Goal: Task Accomplishment & Management: Manage account settings

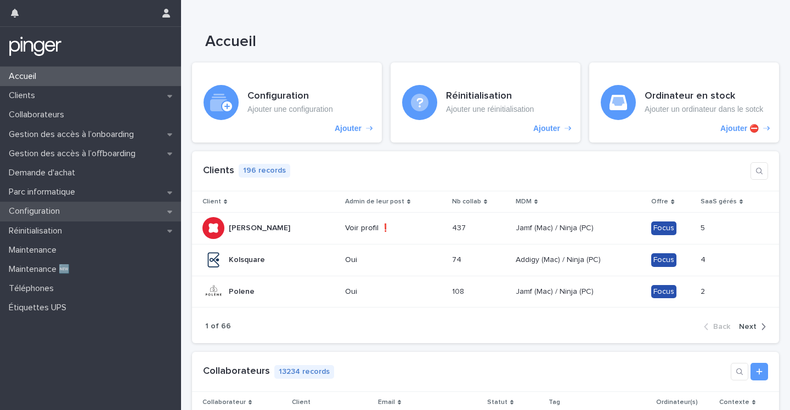
click at [46, 213] on p "Configuration" at bounding box center [36, 211] width 64 height 10
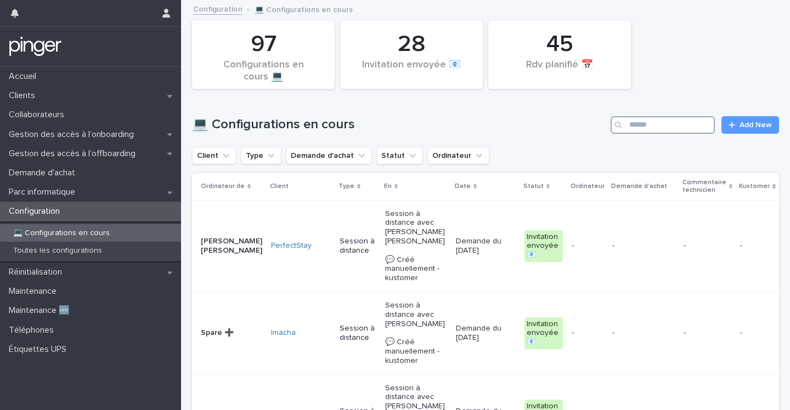
click at [644, 130] on input "Search" at bounding box center [663, 125] width 104 height 18
click at [649, 123] on input "Search" at bounding box center [663, 125] width 104 height 18
type input "*******"
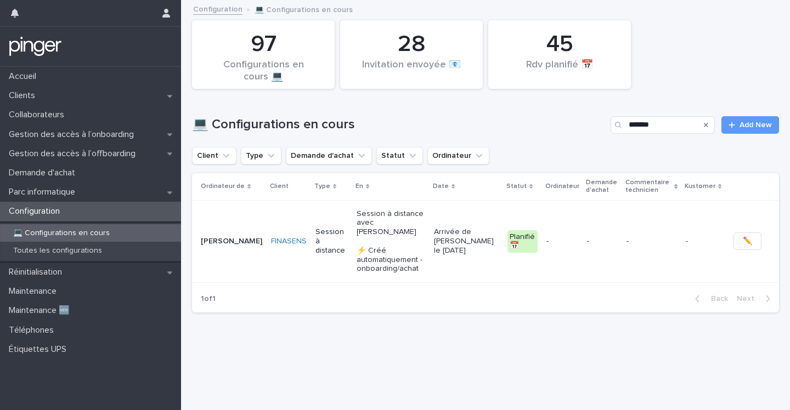
click at [573, 237] on p "-" at bounding box center [562, 241] width 32 height 9
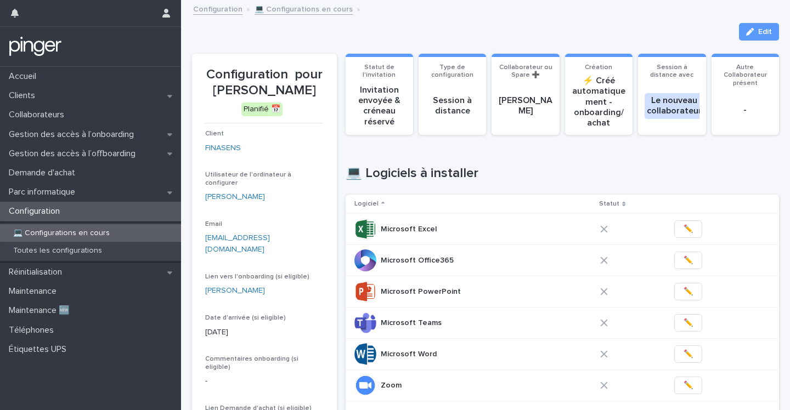
drag, startPoint x: 217, startPoint y: 91, endPoint x: 331, endPoint y: 95, distance: 114.8
click at [331, 95] on section "Configuration pour Quentin Lorthiois Planifié 📅 Client FINASENS Utilisateur de …" at bounding box center [264, 318] width 145 height 528
copy p "[PERSON_NAME]"
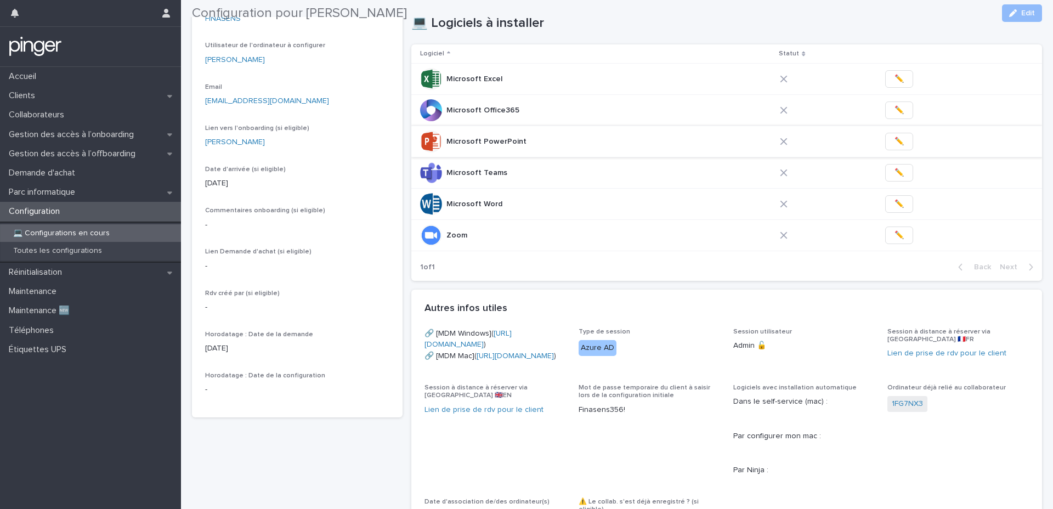
scroll to position [146, 0]
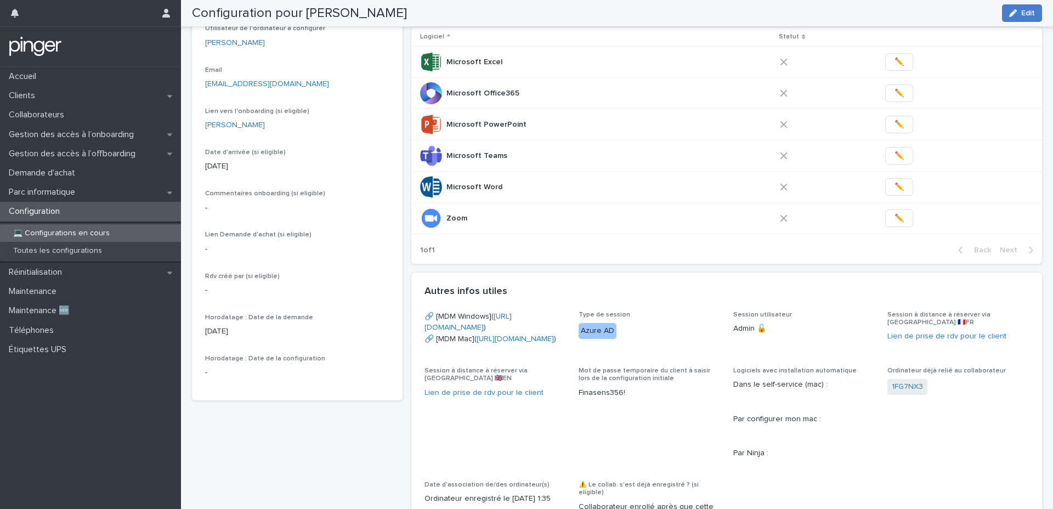
click at [790, 9] on icon "button" at bounding box center [1014, 13] width 8 height 8
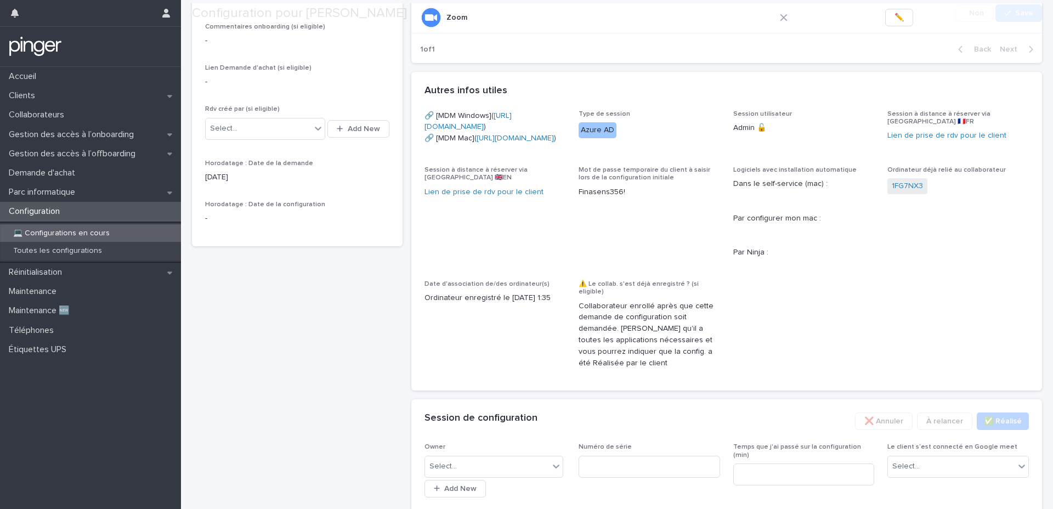
scroll to position [551, 0]
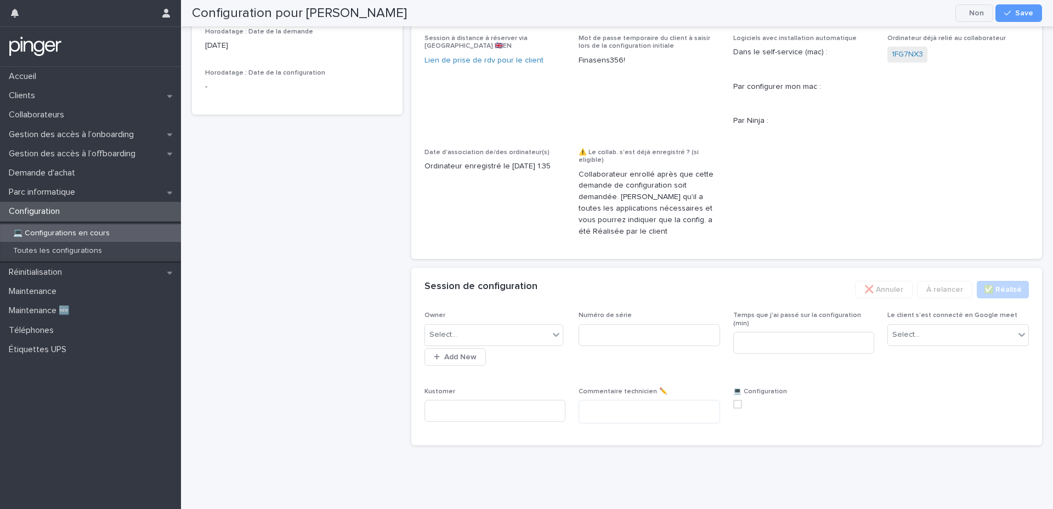
click at [790, 14] on button "Cancel" at bounding box center [975, 13] width 38 height 18
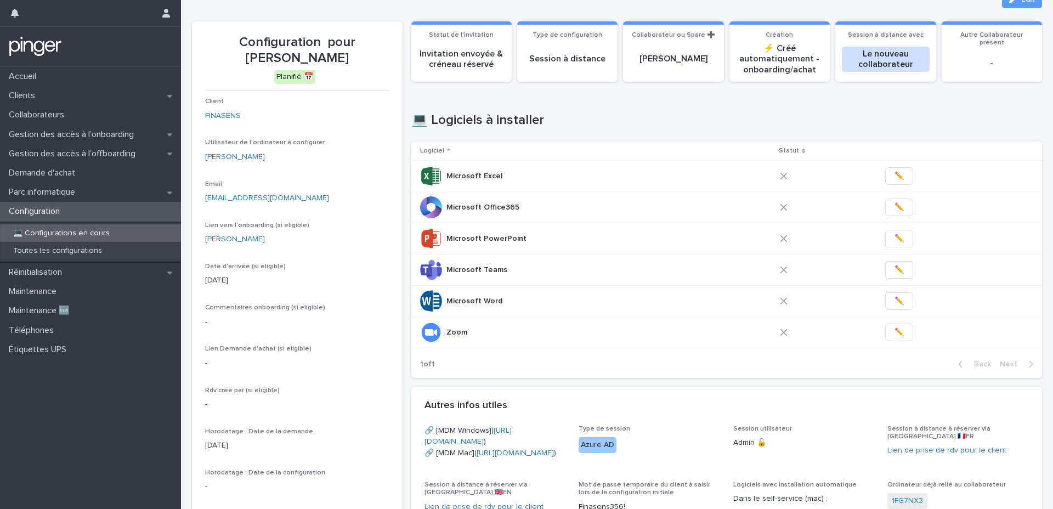
scroll to position [0, 0]
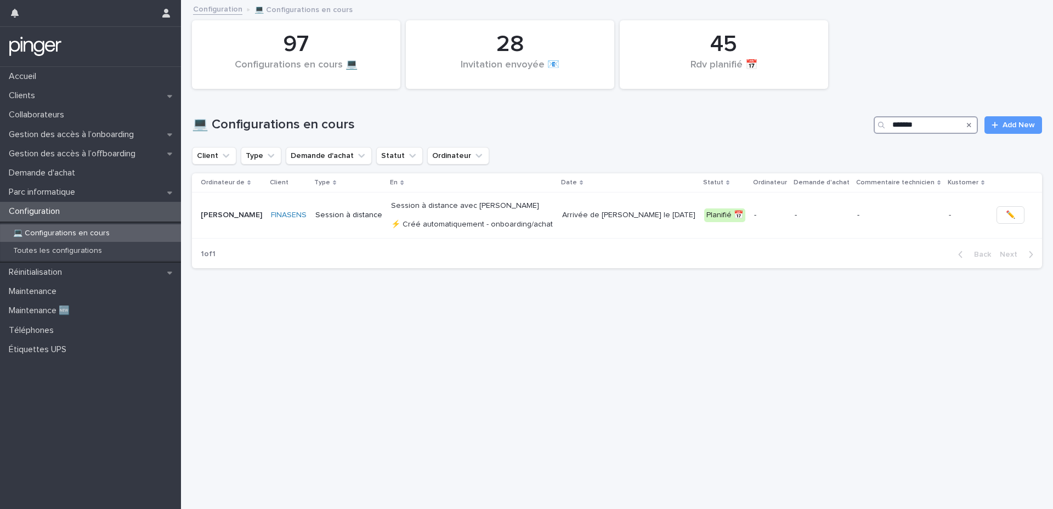
drag, startPoint x: 924, startPoint y: 126, endPoint x: 789, endPoint y: 128, distance: 135.5
click at [790, 128] on div "💻 Configurations en cours ******* Add New" at bounding box center [617, 125] width 850 height 18
paste input "**********"
type input "**********"
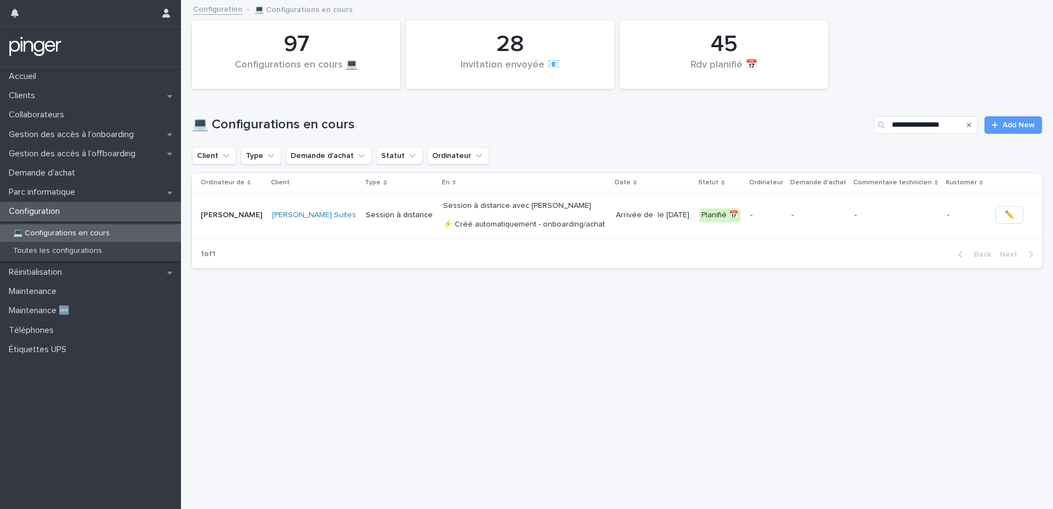
click at [790, 217] on p "-" at bounding box center [819, 215] width 55 height 9
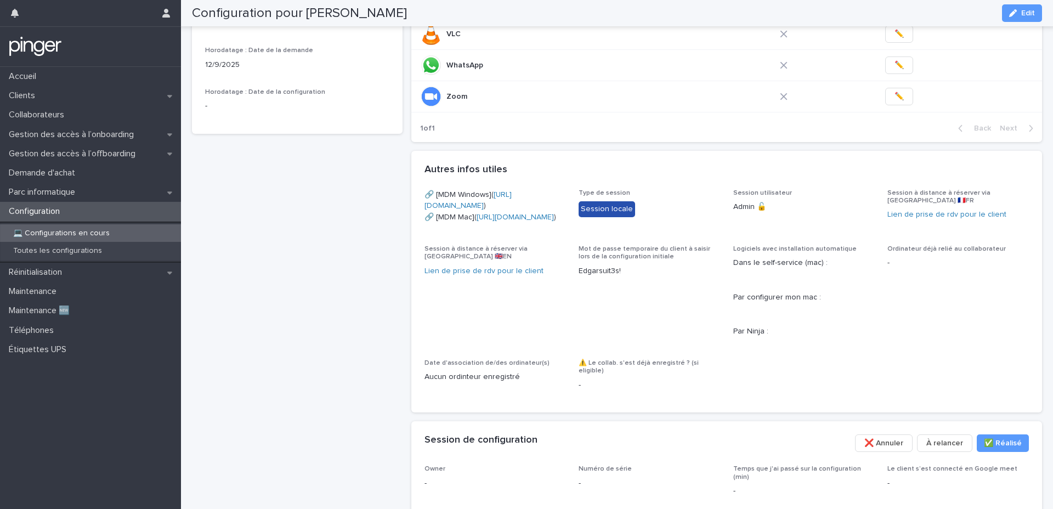
scroll to position [423, 0]
click at [630, 279] on p "Edgarsuit3s!" at bounding box center [650, 273] width 142 height 12
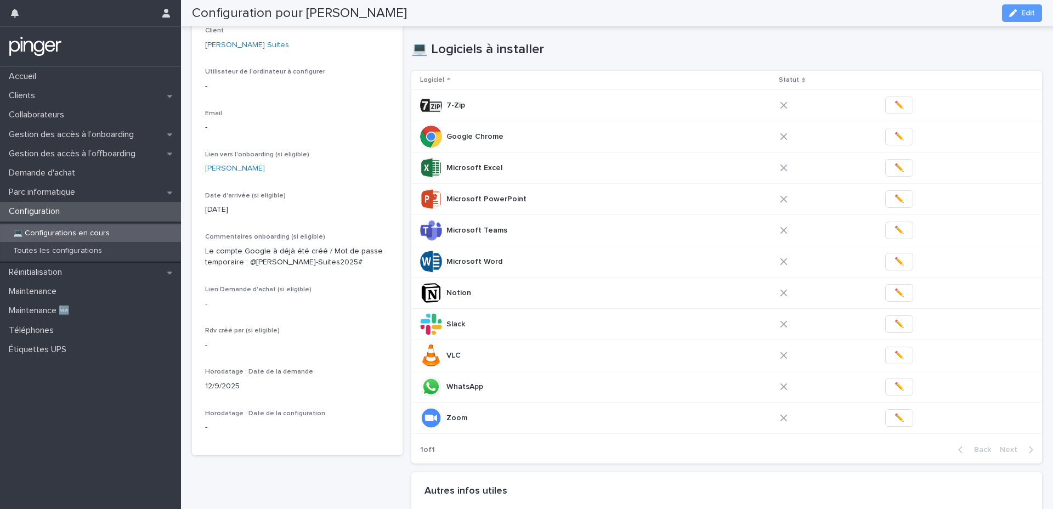
scroll to position [104, 0]
click at [80, 135] on p "Gestion des accès à l’onboarding" at bounding box center [73, 134] width 138 height 10
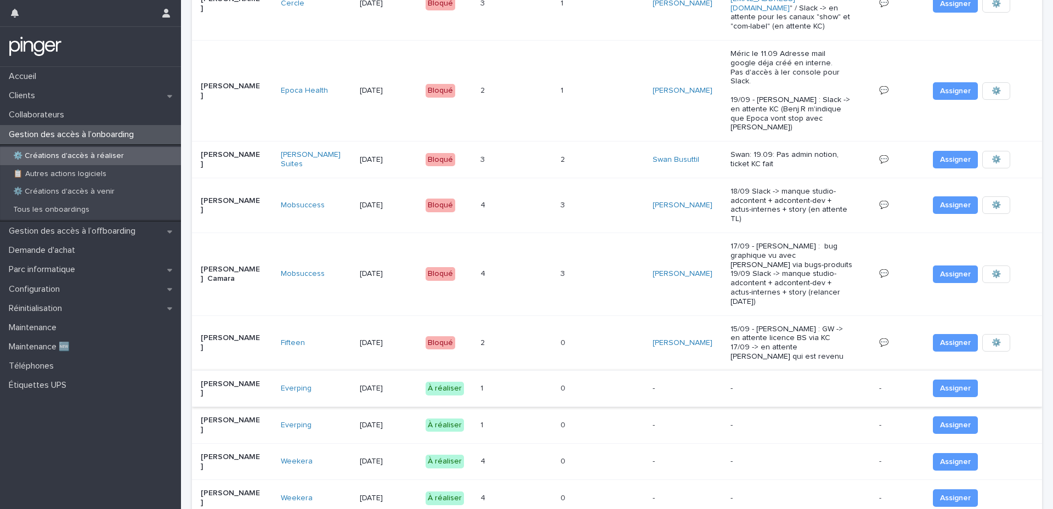
scroll to position [155, 0]
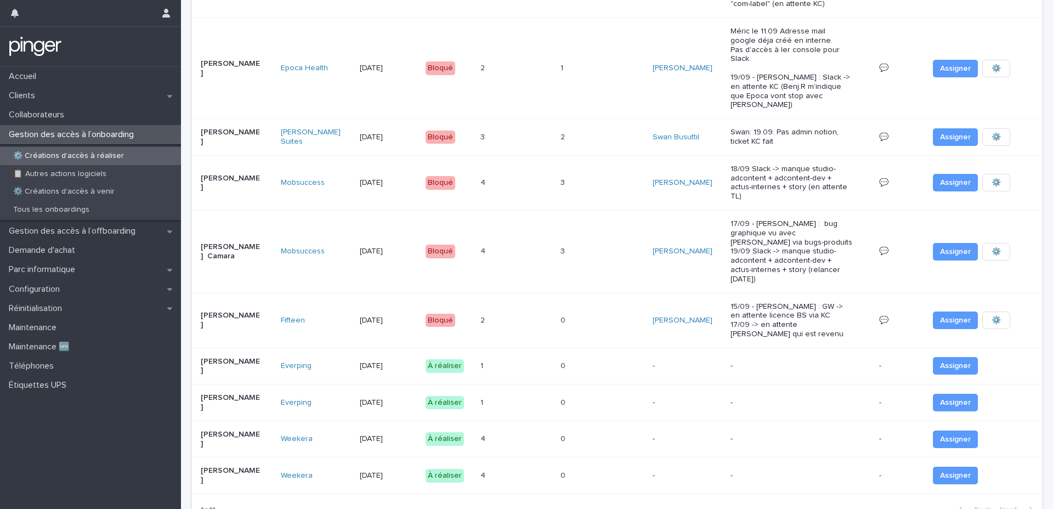
click at [613, 357] on div "0 0" at bounding box center [603, 366] width 84 height 18
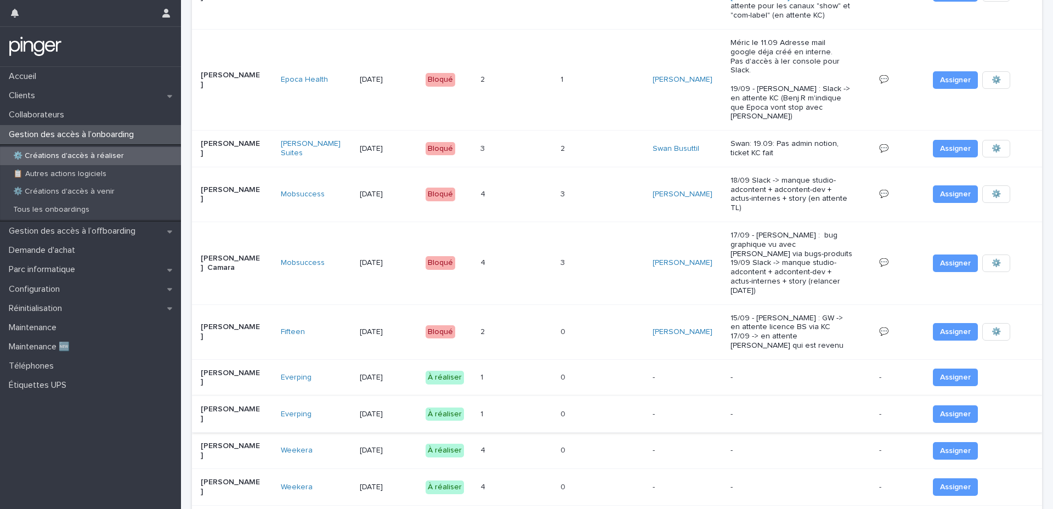
scroll to position [177, 0]
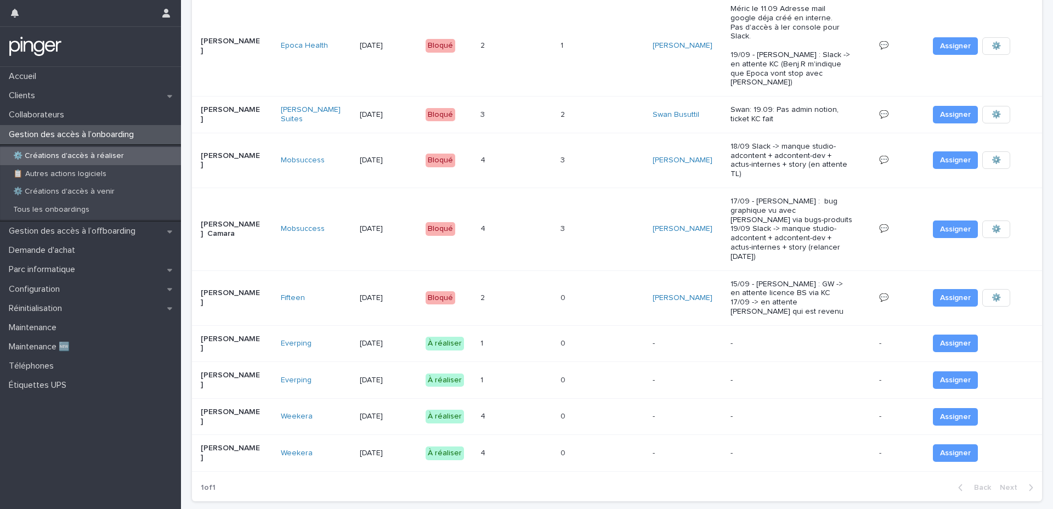
click at [649, 325] on td "-" at bounding box center [688, 343] width 78 height 37
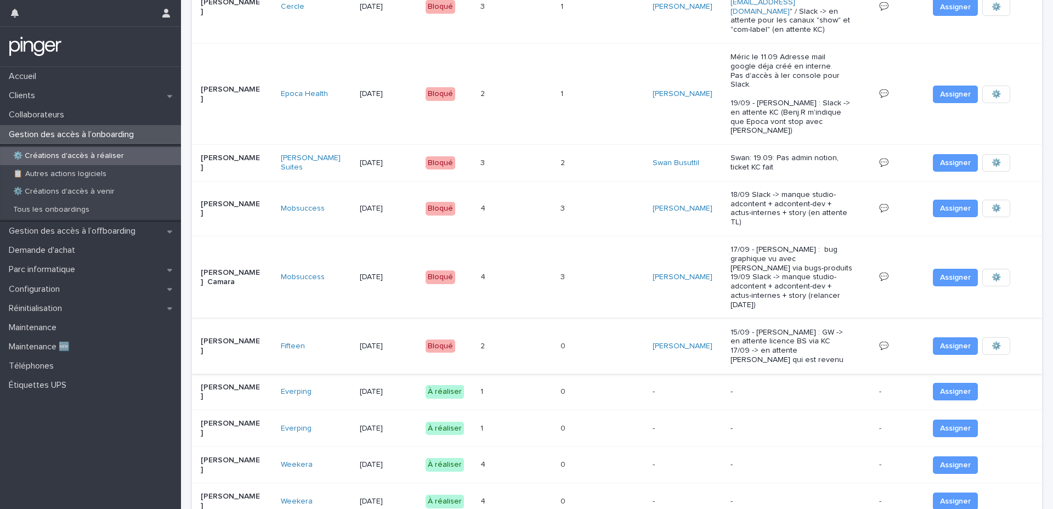
scroll to position [177, 0]
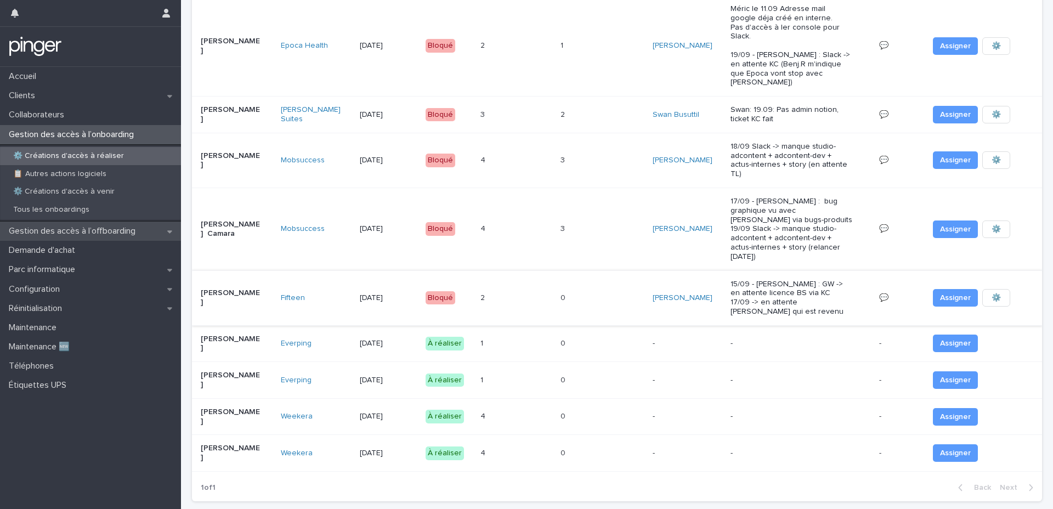
click at [76, 233] on p "Gestion des accès à l’offboarding" at bounding box center [74, 231] width 140 height 10
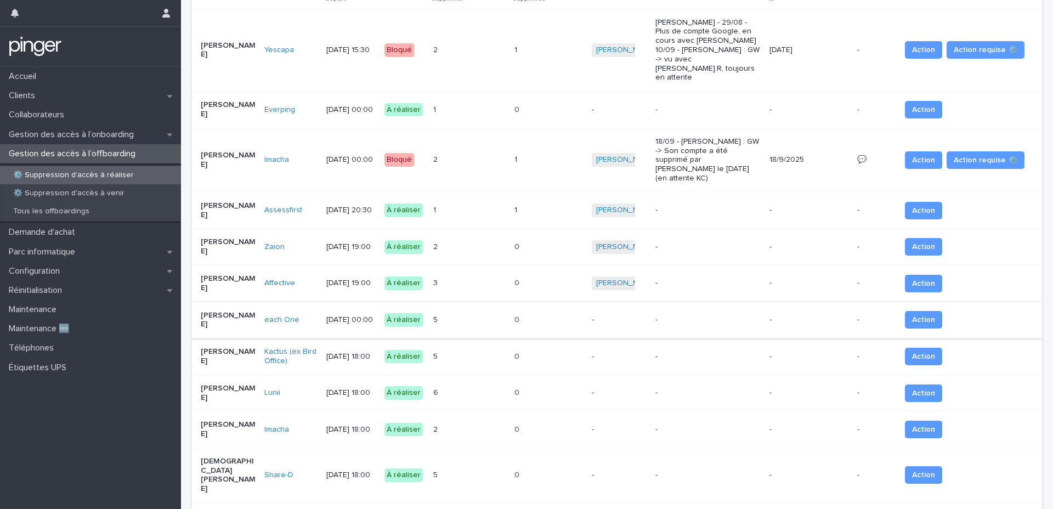
scroll to position [77, 0]
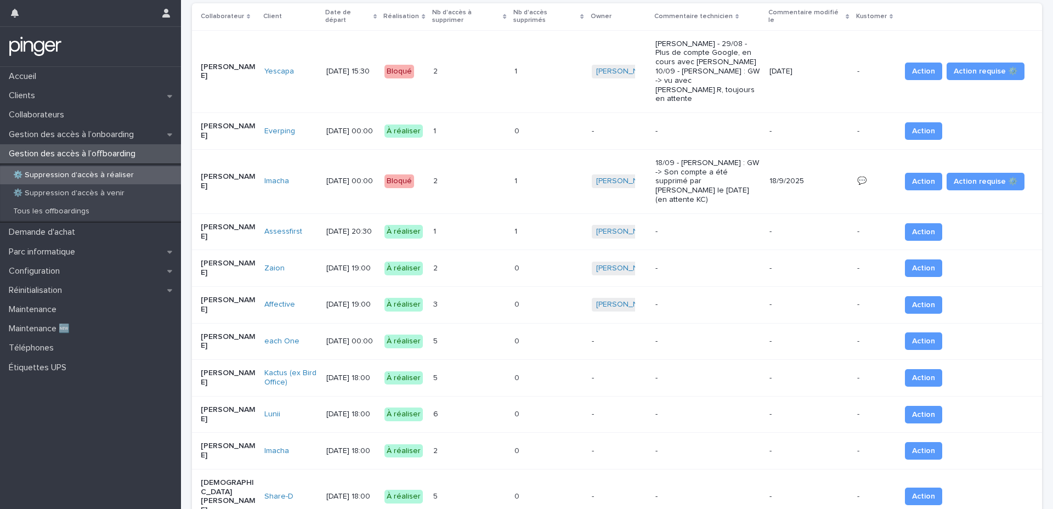
click at [497, 332] on div "5 5" at bounding box center [469, 341] width 72 height 18
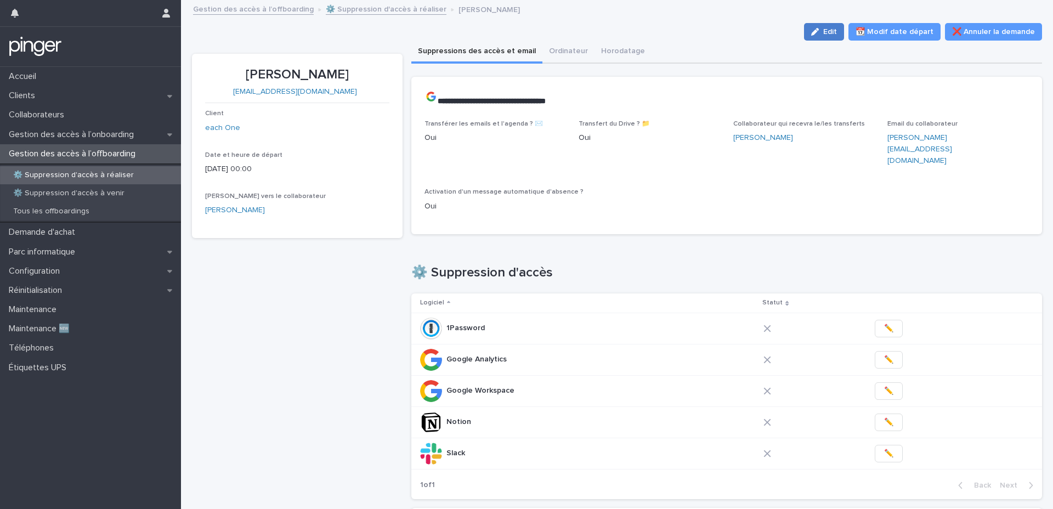
click at [790, 33] on icon "button" at bounding box center [815, 32] width 8 height 8
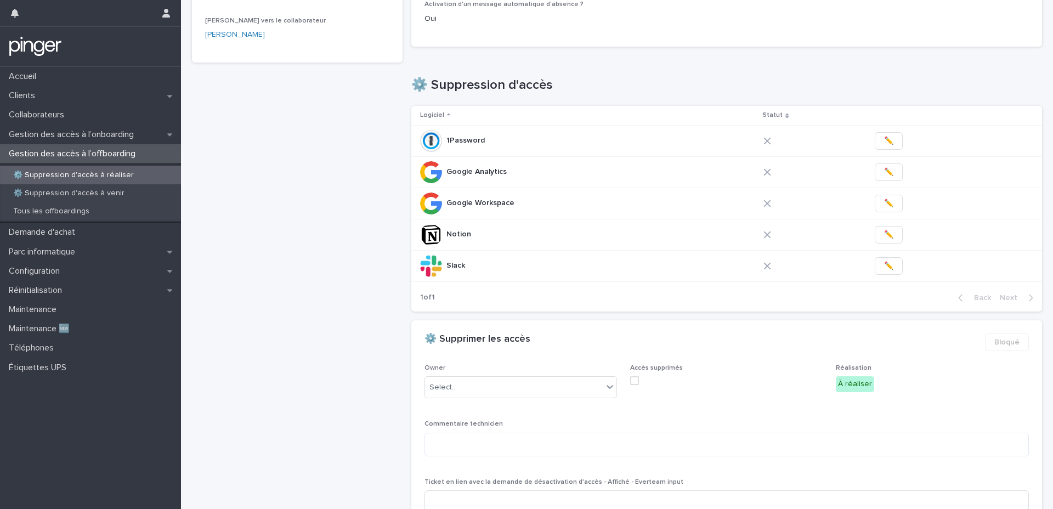
scroll to position [253, 0]
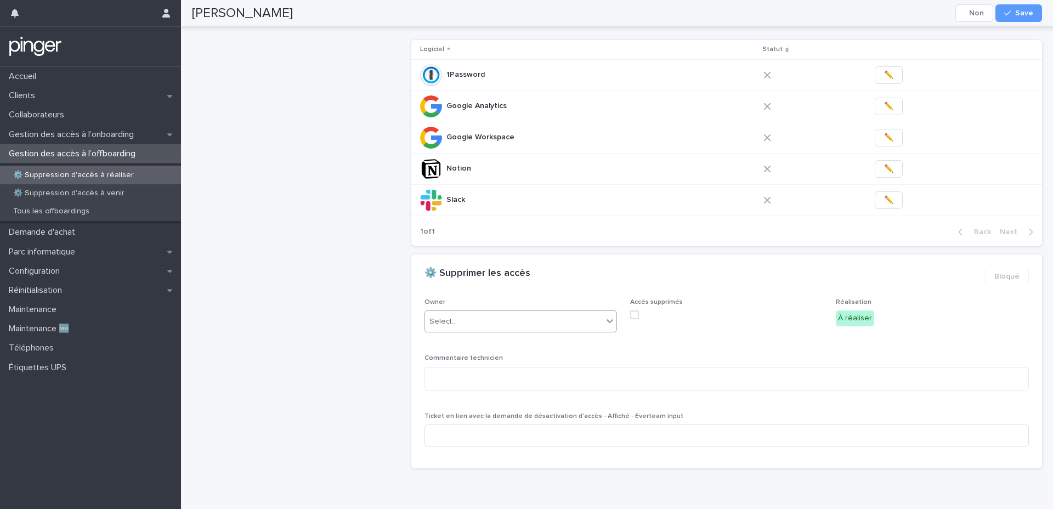
click at [535, 313] on div "Select..." at bounding box center [514, 322] width 178 height 18
type input "*****"
click at [476, 322] on div "[PERSON_NAME]" at bounding box center [520, 320] width 191 height 19
click at [790, 14] on span "Save" at bounding box center [1025, 13] width 18 height 8
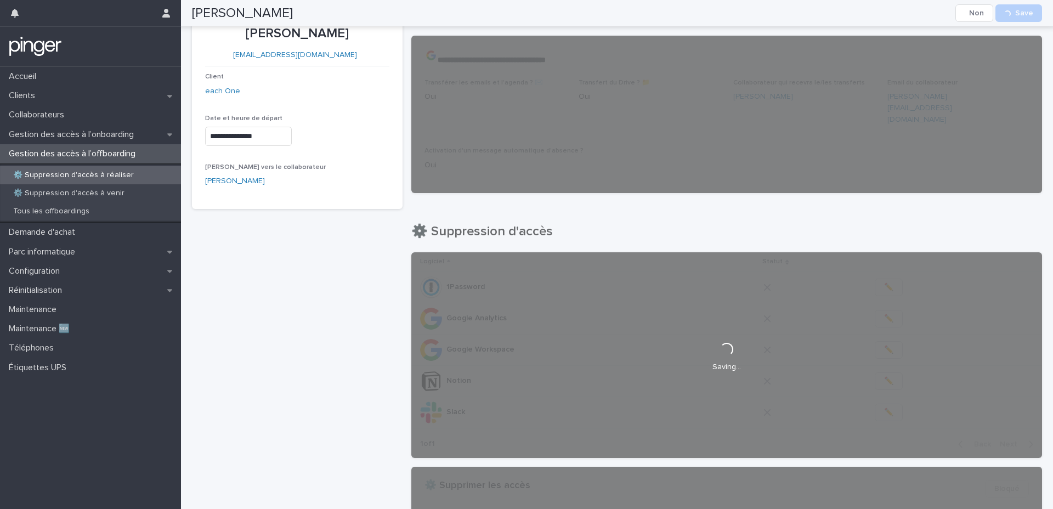
scroll to position [0, 0]
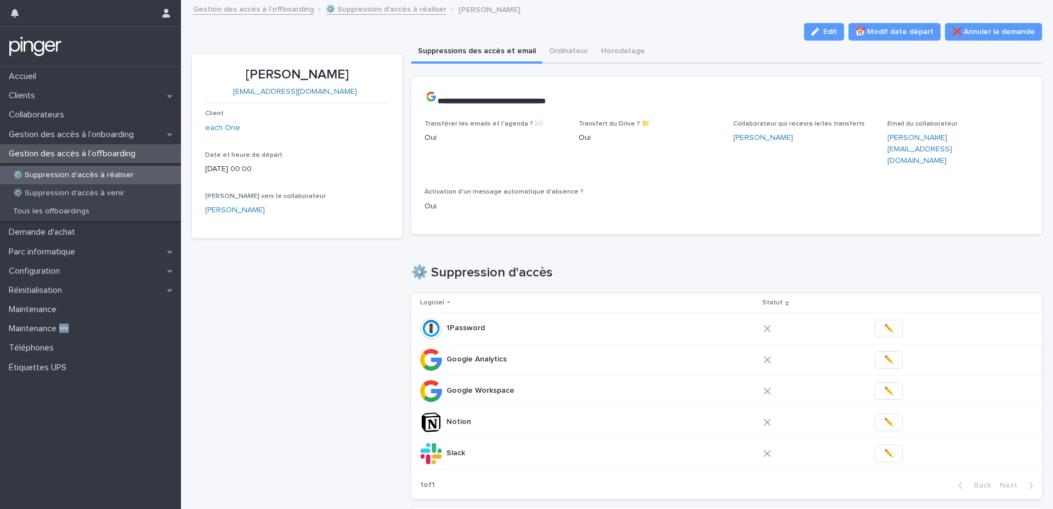
click at [103, 180] on div "⚙️ Suppression d'accès à réaliser" at bounding box center [90, 175] width 181 height 18
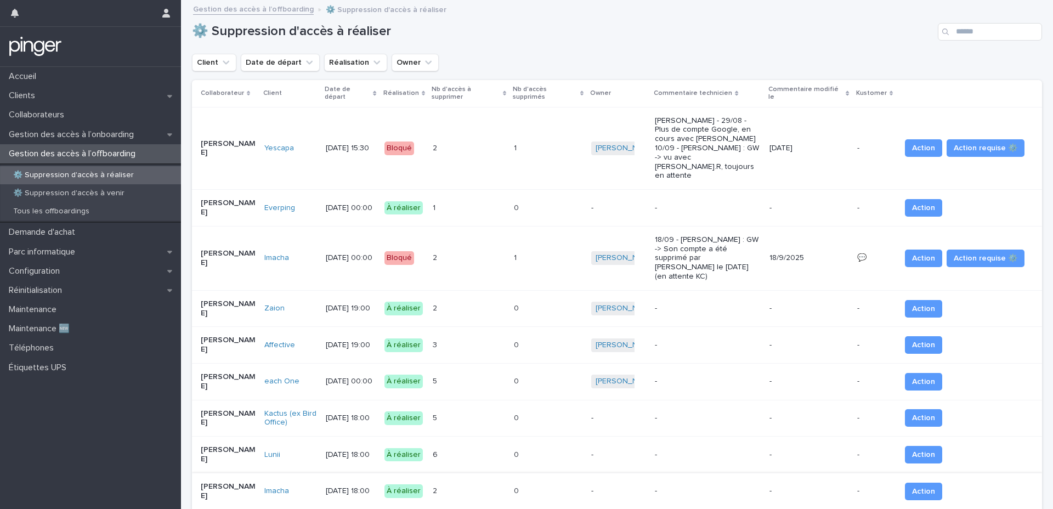
scroll to position [76, 0]
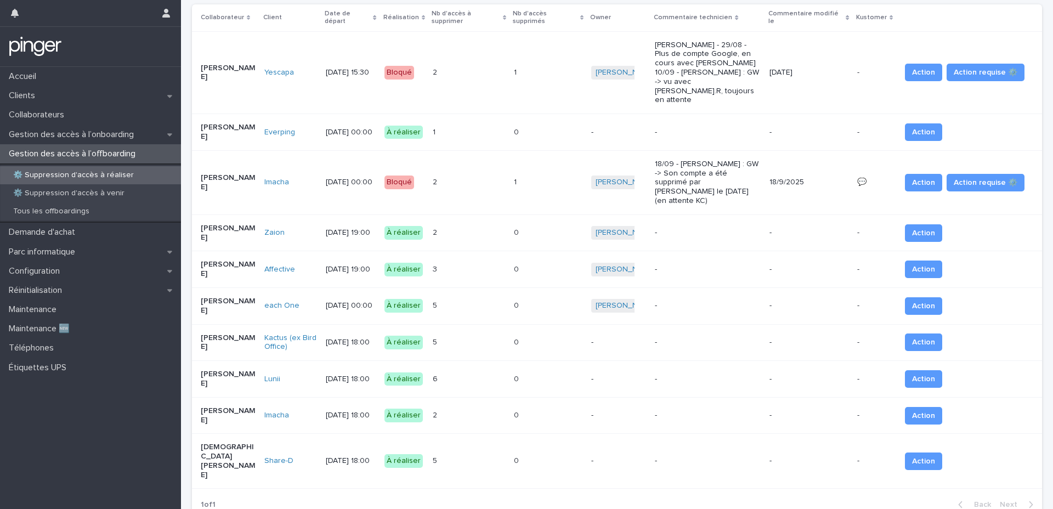
click at [487, 334] on div "5 5" at bounding box center [469, 343] width 72 height 18
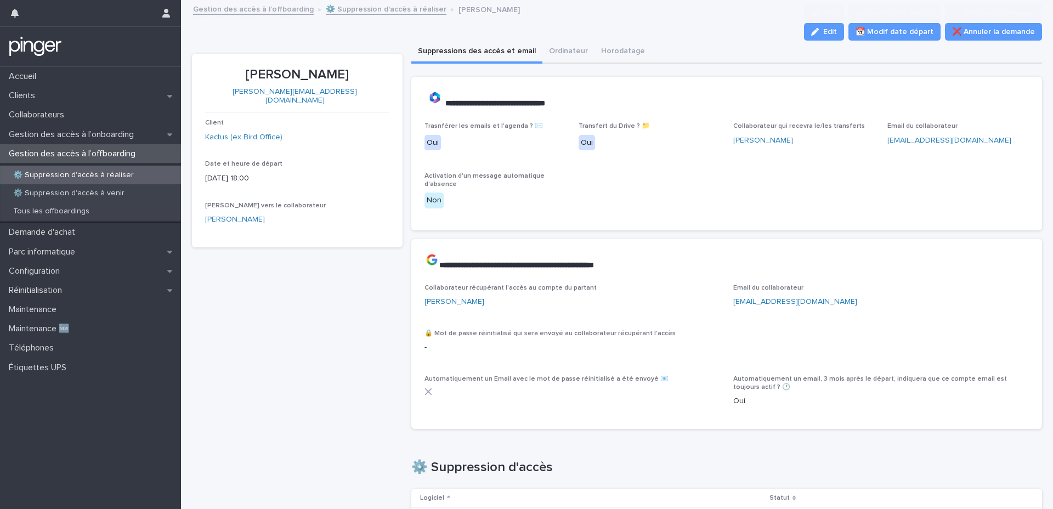
scroll to position [442, 0]
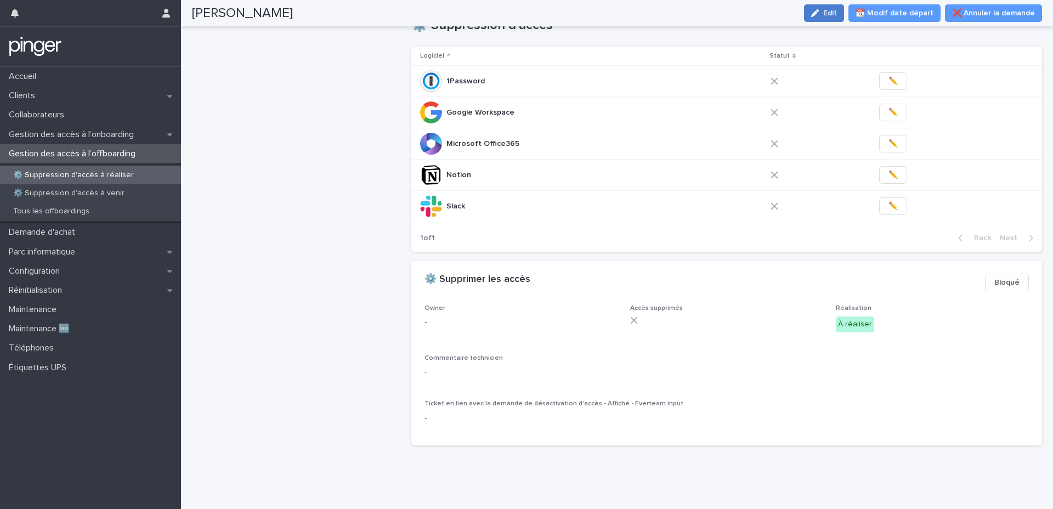
click at [790, 19] on button "Edit" at bounding box center [824, 13] width 40 height 18
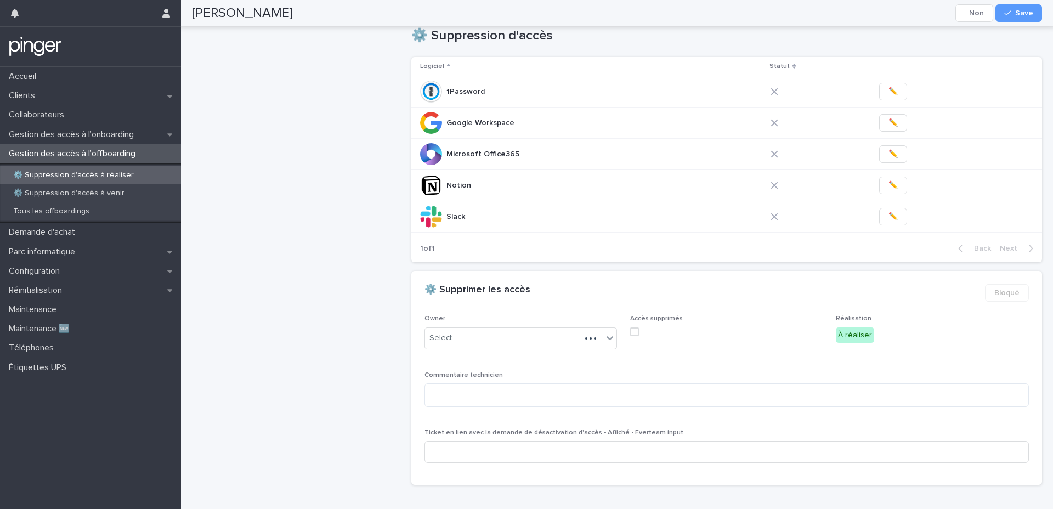
scroll to position [462, 0]
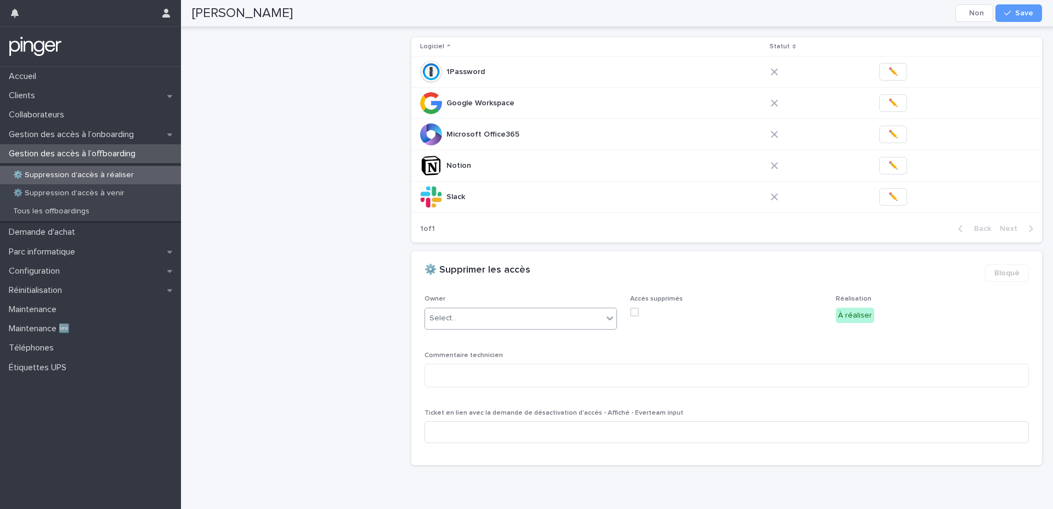
click at [526, 319] on div "Select..." at bounding box center [514, 318] width 178 height 18
type input "*****"
click at [499, 341] on div "[PERSON_NAME]" at bounding box center [520, 339] width 191 height 19
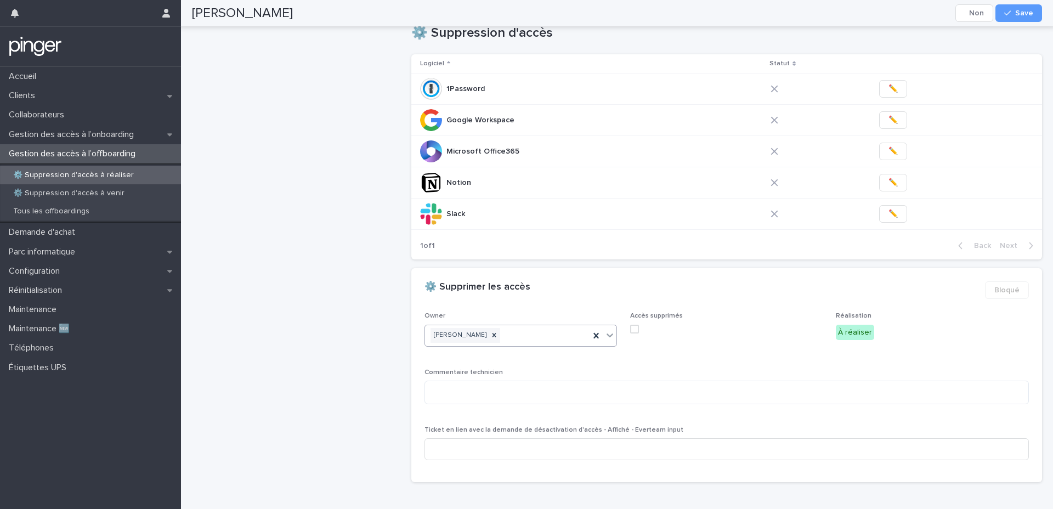
scroll to position [437, 0]
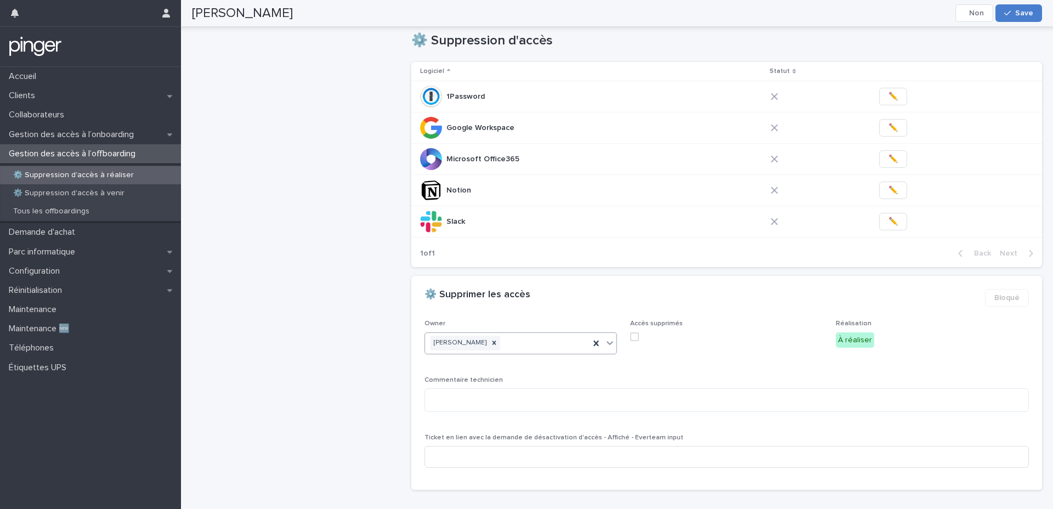
click at [790, 14] on div "button" at bounding box center [1010, 13] width 11 height 8
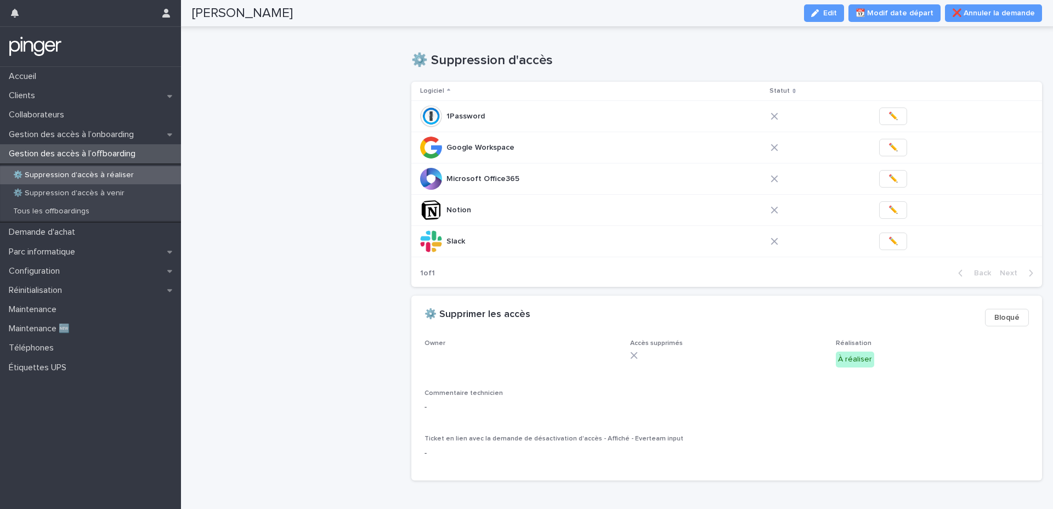
scroll to position [404, 0]
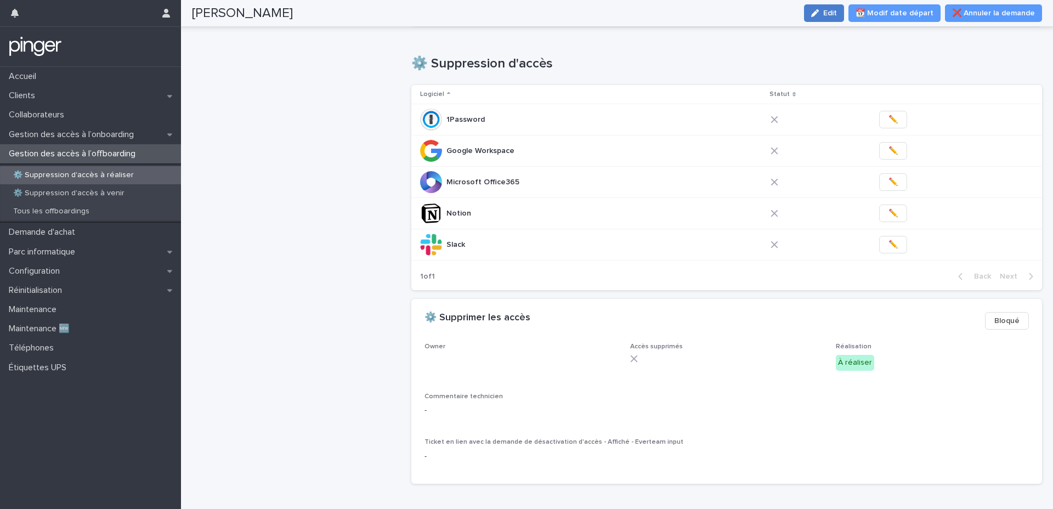
click at [790, 14] on span "Edit" at bounding box center [831, 13] width 14 height 8
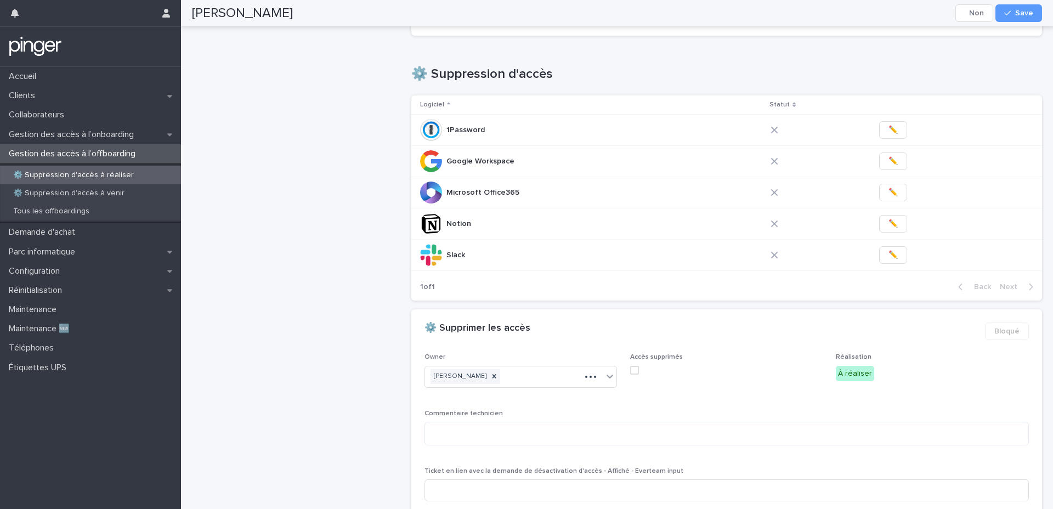
scroll to position [424, 0]
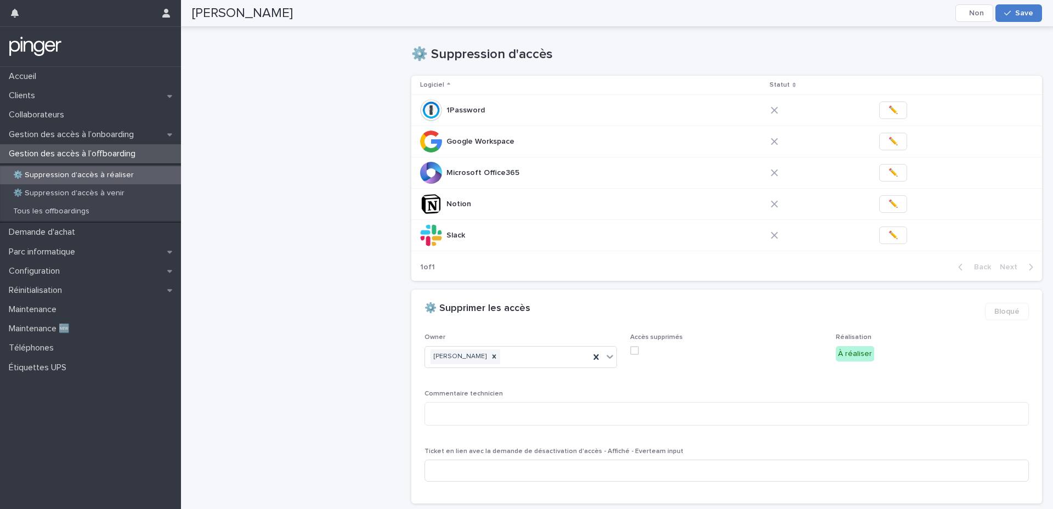
click at [790, 16] on span "Save" at bounding box center [1025, 13] width 18 height 8
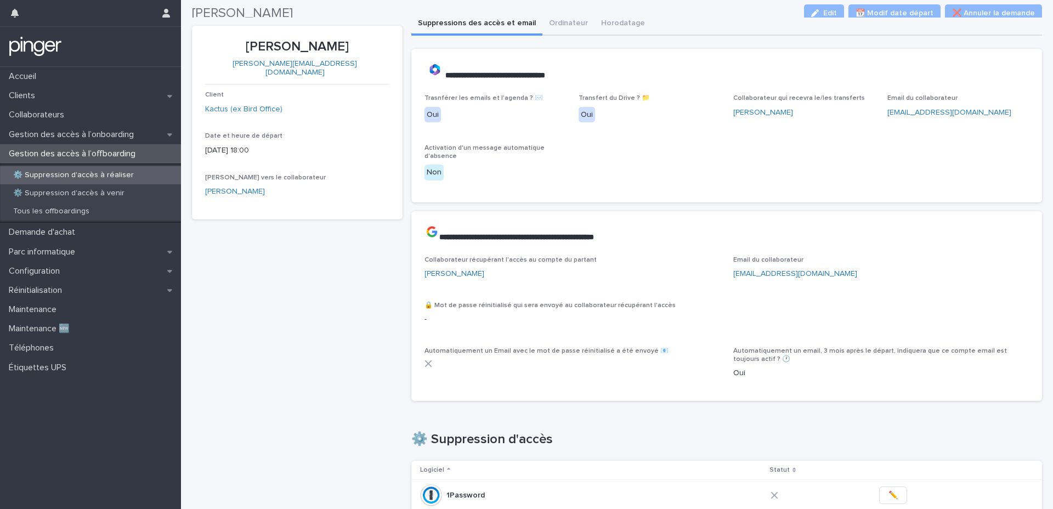
scroll to position [0, 0]
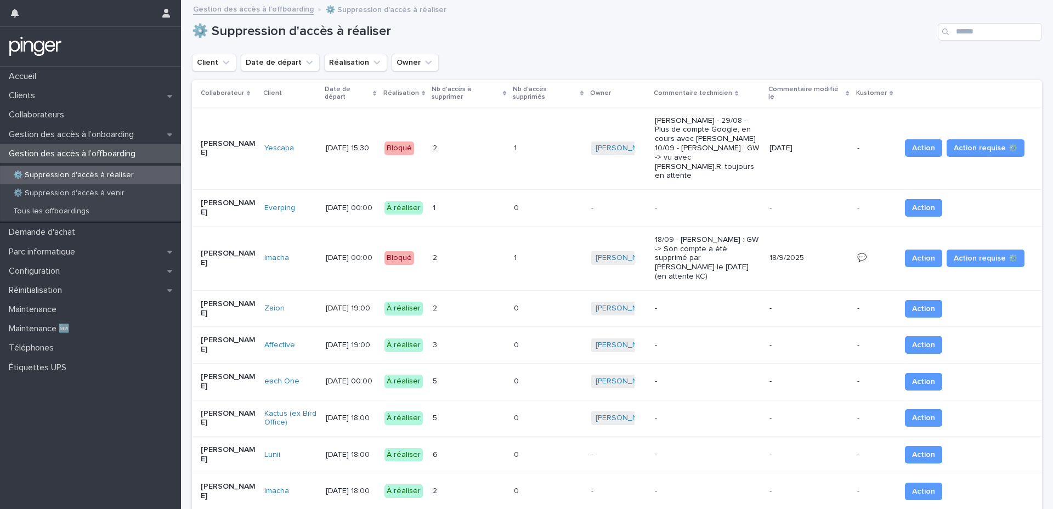
click at [261, 363] on td "each One" at bounding box center [290, 381] width 61 height 37
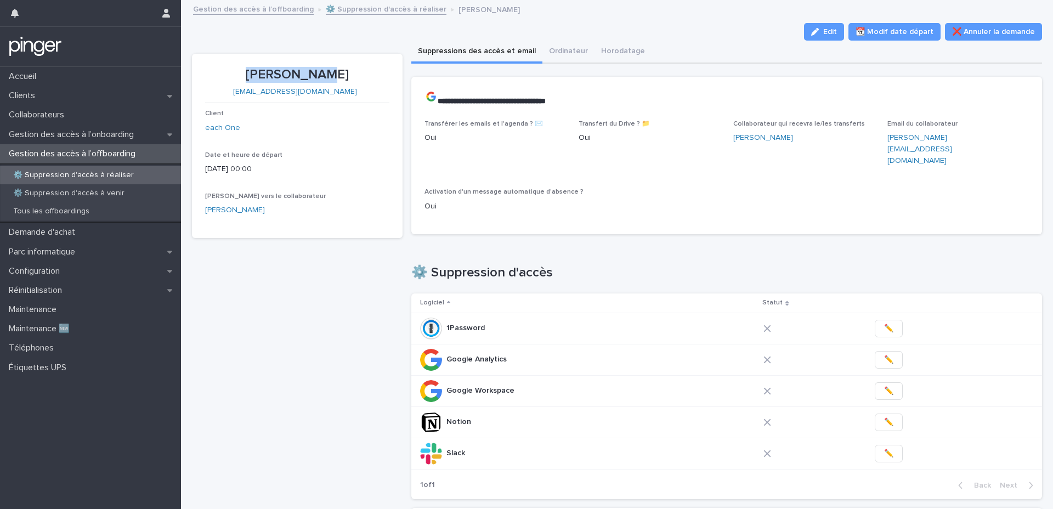
drag, startPoint x: 258, startPoint y: 75, endPoint x: 340, endPoint y: 81, distance: 81.4
click at [340, 81] on p "Woury BARRY" at bounding box center [297, 75] width 184 height 16
copy p "Woury BARRY"
click at [726, 318] on div "1Password 1Password" at bounding box center [587, 329] width 335 height 22
click at [790, 320] on button "✏️" at bounding box center [889, 329] width 28 height 18
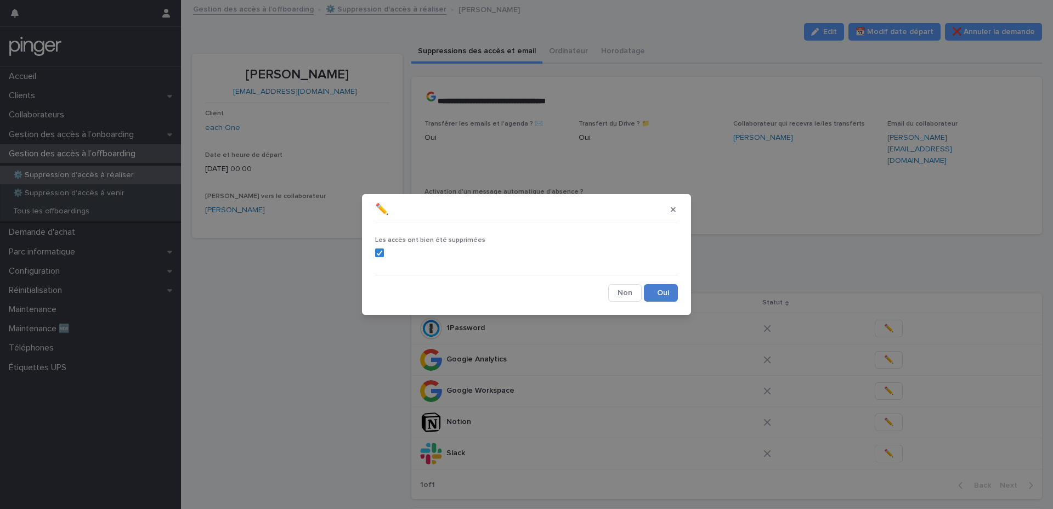
click at [654, 292] on button "Save" at bounding box center [661, 293] width 34 height 18
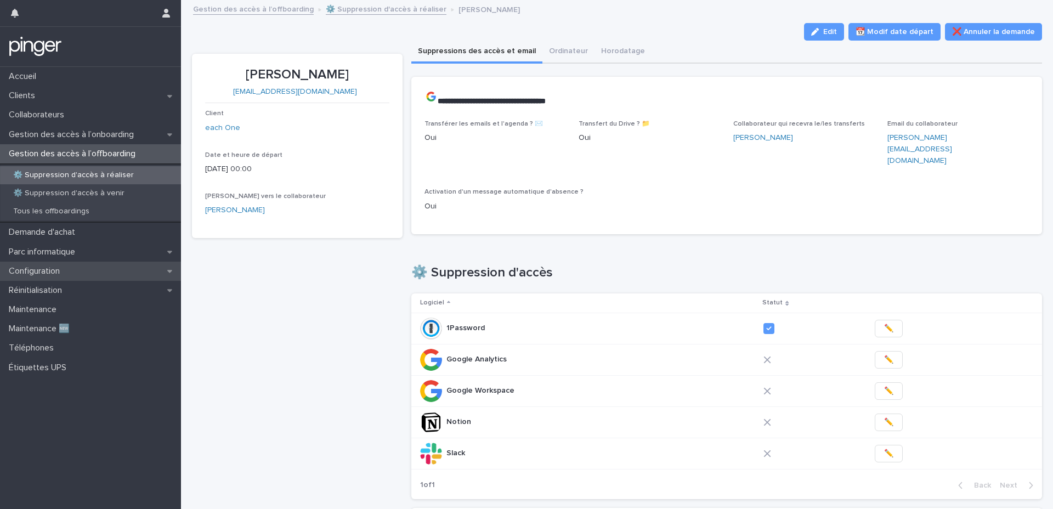
click at [37, 272] on p "Configuration" at bounding box center [36, 271] width 64 height 10
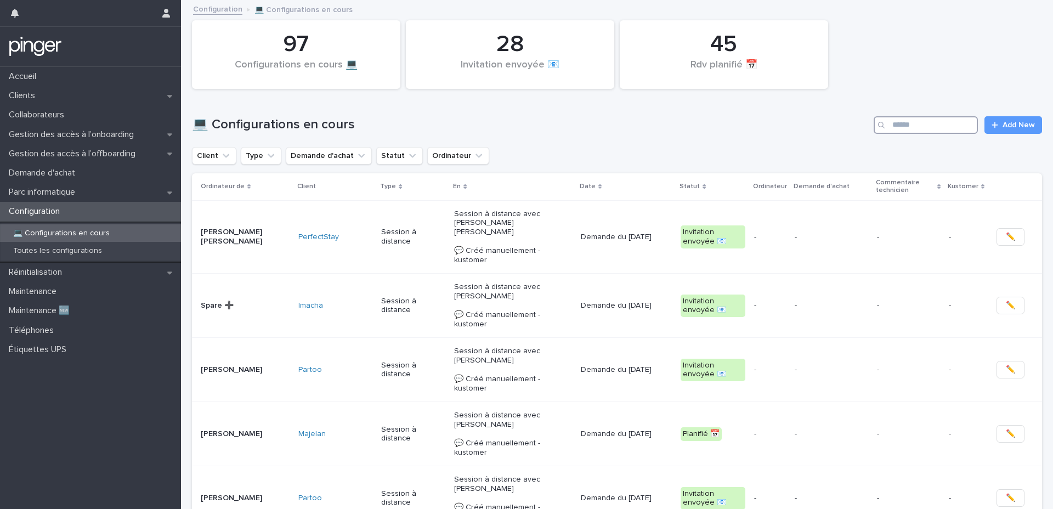
click at [790, 125] on input "Search" at bounding box center [926, 125] width 104 height 18
paste input "**********"
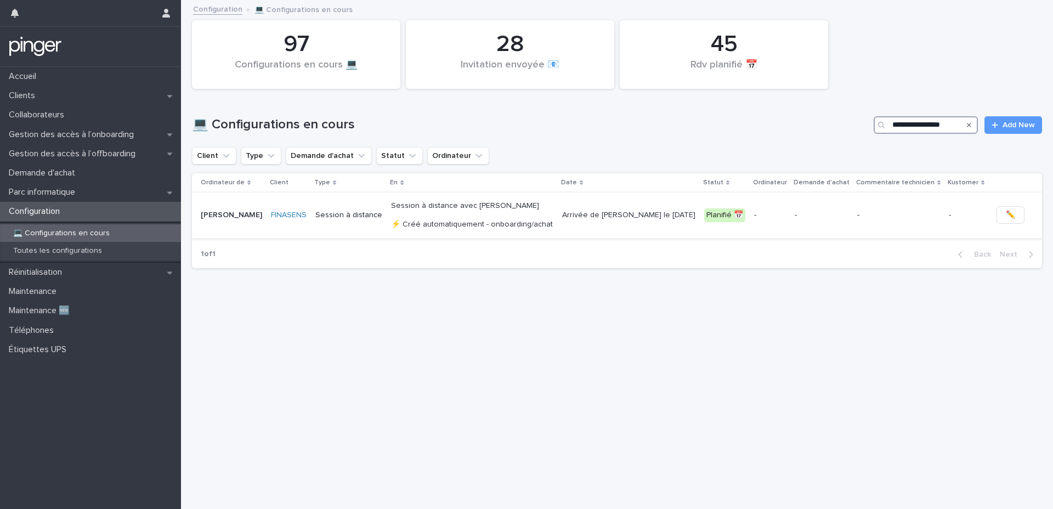
type input "**********"
click at [790, 212] on span "✏️" at bounding box center [1010, 215] width 9 height 11
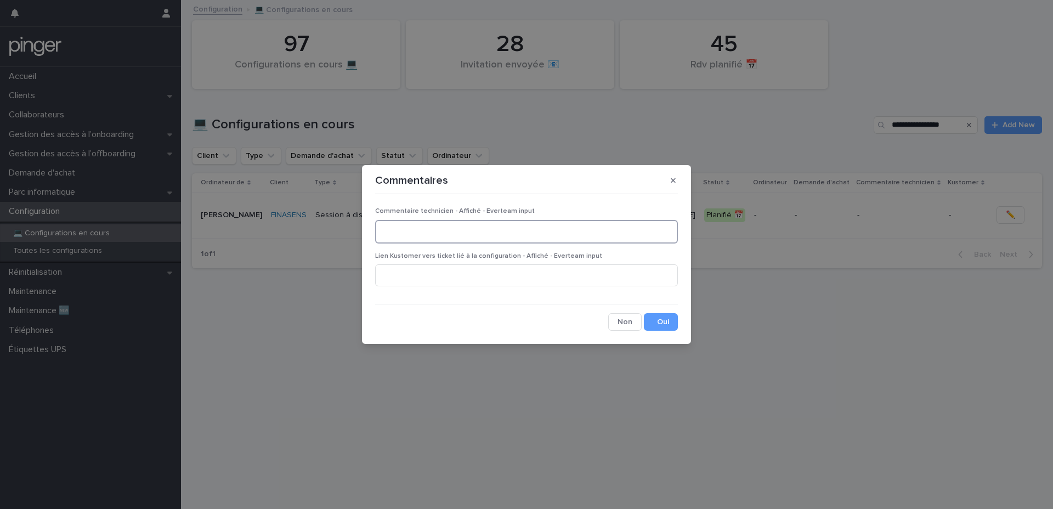
click at [465, 233] on textarea at bounding box center [526, 232] width 303 height 24
click at [591, 232] on textarea "**********" at bounding box center [526, 232] width 303 height 24
type textarea "**********"
click at [481, 273] on input at bounding box center [526, 275] width 303 height 22
click at [630, 224] on textarea "**********" at bounding box center [526, 232] width 303 height 24
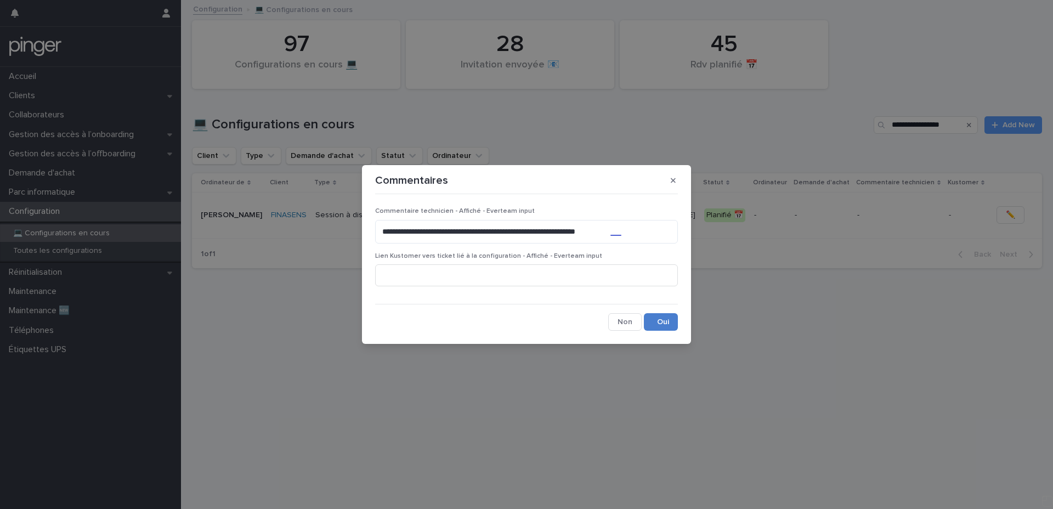
click at [663, 326] on button "Save" at bounding box center [661, 322] width 34 height 18
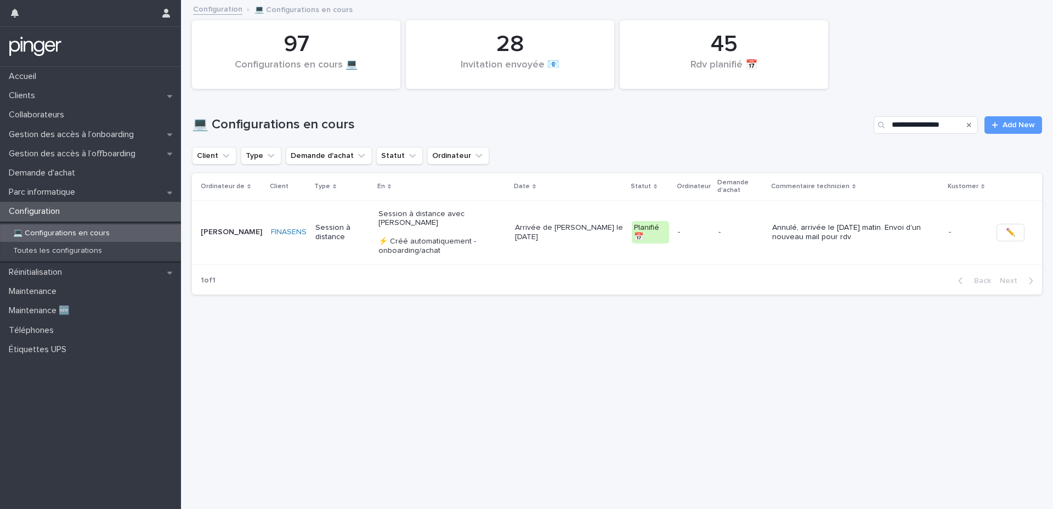
click at [790, 240] on p "Annulé, arrivée le mardi 23/09 matin. Envoi d'un nouveau mail pour rdv" at bounding box center [857, 232] width 168 height 19
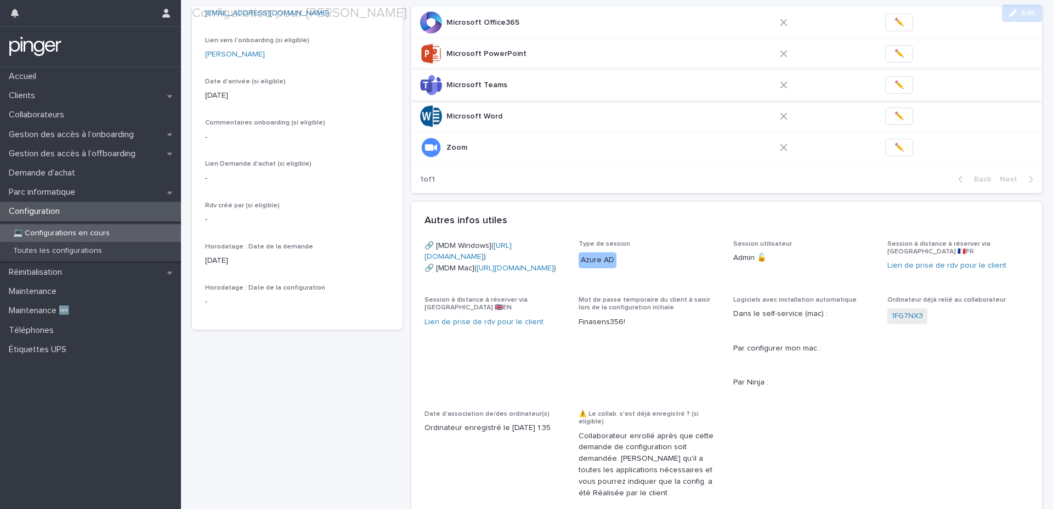
scroll to position [521, 0]
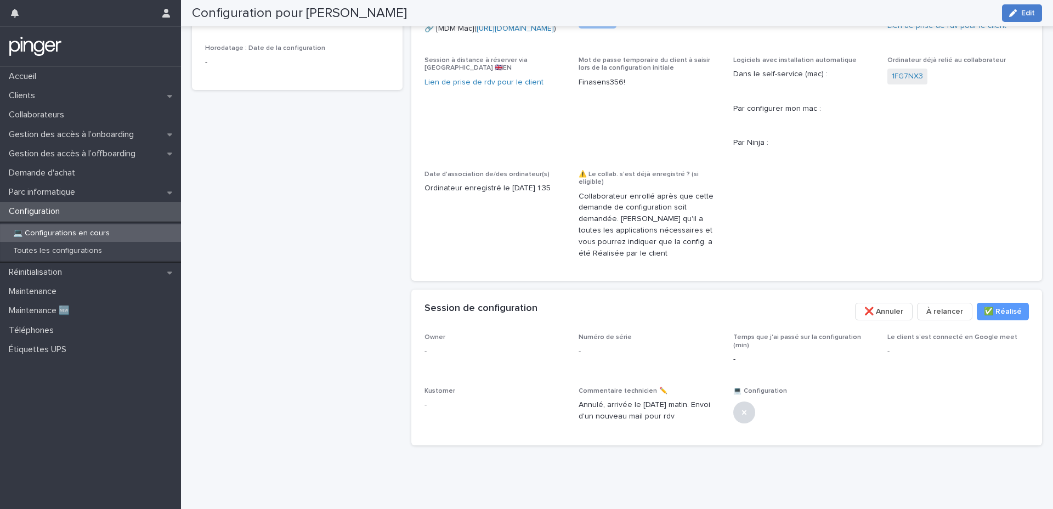
click at [790, 15] on icon "button" at bounding box center [1014, 13] width 8 height 8
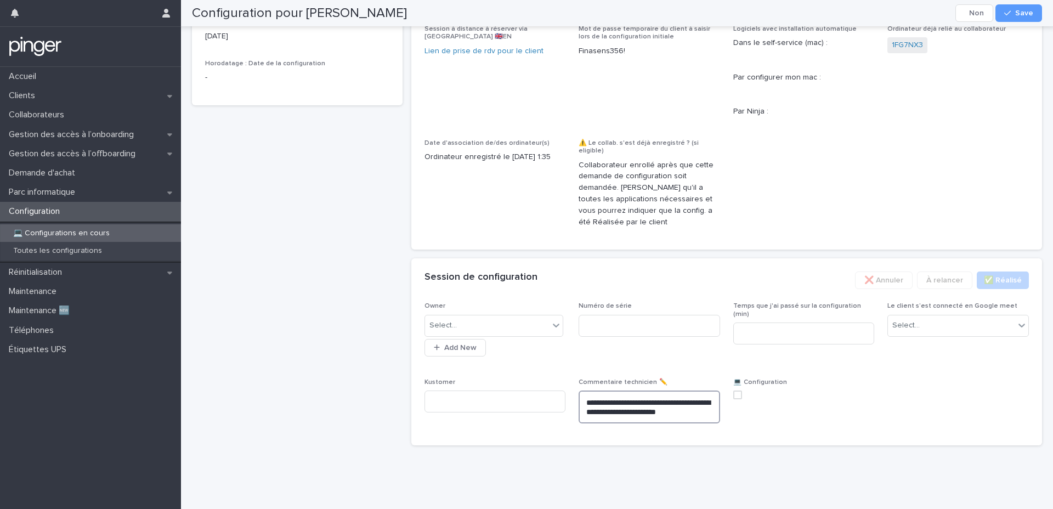
click at [709, 410] on textarea "**********" at bounding box center [650, 407] width 142 height 33
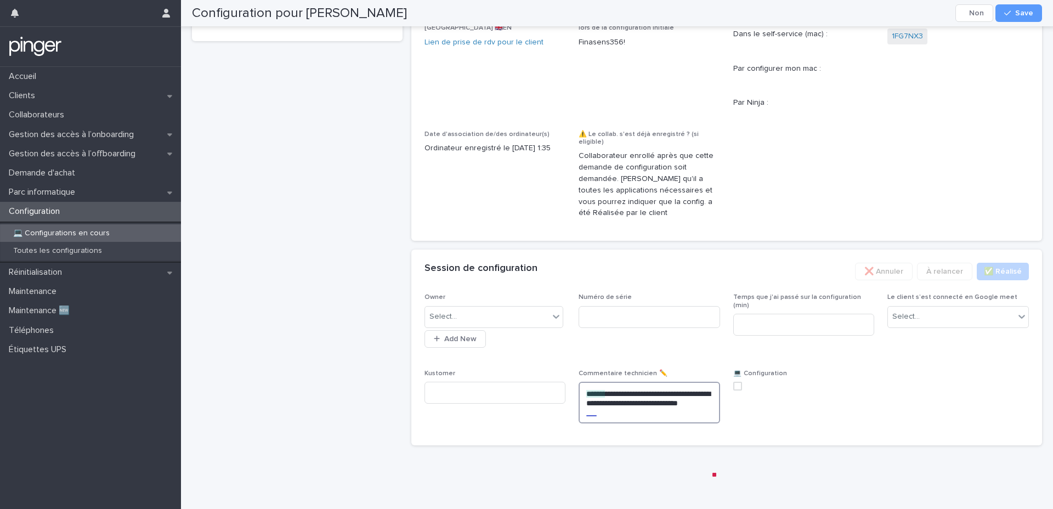
scroll to position [586, 0]
click at [628, 410] on textarea "**********" at bounding box center [650, 403] width 142 height 42
click at [601, 410] on textarea "**********" at bounding box center [650, 403] width 142 height 42
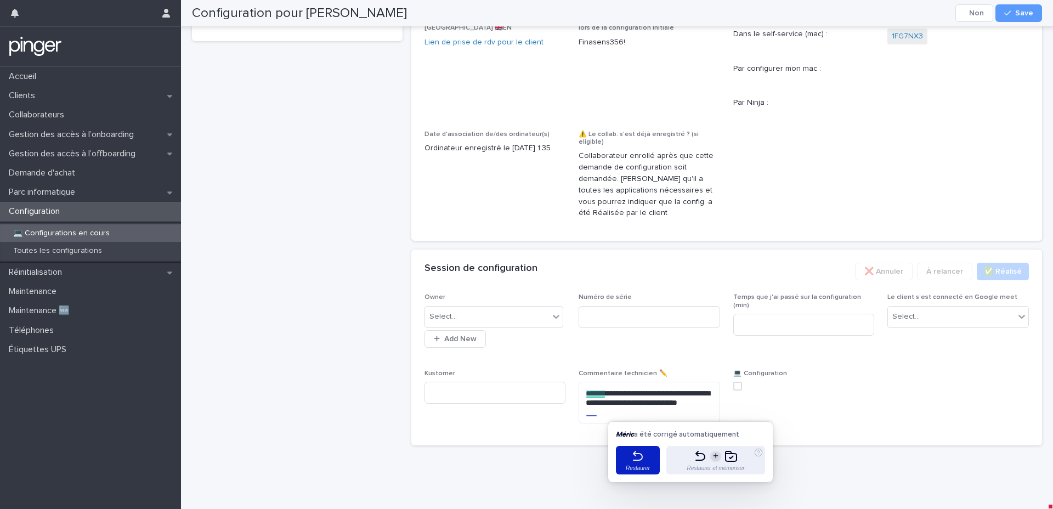
click at [635, 410] on icon at bounding box center [638, 456] width 9 height 9
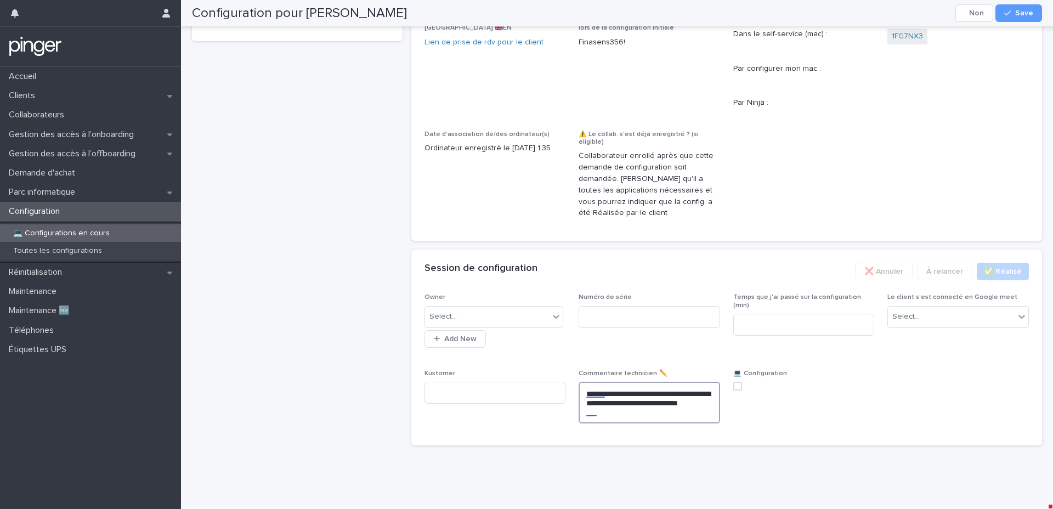
click at [668, 410] on textarea "**********" at bounding box center [650, 403] width 142 height 42
type textarea "**********"
click at [790, 15] on span "Save" at bounding box center [1025, 13] width 18 height 8
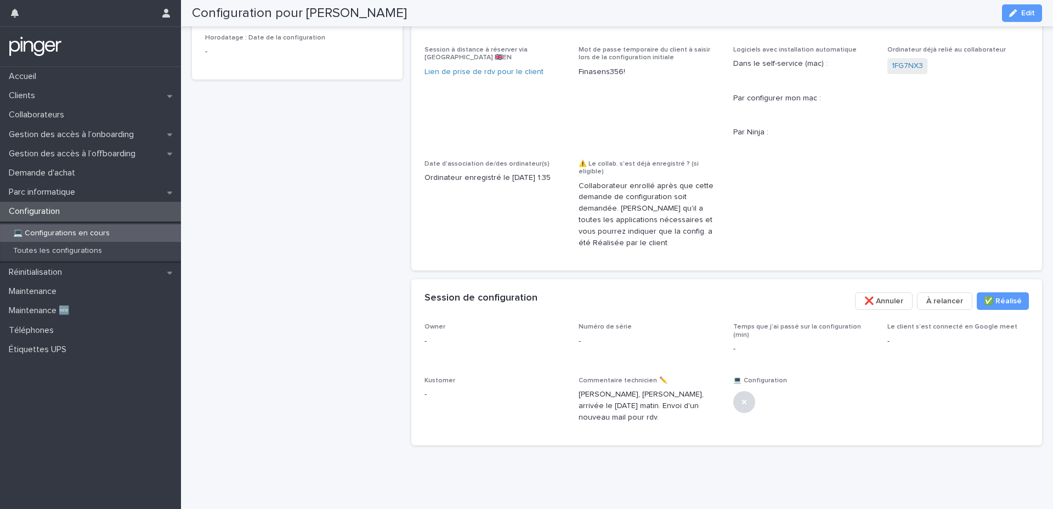
scroll to position [521, 0]
click at [790, 307] on span "❌ Annuler" at bounding box center [884, 301] width 39 height 11
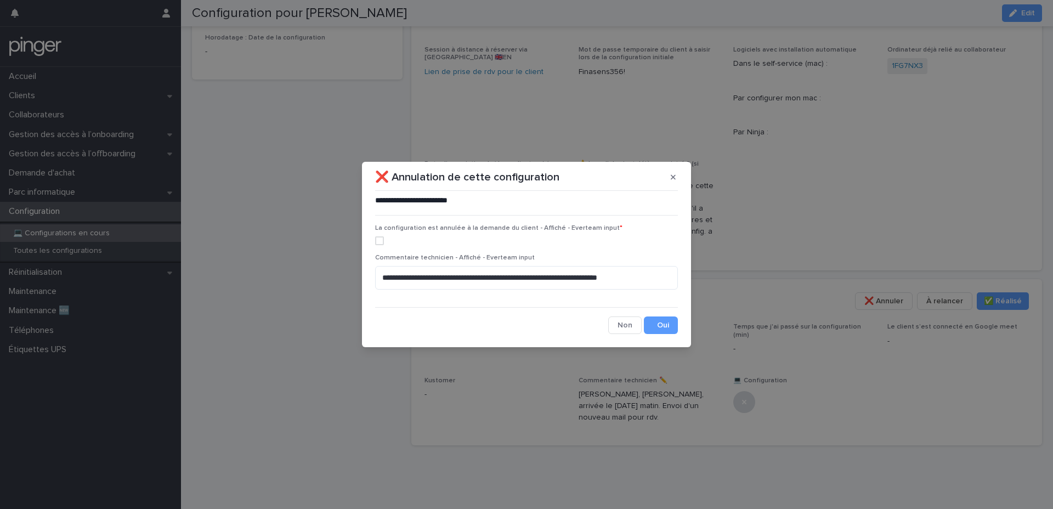
click at [382, 239] on span at bounding box center [379, 240] width 9 height 9
click at [431, 278] on textarea "**********" at bounding box center [526, 278] width 303 height 24
click at [667, 276] on textarea "**********" at bounding box center [526, 278] width 303 height 24
click at [620, 275] on textarea "**********" at bounding box center [526, 278] width 303 height 24
click at [644, 278] on textarea "**********" at bounding box center [526, 278] width 303 height 24
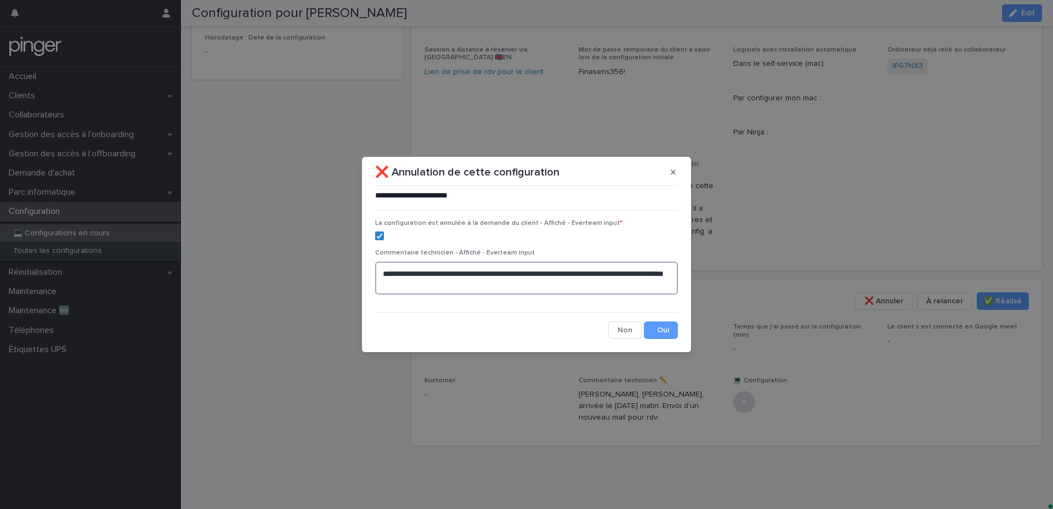
click at [554, 272] on textarea "**********" at bounding box center [526, 278] width 303 height 33
click at [579, 287] on textarea "**********" at bounding box center [526, 278] width 303 height 33
click at [385, 272] on textarea "**********" at bounding box center [526, 278] width 303 height 33
paste textarea "**********"
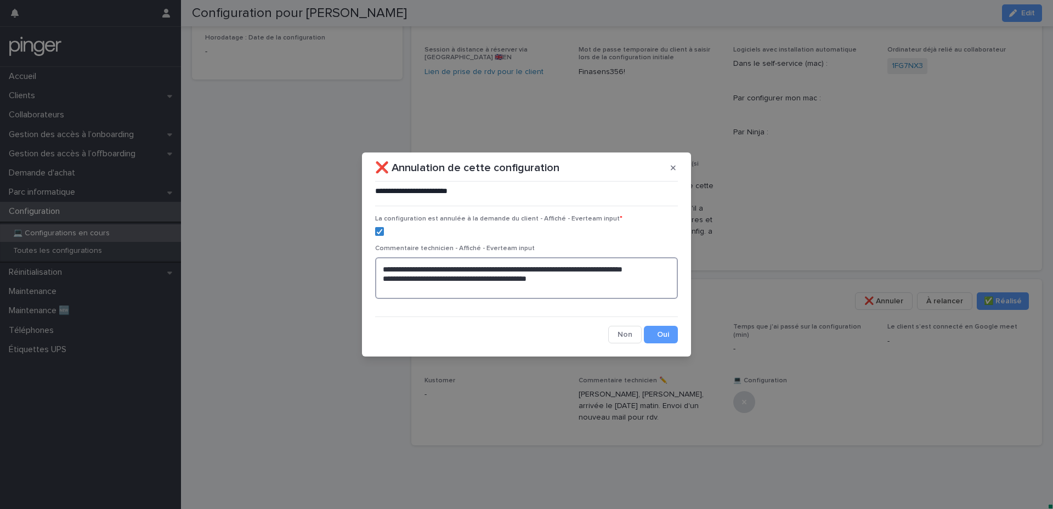
click at [573, 281] on textarea "**********" at bounding box center [526, 278] width 303 height 42
type textarea "**********"
click at [660, 333] on button "Save" at bounding box center [661, 335] width 34 height 18
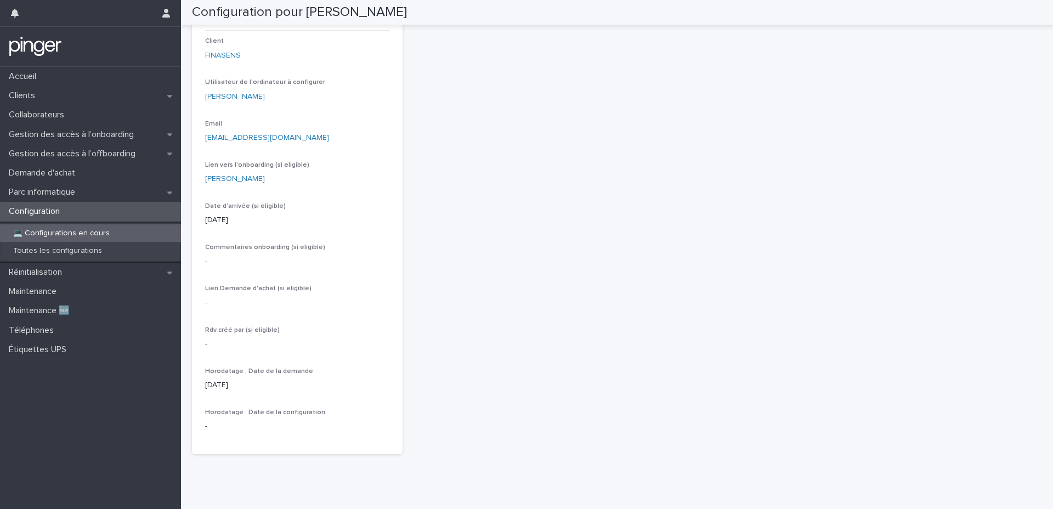
scroll to position [0, 0]
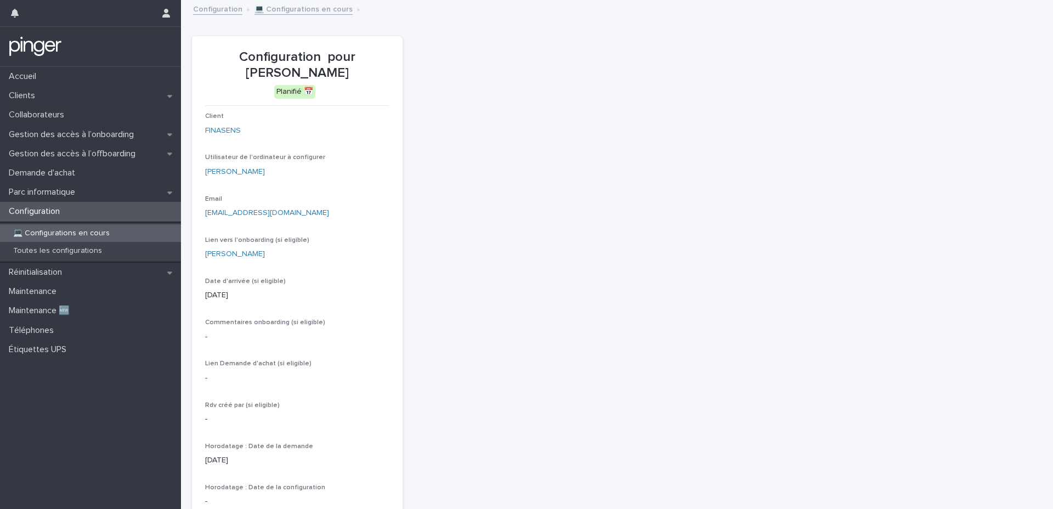
click at [214, 7] on link "Configuration" at bounding box center [217, 8] width 49 height 13
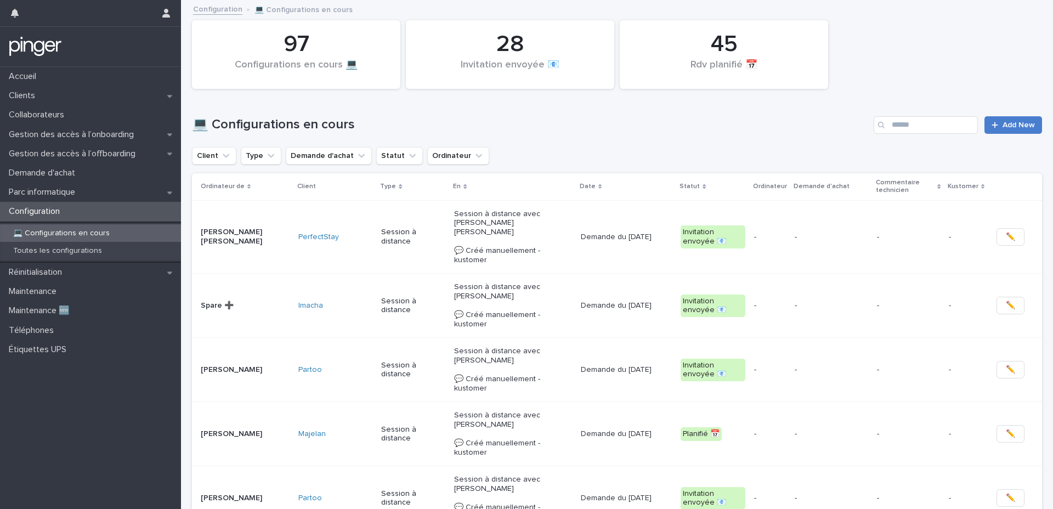
click at [790, 120] on link "Add New" at bounding box center [1014, 125] width 58 height 18
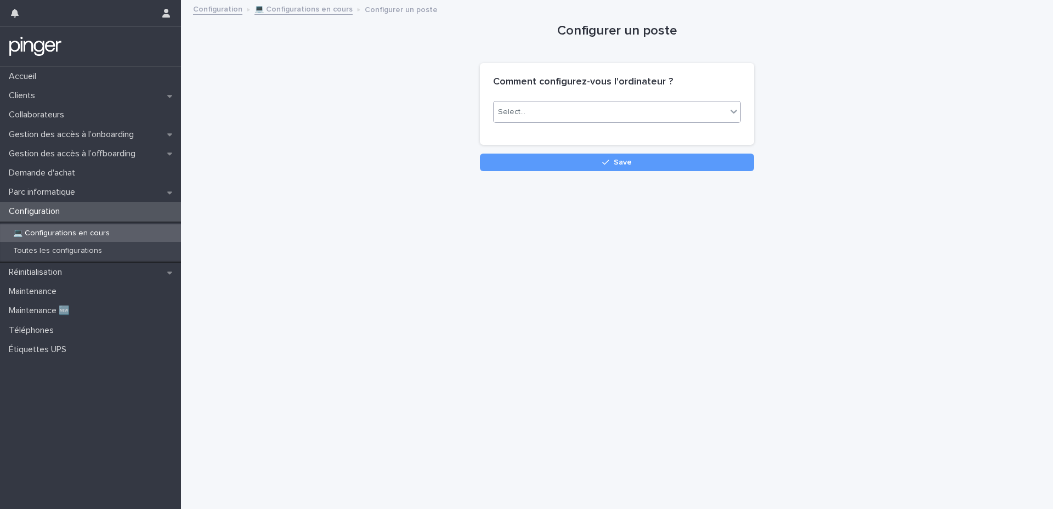
click at [527, 114] on div "Select..." at bounding box center [610, 112] width 233 height 18
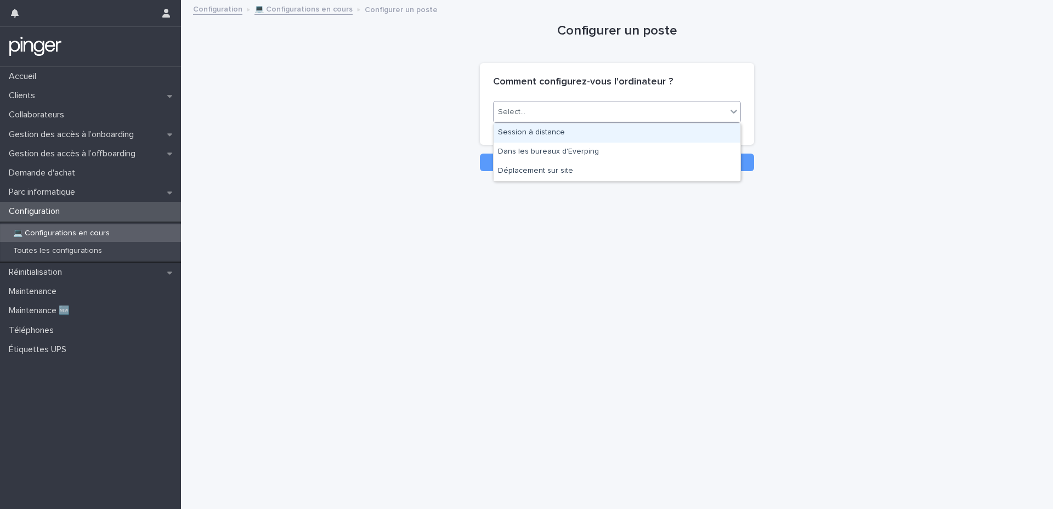
click at [536, 130] on div "Session à distance" at bounding box center [617, 132] width 247 height 19
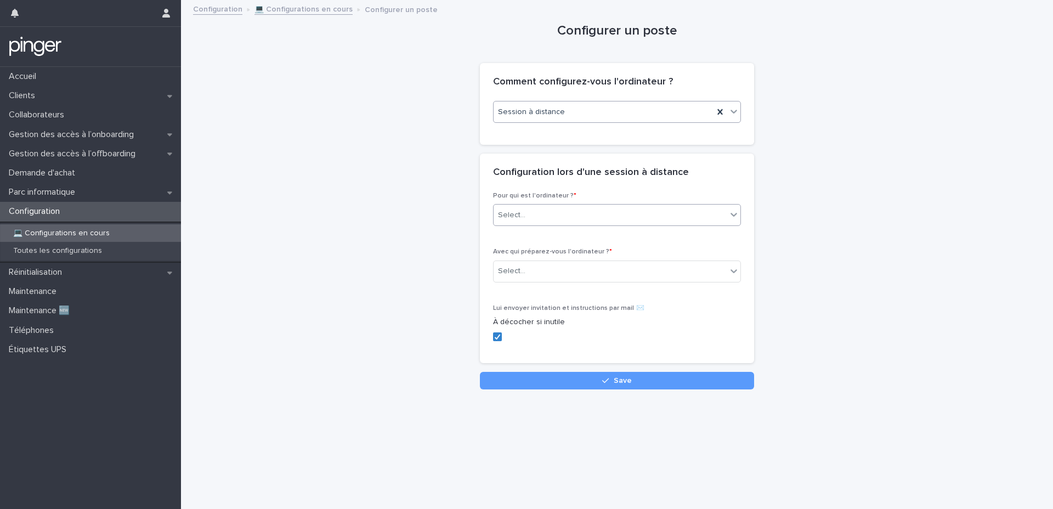
click at [524, 213] on div "Select..." at bounding box center [511, 216] width 27 height 12
click at [532, 240] on div "Collaborateur" at bounding box center [617, 236] width 247 height 19
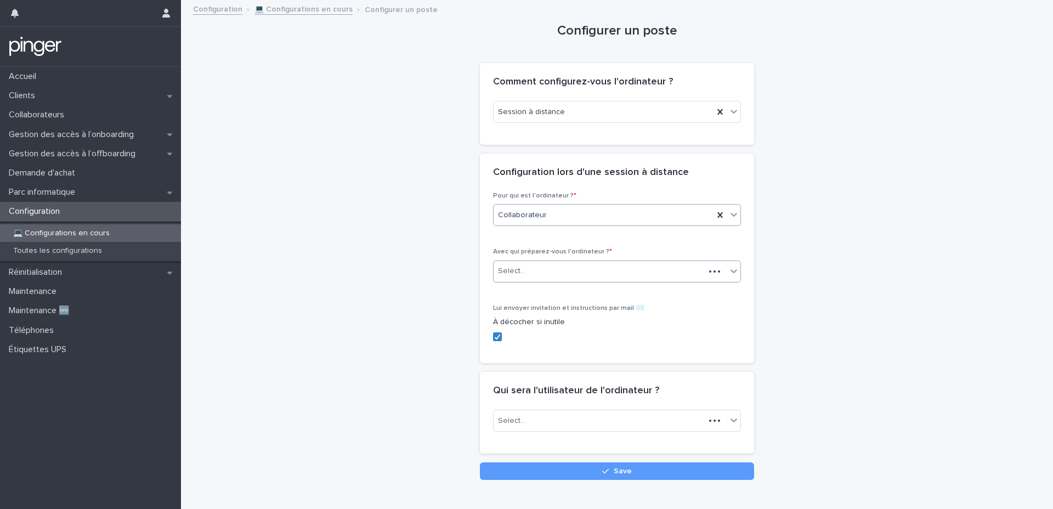
click at [531, 269] on div "Select..." at bounding box center [599, 271] width 211 height 18
type input "**********"
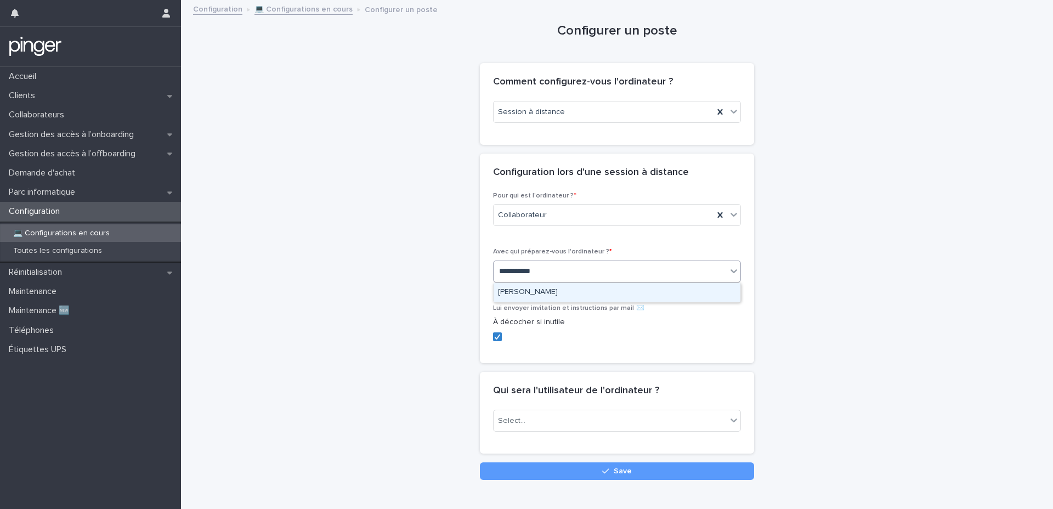
click at [546, 288] on div "[PERSON_NAME]" at bounding box center [617, 292] width 247 height 19
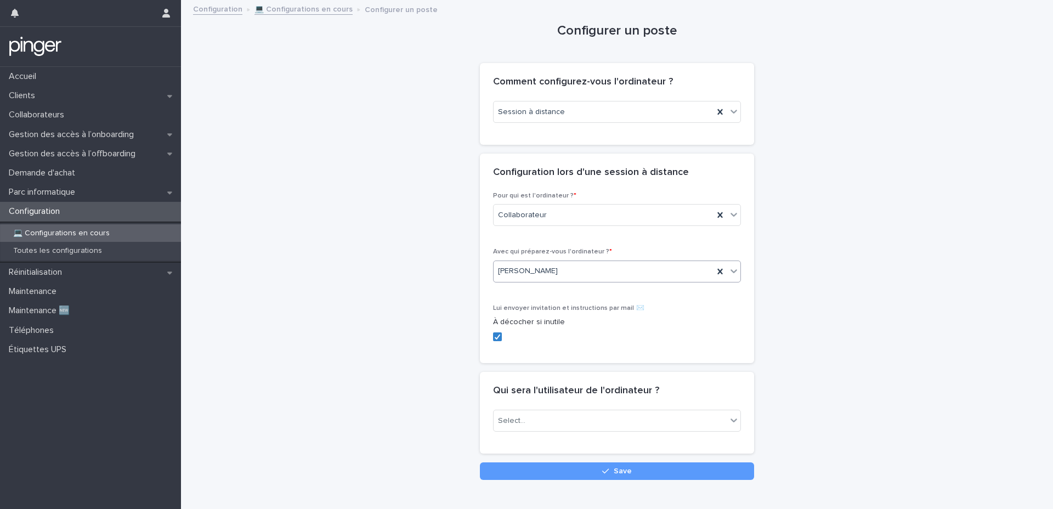
scroll to position [26, 0]
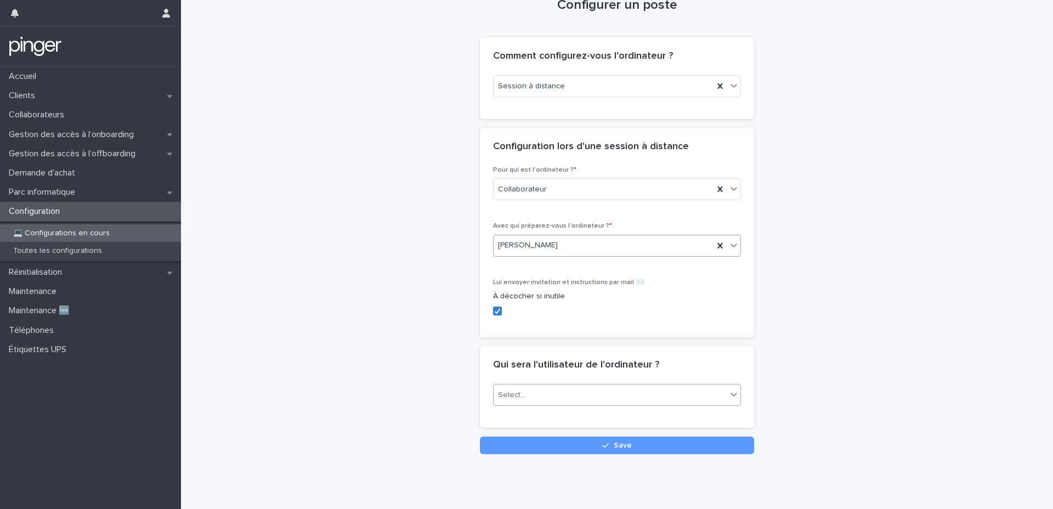
click at [517, 396] on div "Select..." at bounding box center [511, 396] width 27 height 12
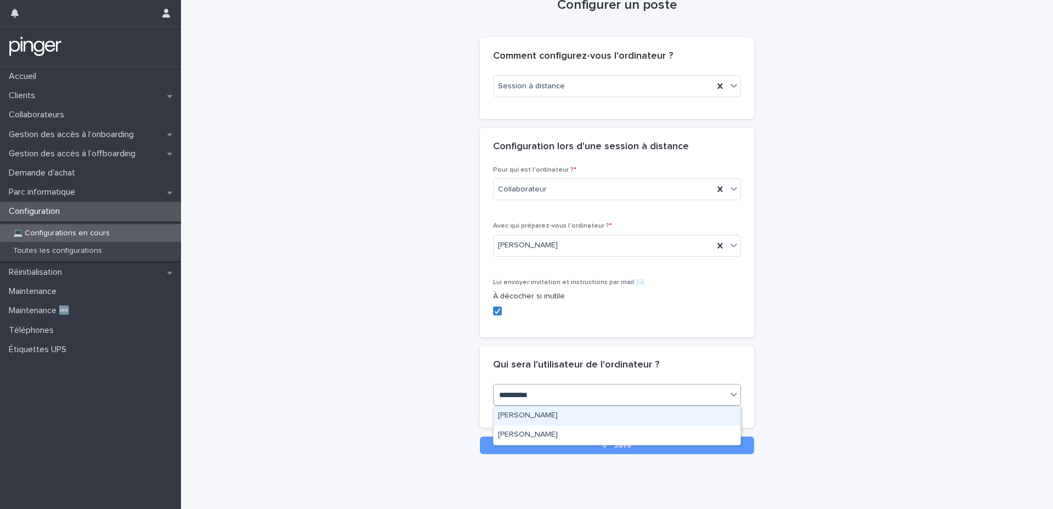
type input "**********"
click at [548, 410] on div "[PERSON_NAME]" at bounding box center [617, 416] width 247 height 19
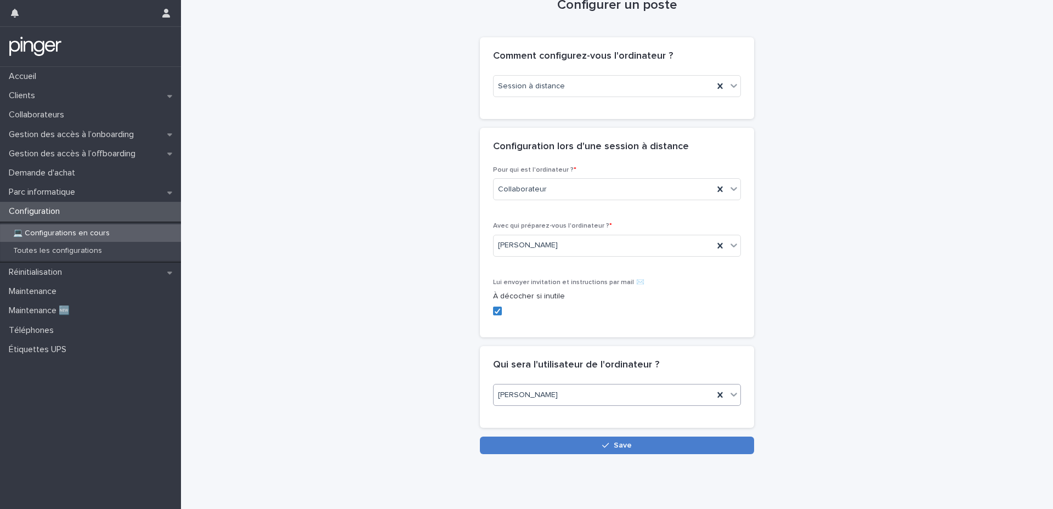
click at [597, 410] on button "Save" at bounding box center [617, 446] width 274 height 18
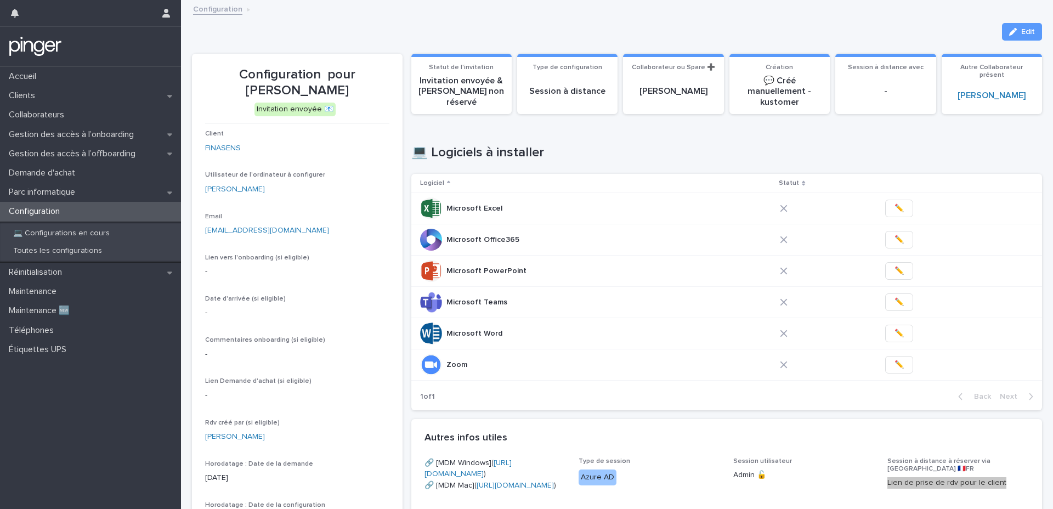
scroll to position [49, 0]
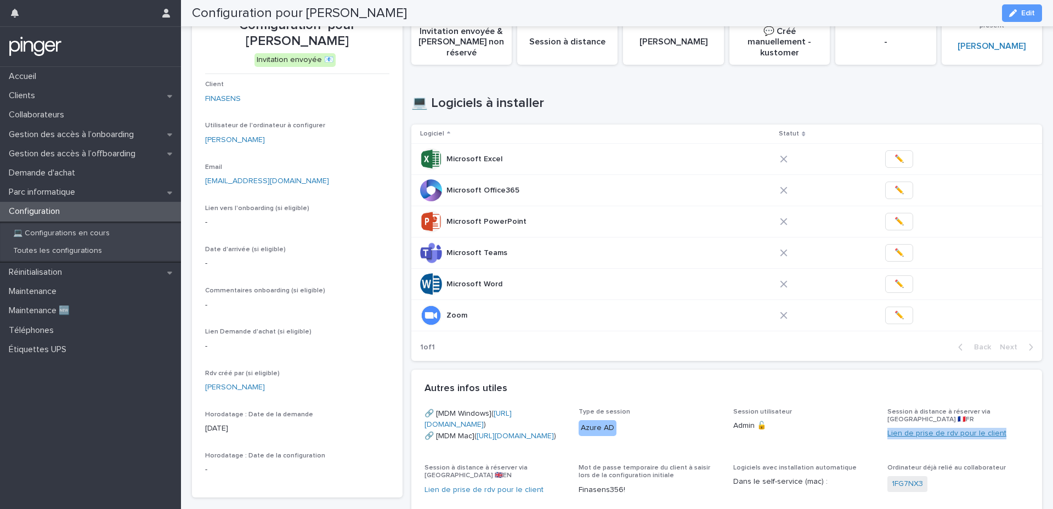
click at [790, 410] on link "Lien de prise de rdv pour le client" at bounding box center [947, 434] width 119 height 8
click at [87, 149] on p "Gestion des accès à l’offboarding" at bounding box center [74, 154] width 140 height 10
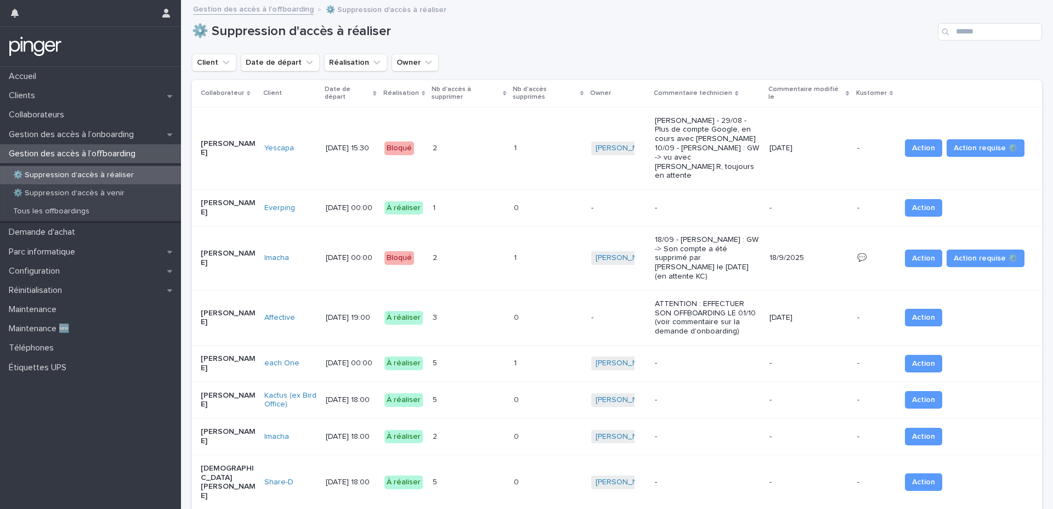
click at [505, 354] on div "5 5" at bounding box center [469, 363] width 72 height 18
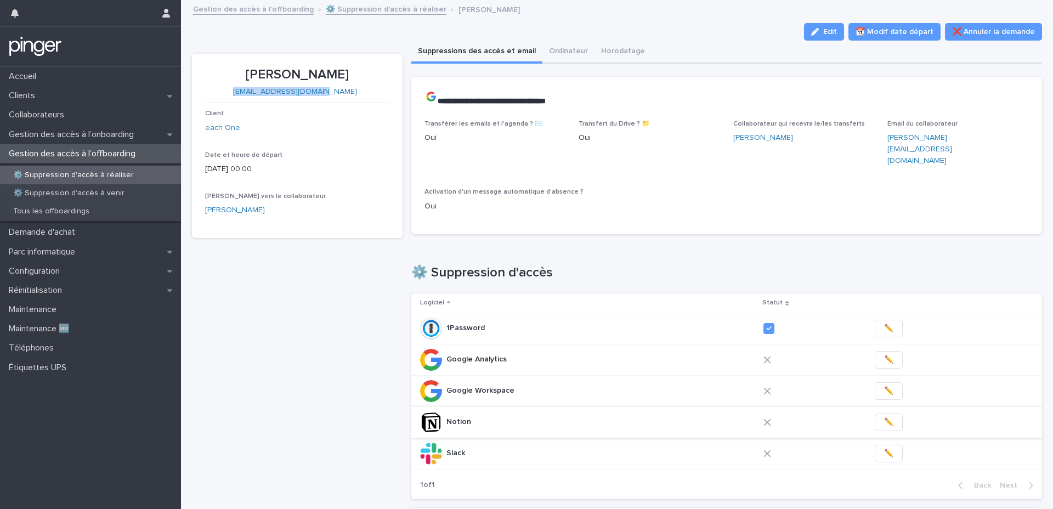
click at [790, 410] on button "✏️" at bounding box center [889, 423] width 28 height 18
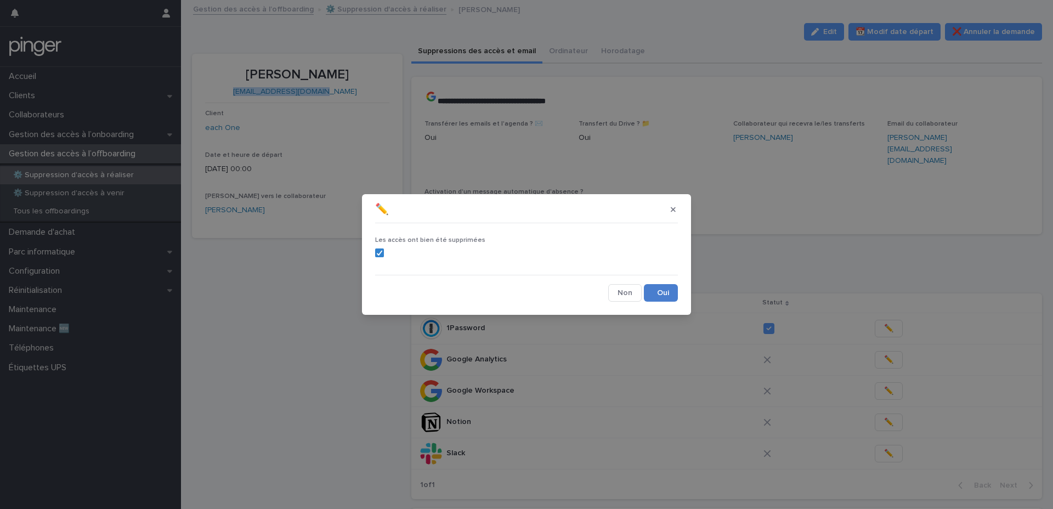
click at [649, 290] on button "Save" at bounding box center [661, 293] width 34 height 18
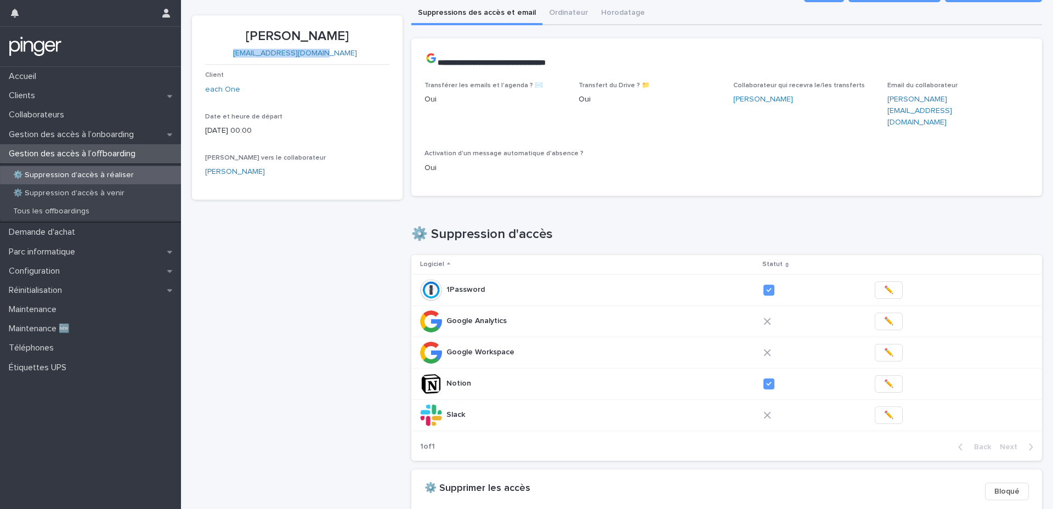
scroll to position [43, 0]
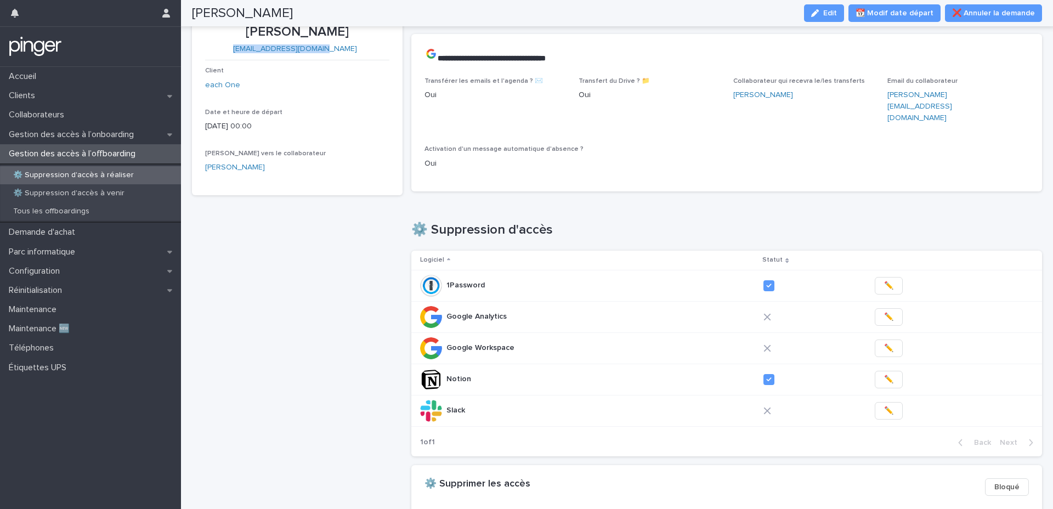
click at [383, 375] on div "Woury BARRY woury.barry@eachone.co Client each One Date et heure de départ 20/9…" at bounding box center [297, 336] width 211 height 651
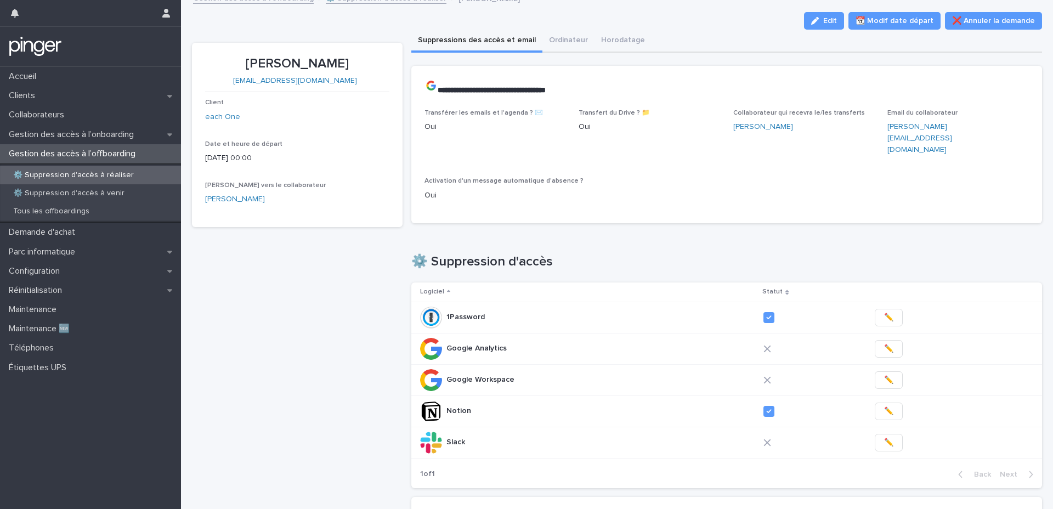
scroll to position [0, 0]
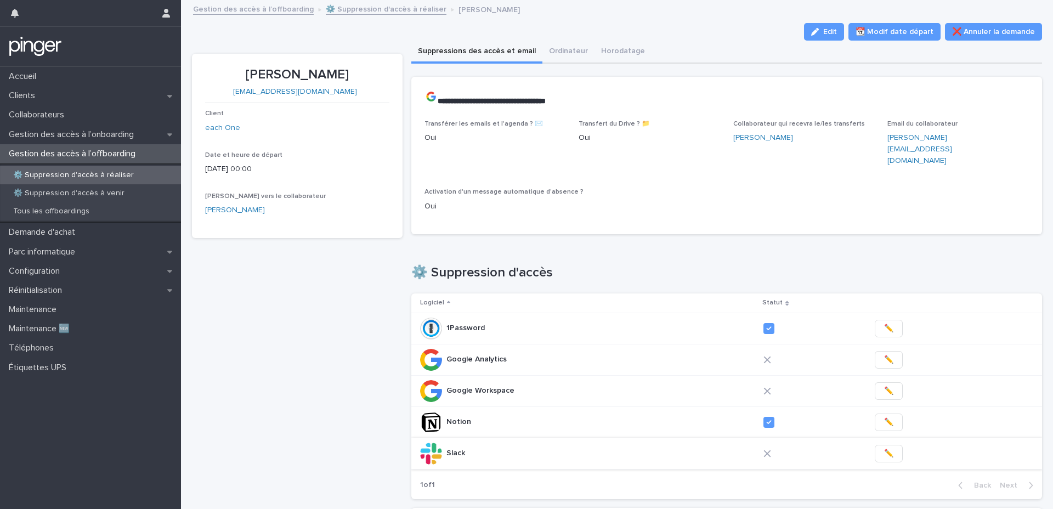
click at [790, 410] on button "✏️" at bounding box center [889, 454] width 28 height 18
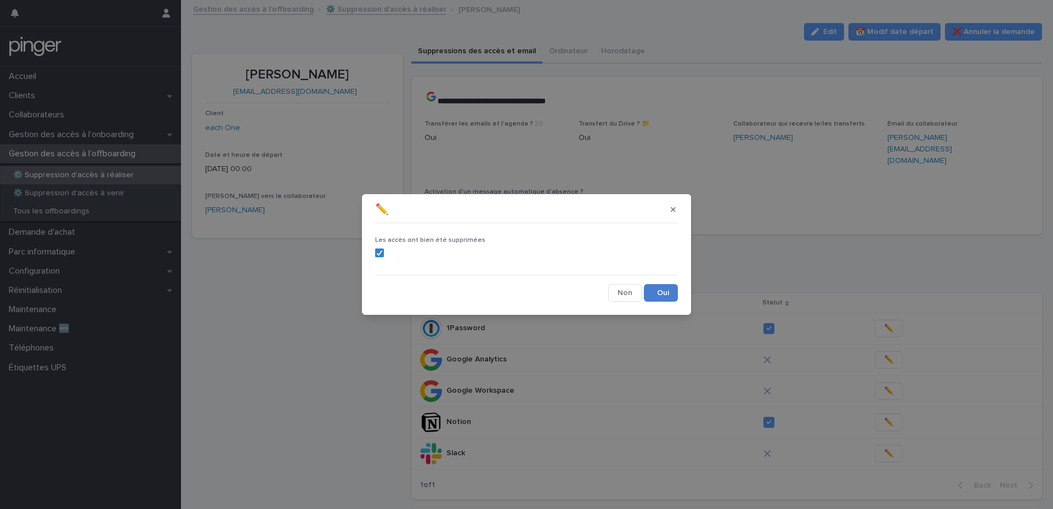
click at [663, 296] on button "Save" at bounding box center [661, 293] width 34 height 18
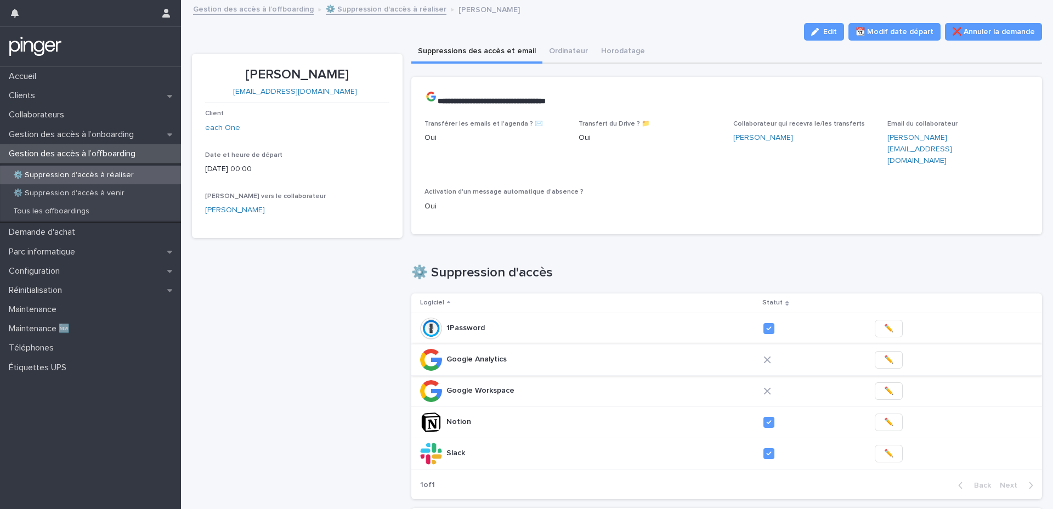
click at [790, 354] on span "✏️" at bounding box center [888, 359] width 9 height 11
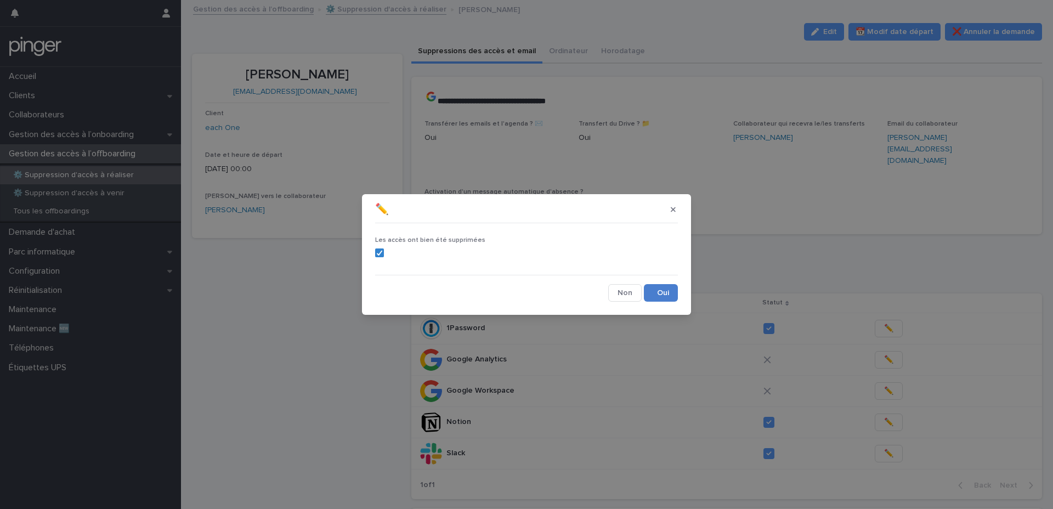
click at [663, 291] on button "Save" at bounding box center [661, 293] width 34 height 18
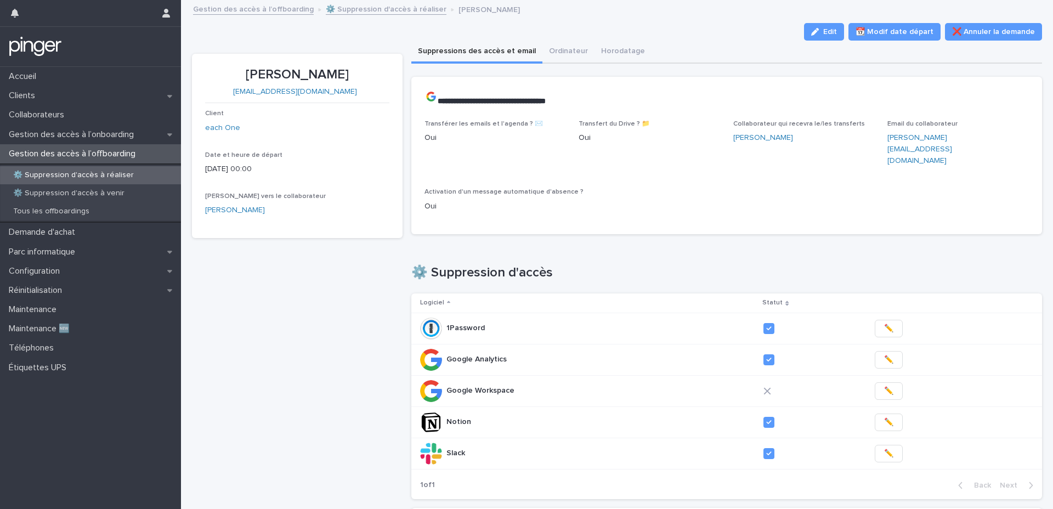
click at [411, 218] on div "**********" at bounding box center [727, 160] width 632 height 166
copy link "lucille.deutschmann@eachone.co"
click at [790, 382] on button "✏️" at bounding box center [889, 391] width 28 height 18
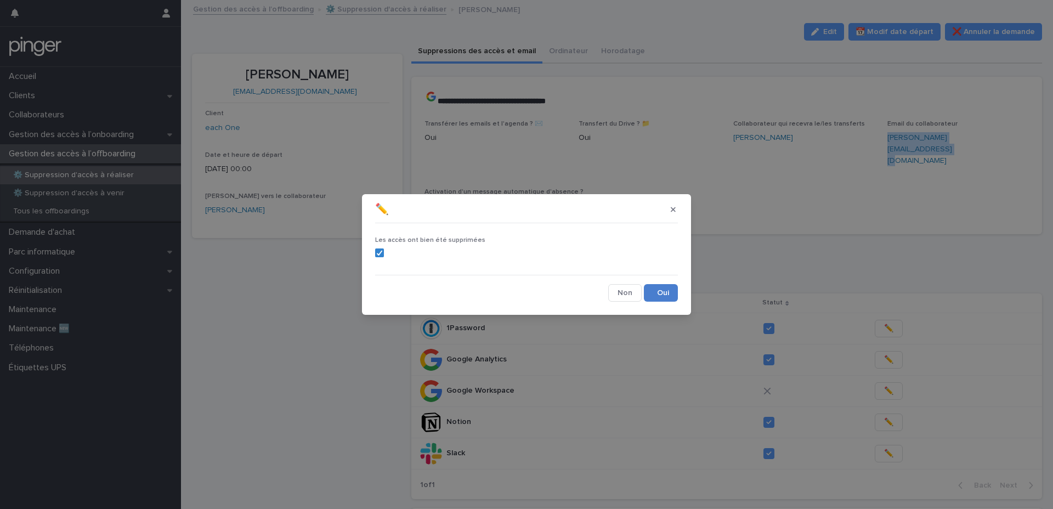
click at [662, 298] on button "Save" at bounding box center [661, 293] width 34 height 18
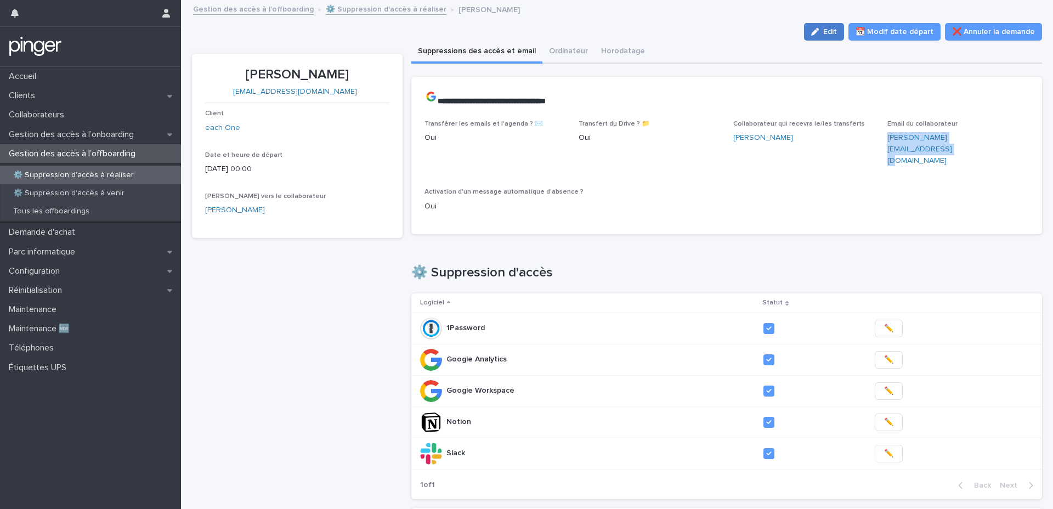
click at [790, 40] on button "Edit" at bounding box center [824, 32] width 40 height 18
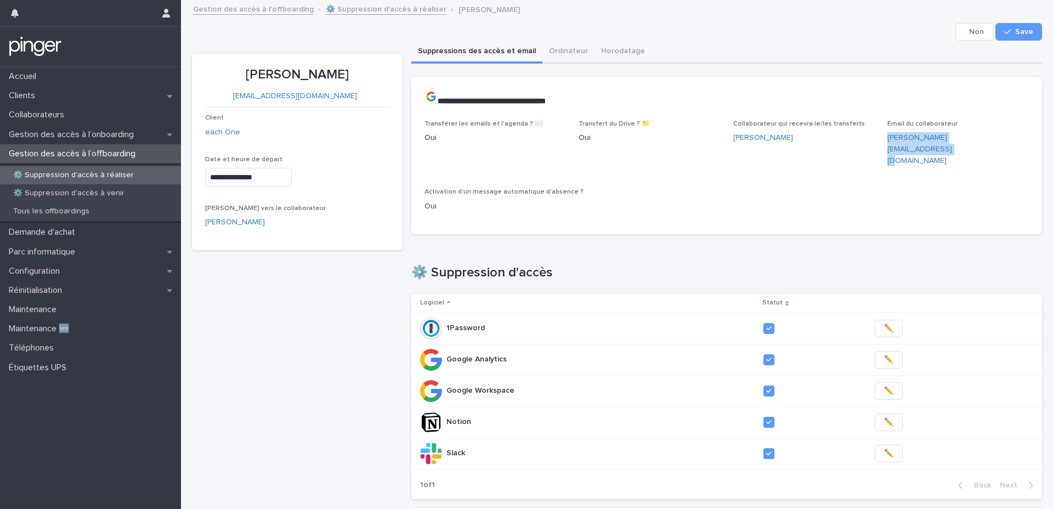
scroll to position [253, 0]
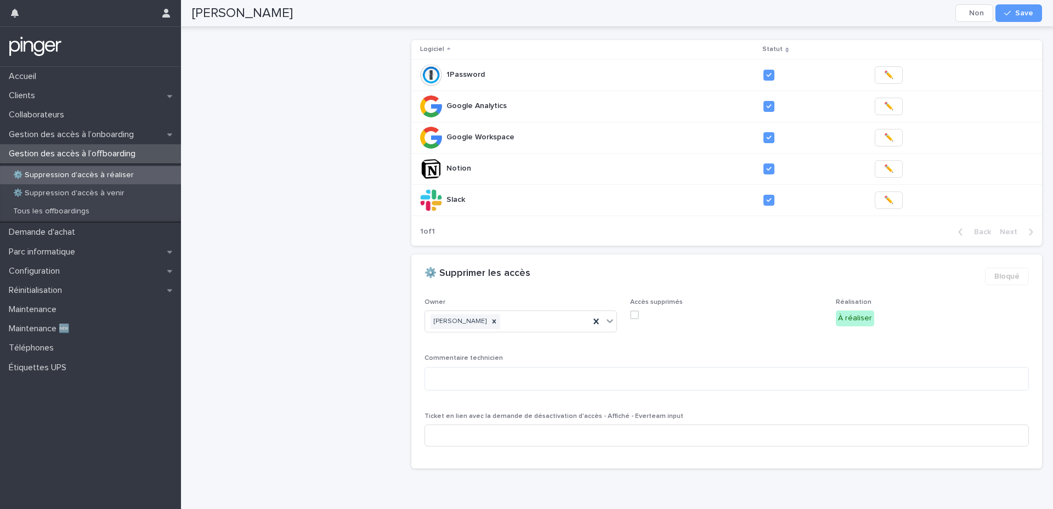
click at [635, 301] on div "Accès supprimés" at bounding box center [726, 313] width 193 height 30
click at [633, 311] on span at bounding box center [634, 315] width 9 height 9
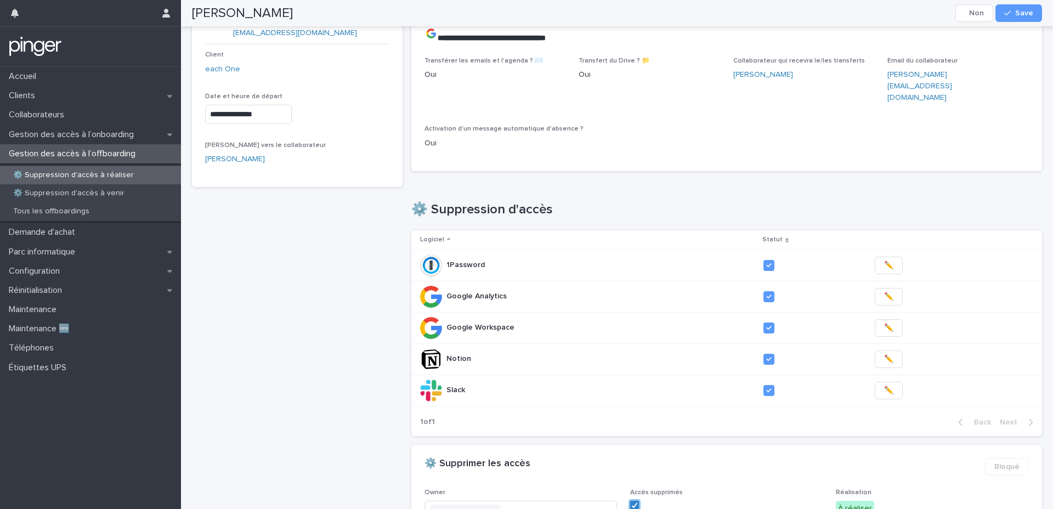
scroll to position [0, 0]
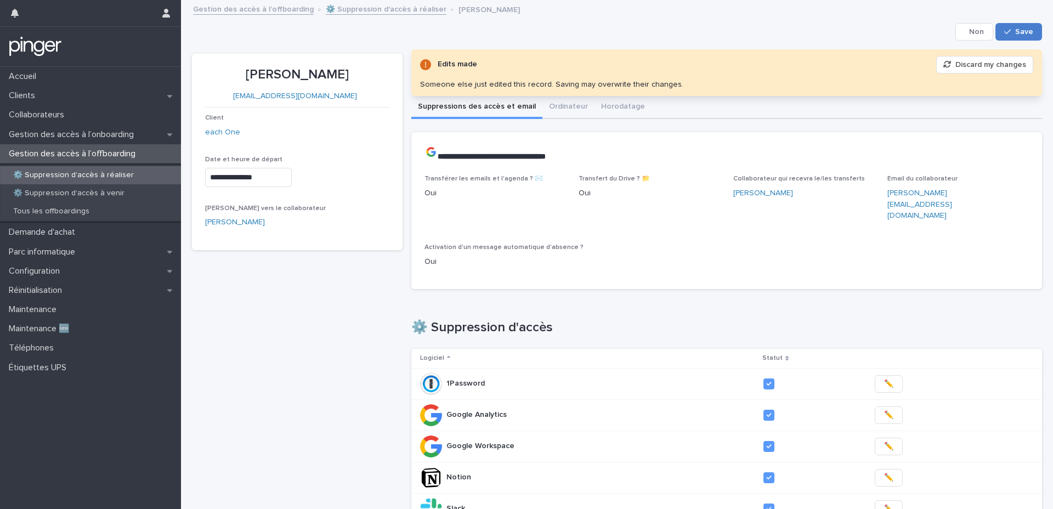
click at [790, 36] on button "Save" at bounding box center [1019, 32] width 47 height 18
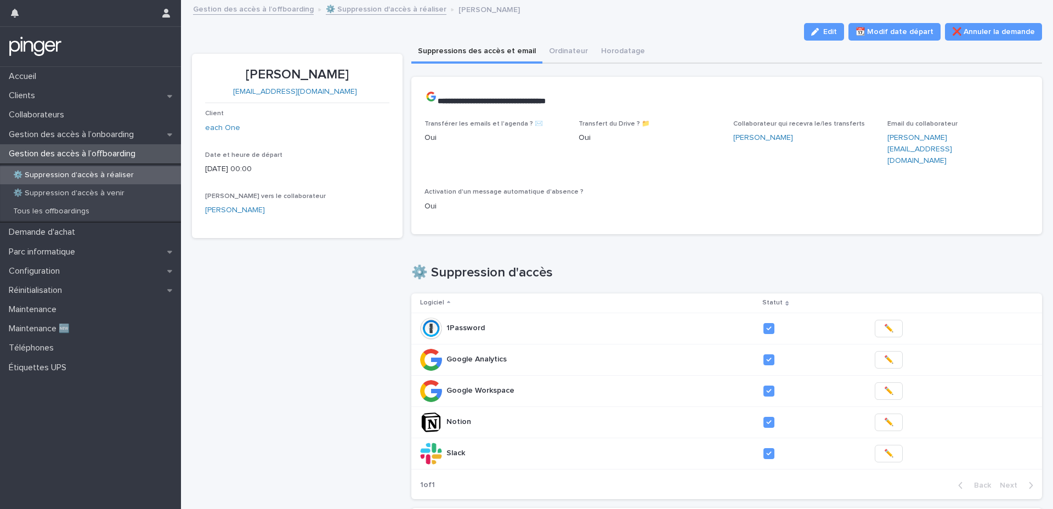
click at [403, 36] on div "Edit 📆 Modif date départ ❌ Annuler la demande" at bounding box center [617, 32] width 850 height 18
click at [86, 177] on p "⚙️ Suppression d'accès à réaliser" at bounding box center [73, 175] width 138 height 9
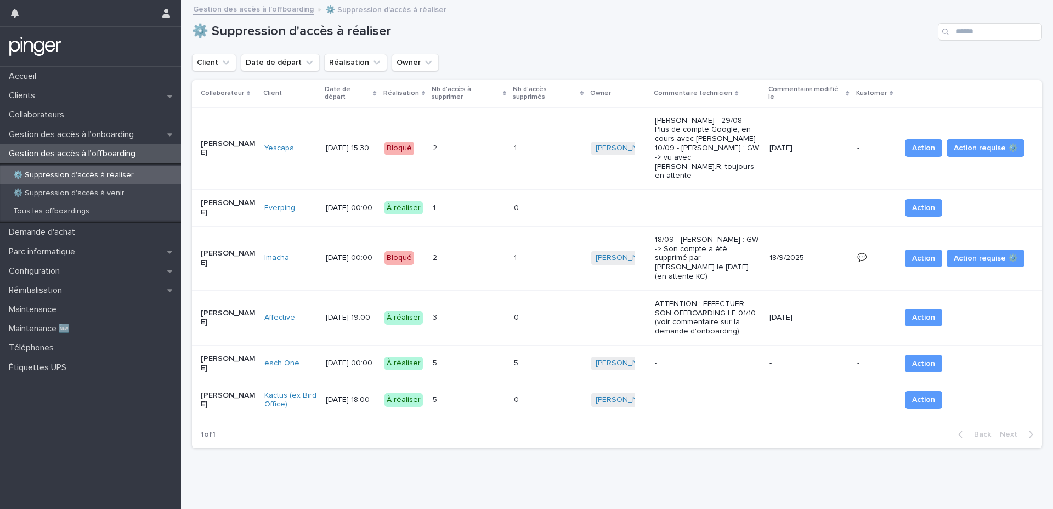
click at [471, 354] on div "5 5" at bounding box center [469, 363] width 72 height 18
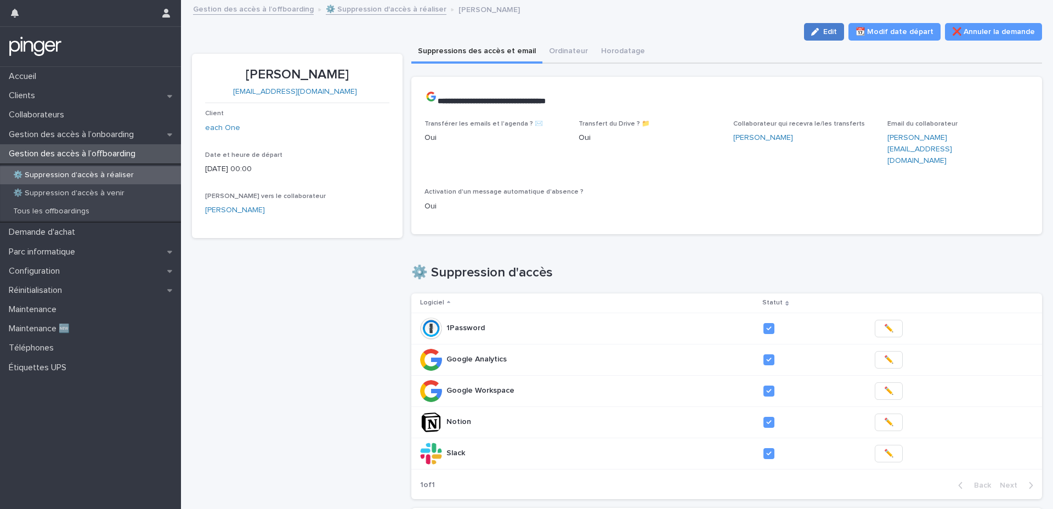
click at [832, 30] on span "Edit" at bounding box center [831, 32] width 14 height 8
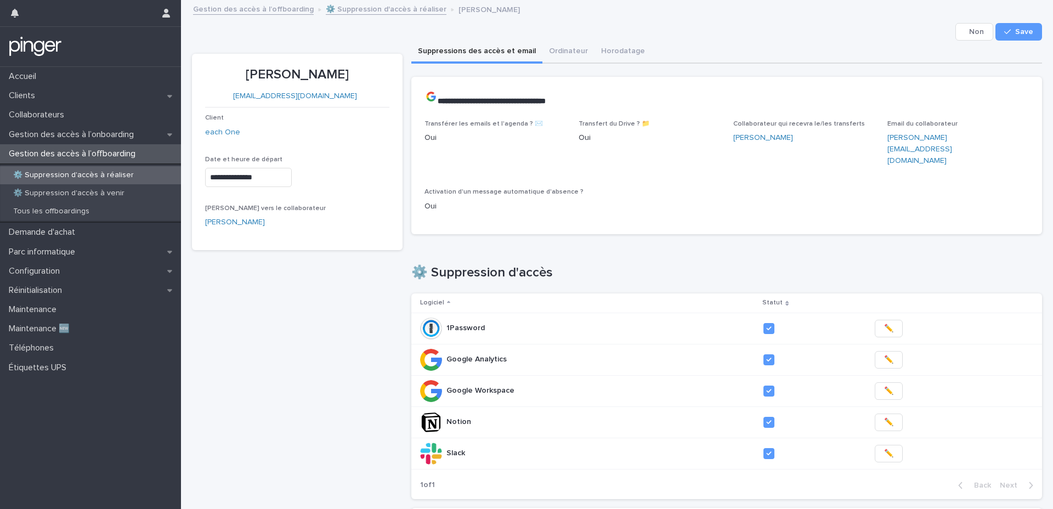
scroll to position [253, 0]
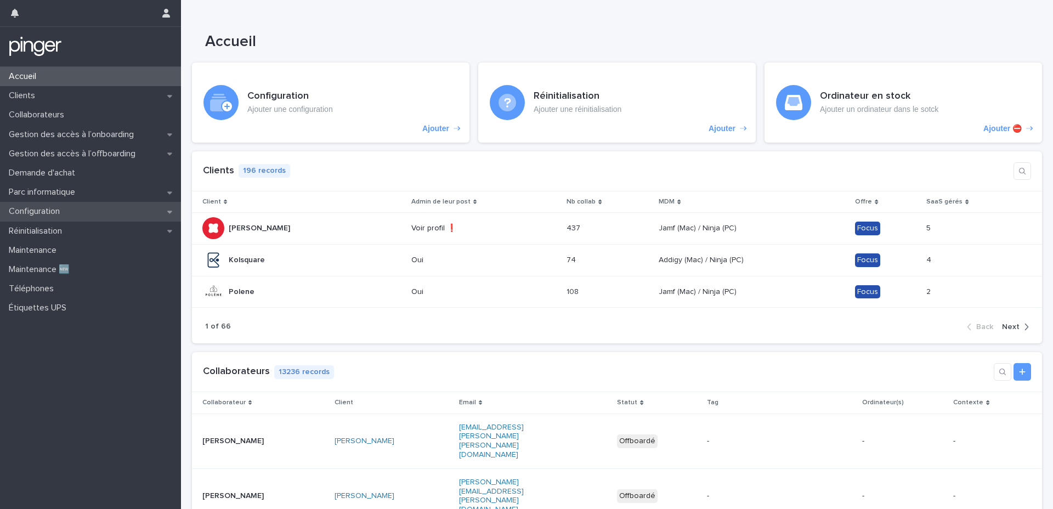
click at [53, 208] on p "Configuration" at bounding box center [36, 211] width 64 height 10
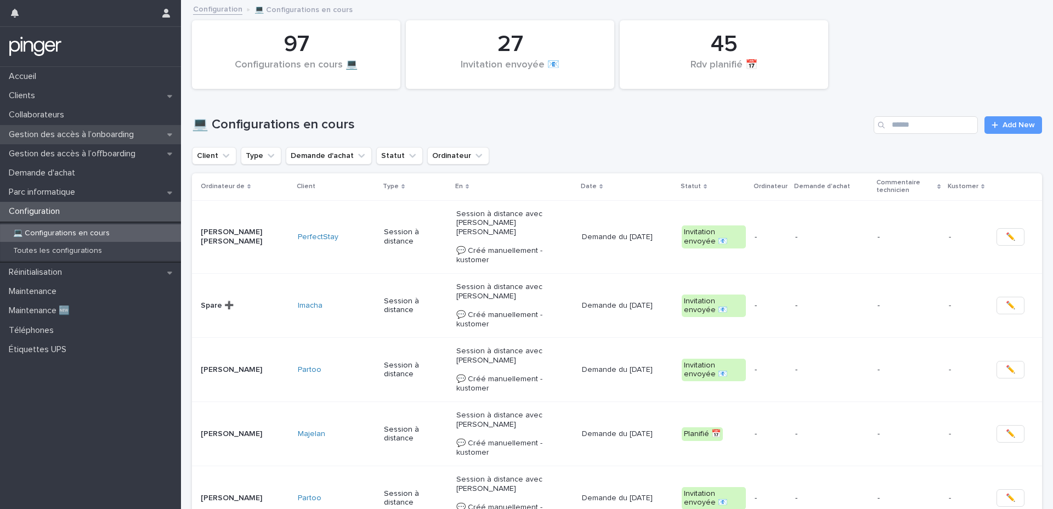
click at [97, 131] on p "Gestion des accès à l’onboarding" at bounding box center [73, 134] width 138 height 10
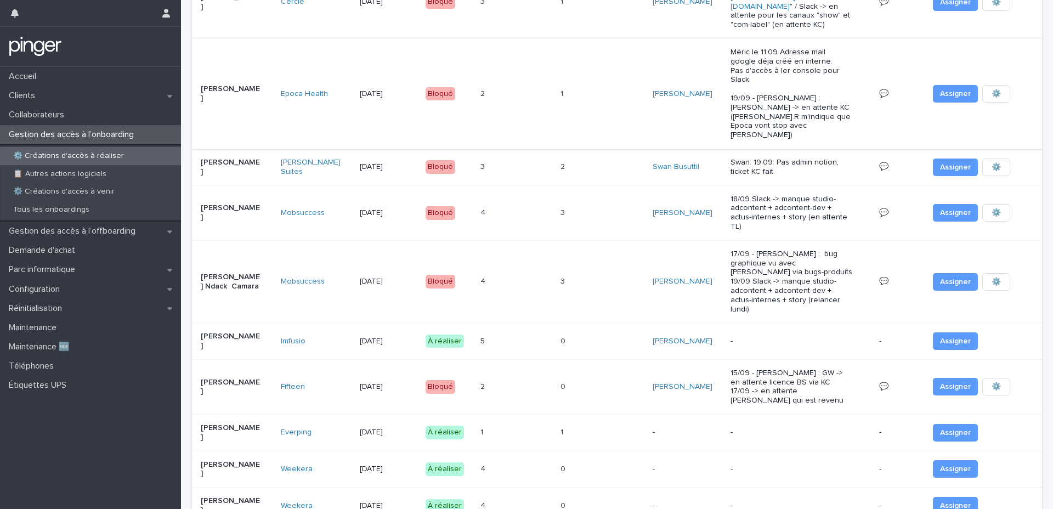
scroll to position [182, 0]
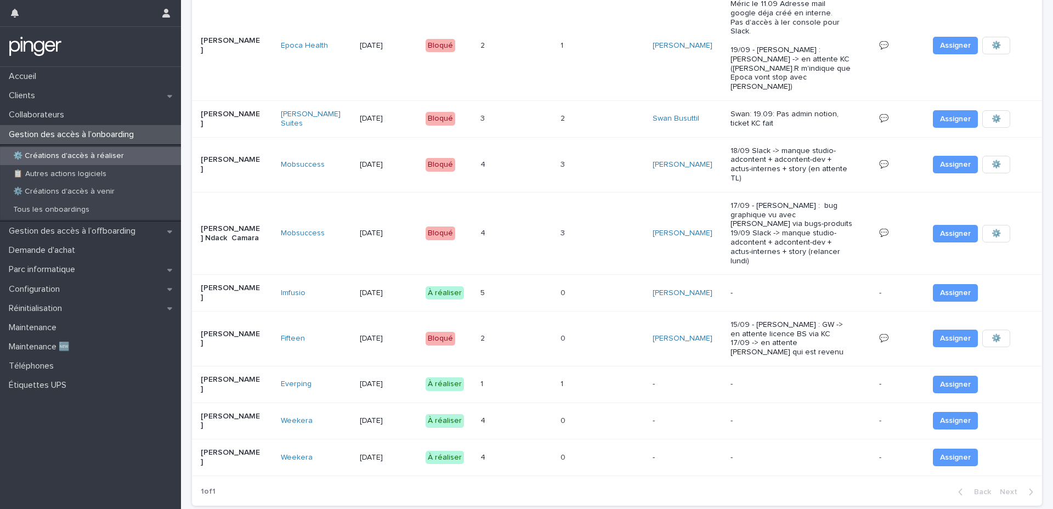
click at [656, 416] on p "-" at bounding box center [683, 420] width 61 height 9
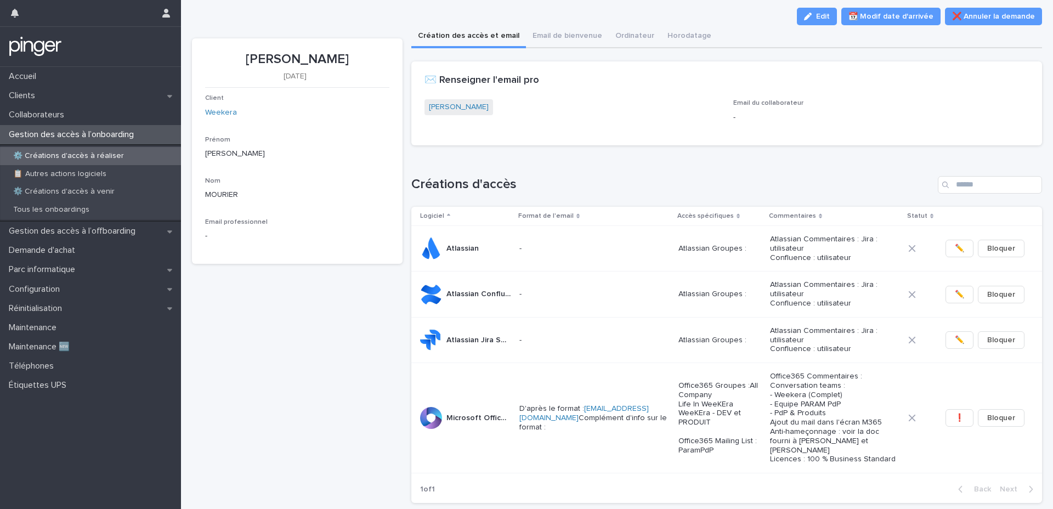
scroll to position [14, 0]
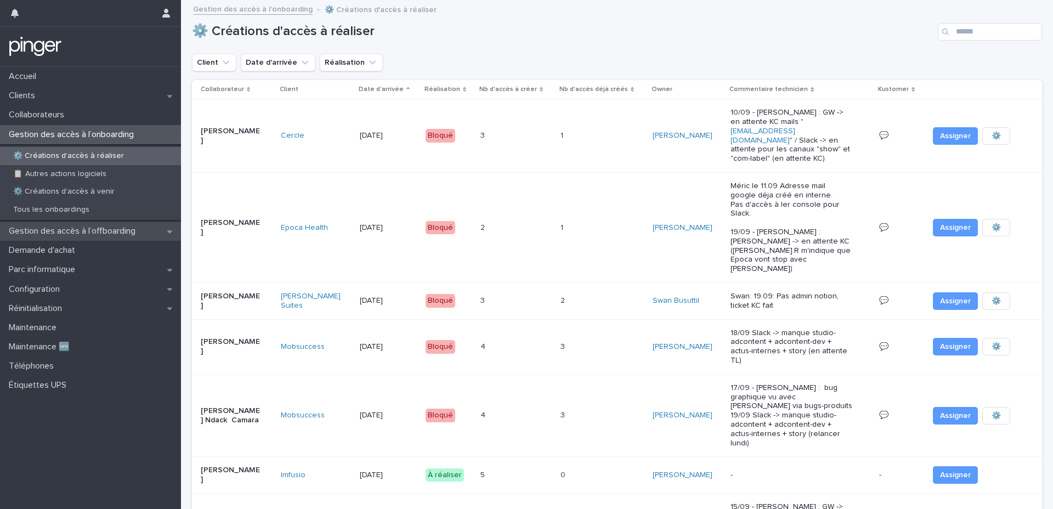
click at [99, 234] on p "Gestion des accès à l’offboarding" at bounding box center [74, 231] width 140 height 10
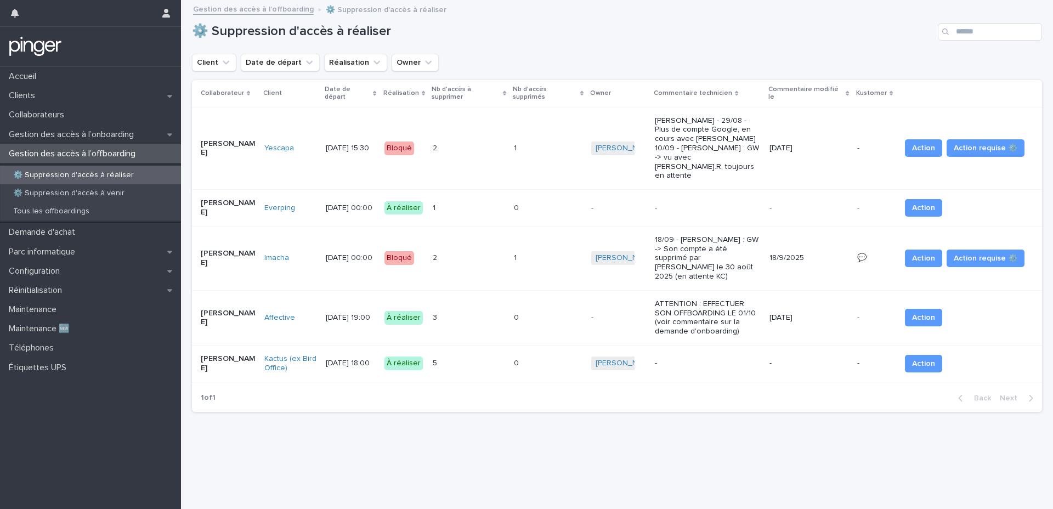
click at [744, 354] on div "-" at bounding box center [708, 363] width 106 height 18
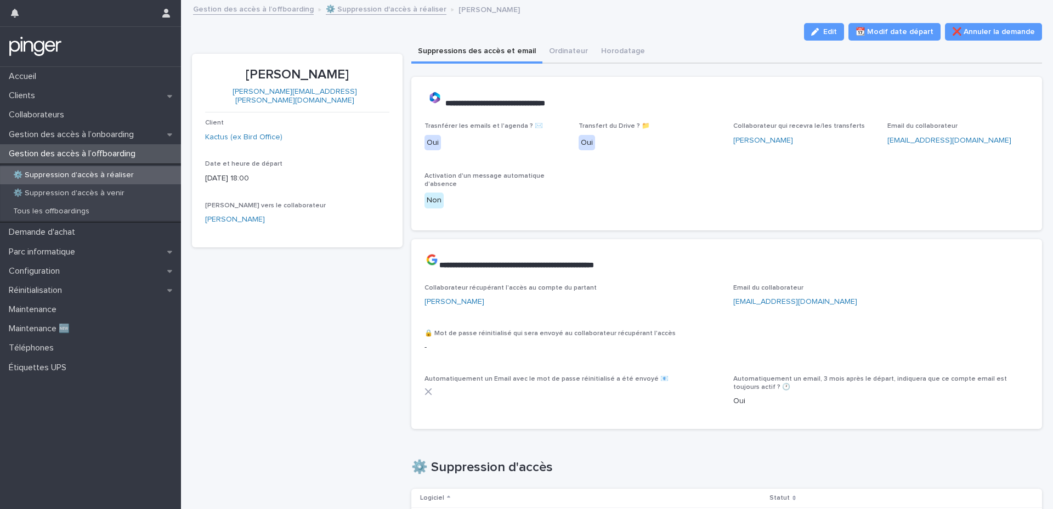
click at [611, 216] on div "Trasnférer les emails et l'agenda ? ✉️ Oui Transfert du Drive ? 📁 Oui Collabora…" at bounding box center [727, 169] width 605 height 95
click at [298, 290] on div "[PERSON_NAME] [PERSON_NAME][EMAIL_ADDRESS][PERSON_NAME][DOMAIN_NAME] Client Kac…" at bounding box center [297, 476] width 211 height 845
click at [837, 29] on span "Edit" at bounding box center [831, 32] width 14 height 8
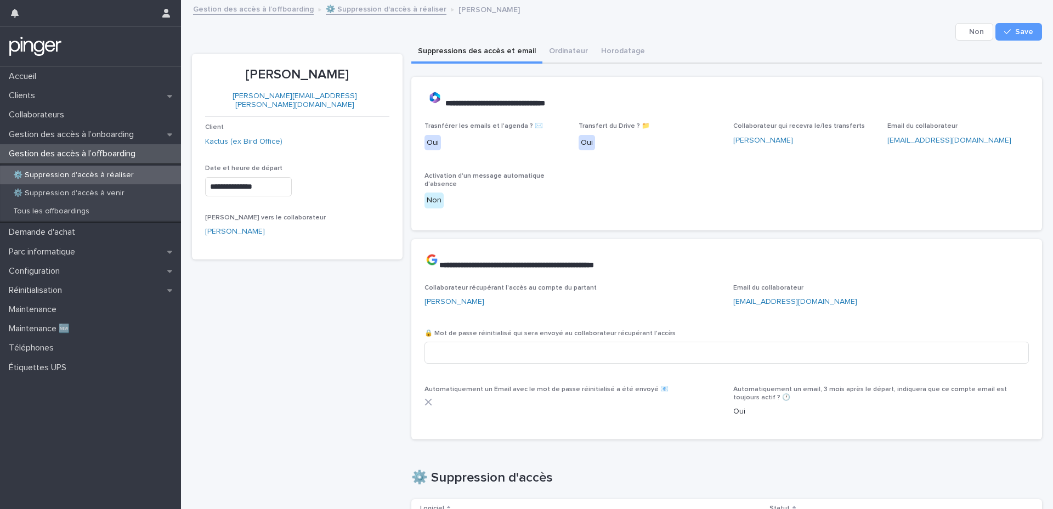
click at [296, 73] on p "[PERSON_NAME]" at bounding box center [297, 75] width 184 height 16
copy p "[PERSON_NAME]"
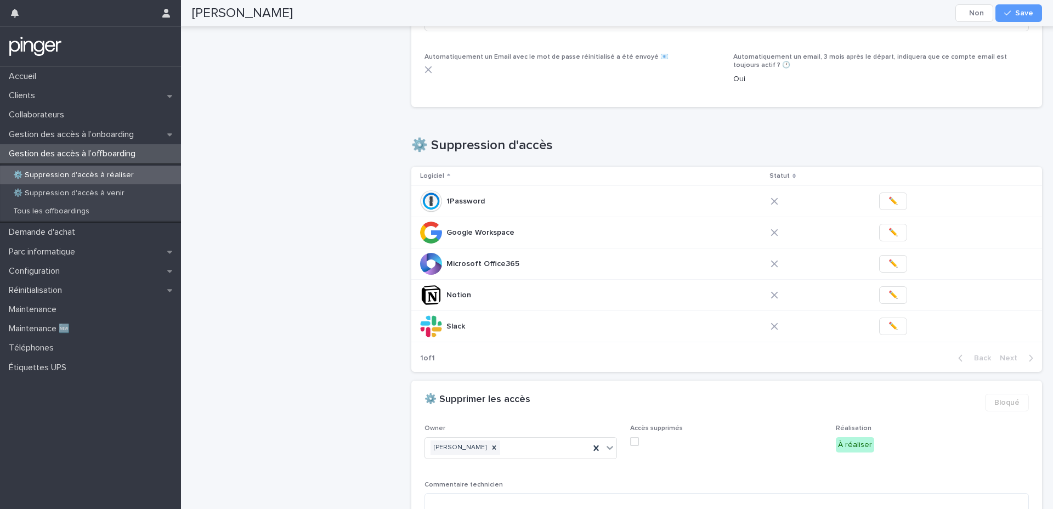
scroll to position [322, 0]
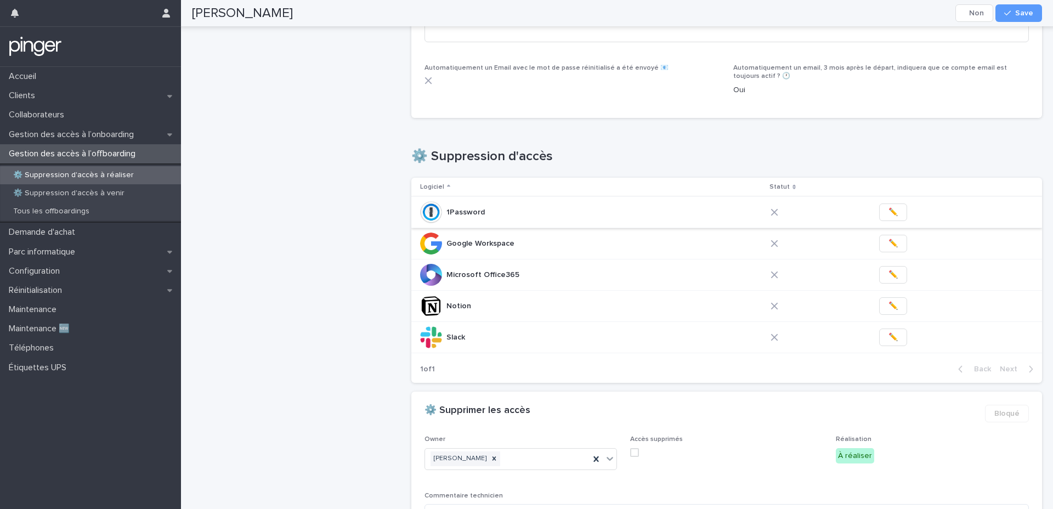
click at [892, 209] on button "✏️" at bounding box center [894, 213] width 28 height 18
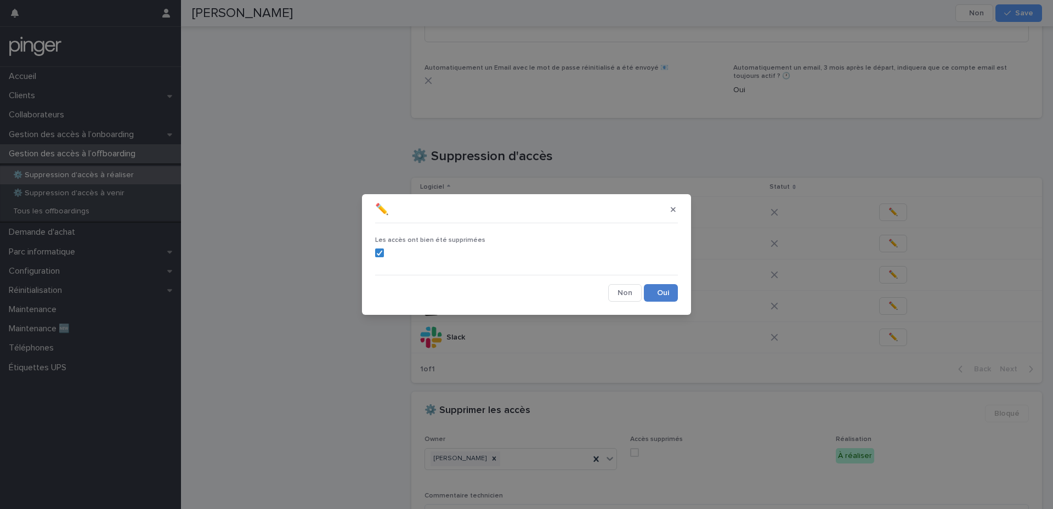
click at [666, 291] on button "Save" at bounding box center [661, 293] width 34 height 18
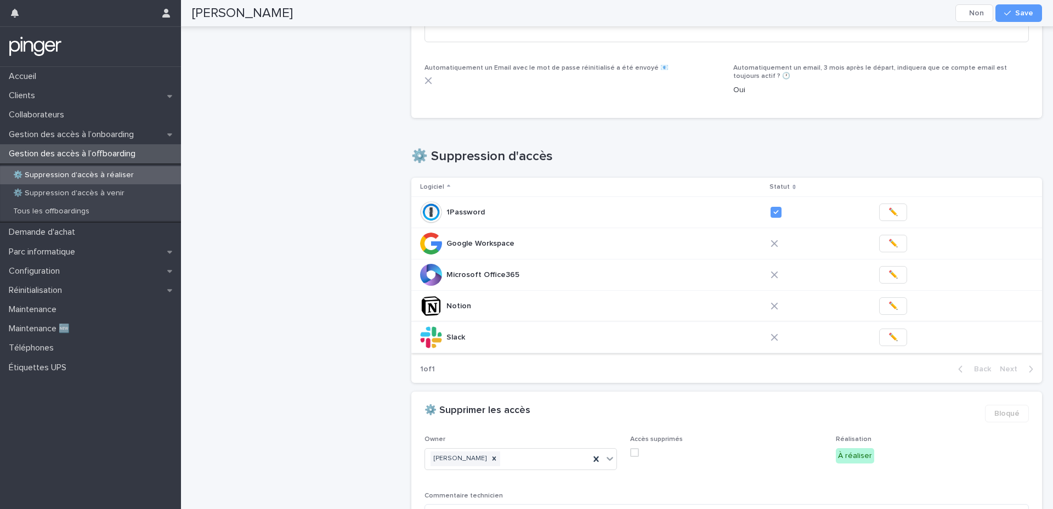
click at [880, 336] on button "✏️" at bounding box center [894, 338] width 28 height 18
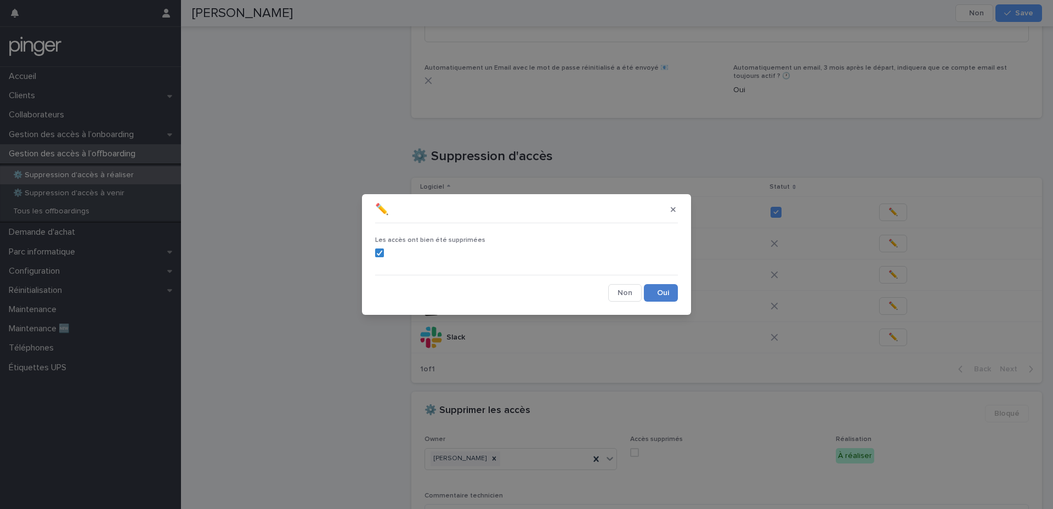
click at [661, 291] on button "Save" at bounding box center [661, 293] width 34 height 18
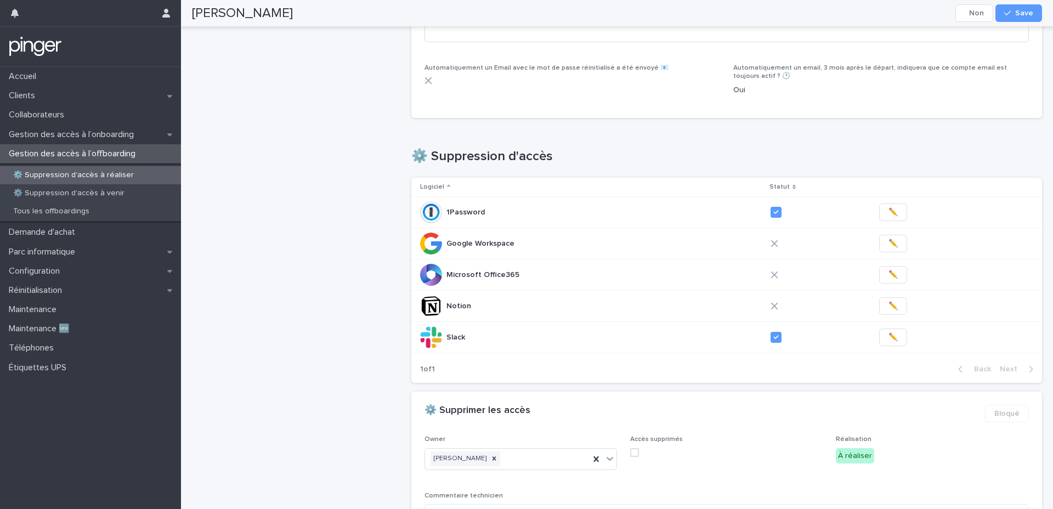
scroll to position [0, 0]
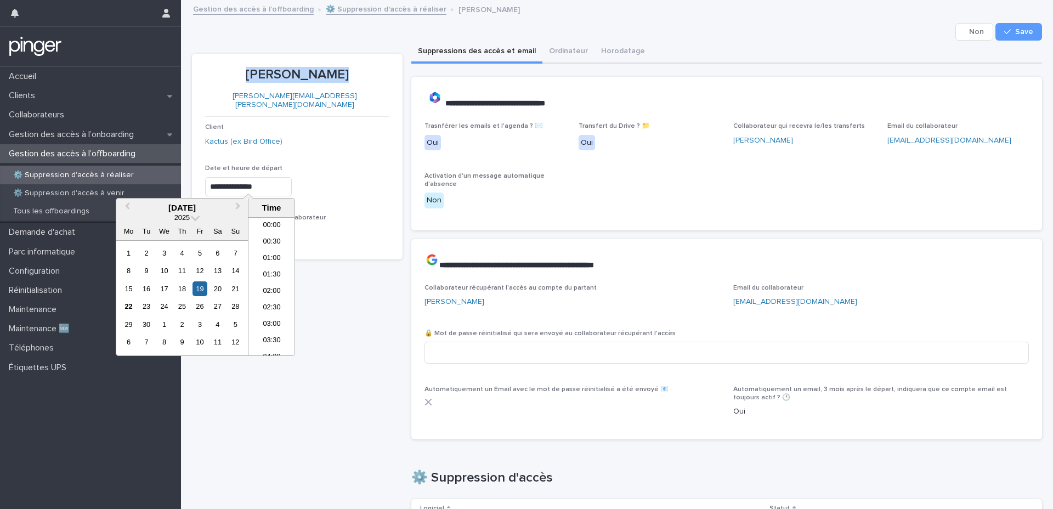
click at [273, 177] on input "**********" at bounding box center [248, 186] width 87 height 19
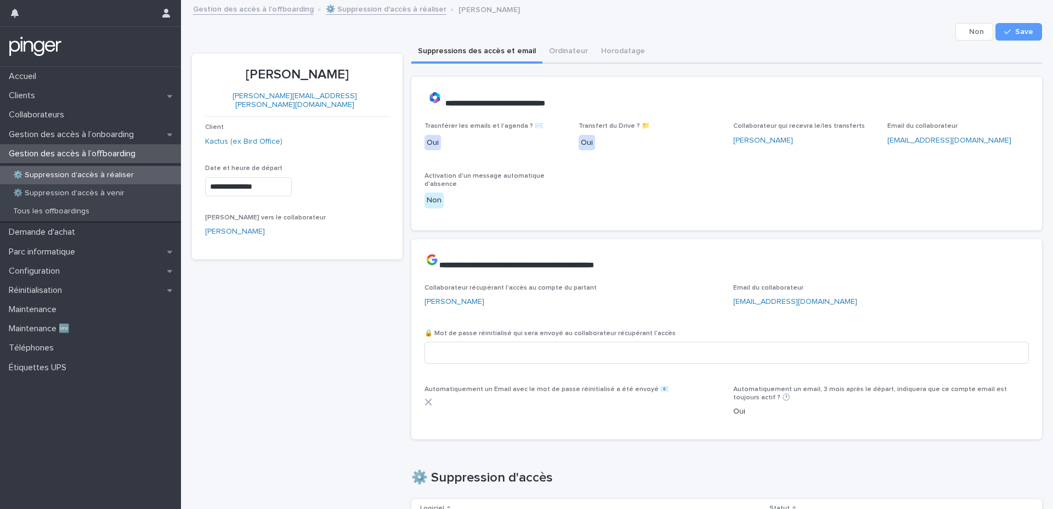
click at [557, 238] on div "**********" at bounding box center [727, 158] width 632 height 162
click at [232, 136] on link "Kactus (ex Bird Office)" at bounding box center [243, 142] width 77 height 12
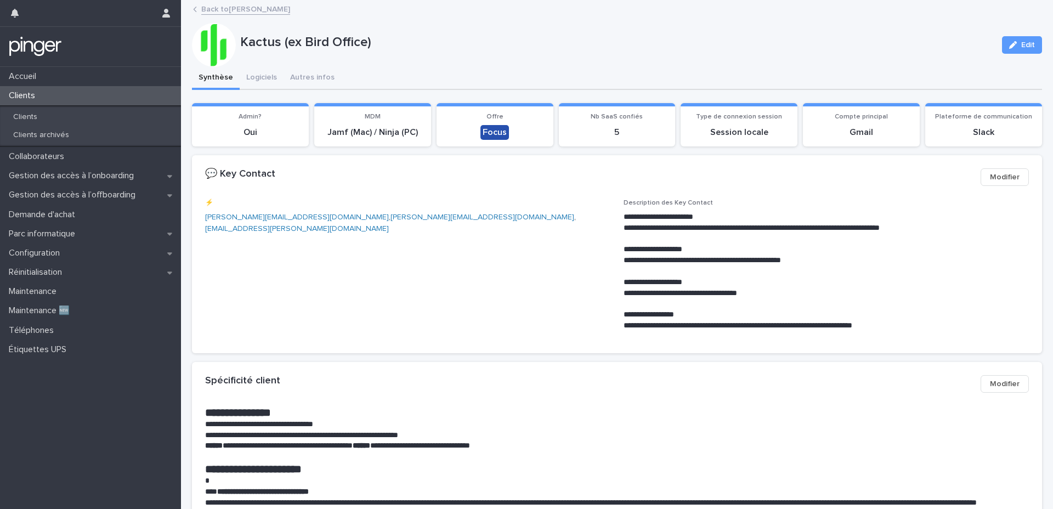
click at [237, 10] on link "Back to [PERSON_NAME]" at bounding box center [245, 8] width 89 height 13
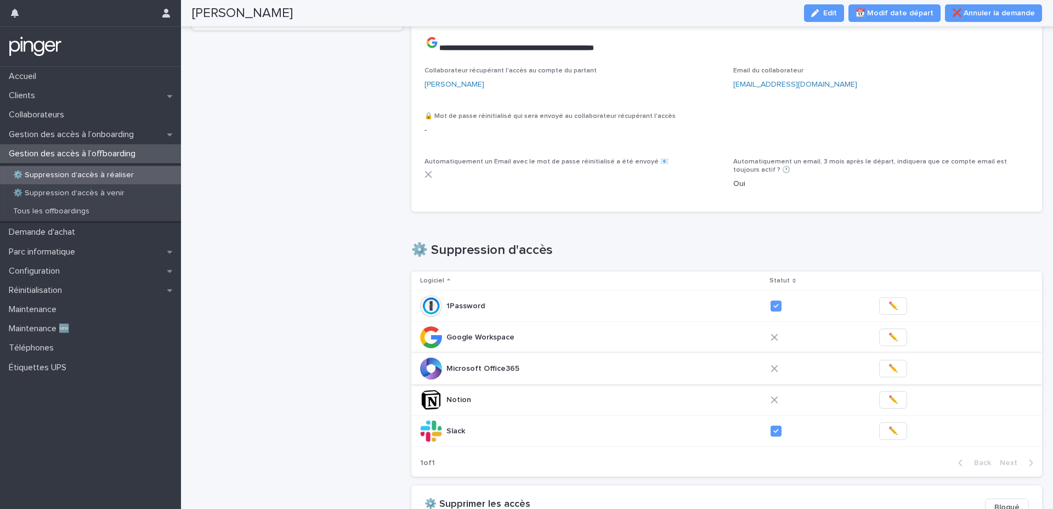
scroll to position [228, 0]
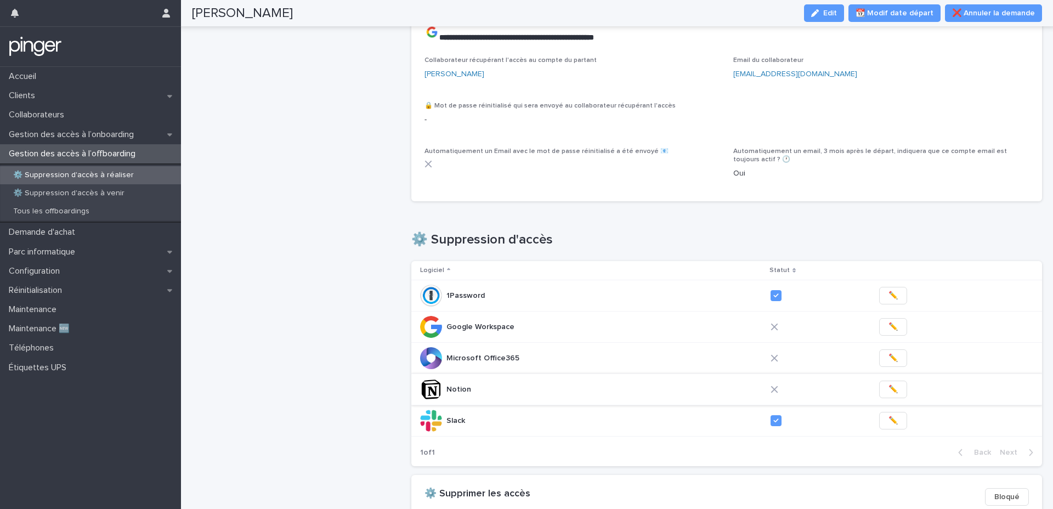
click at [889, 390] on span "✏️" at bounding box center [893, 389] width 9 height 11
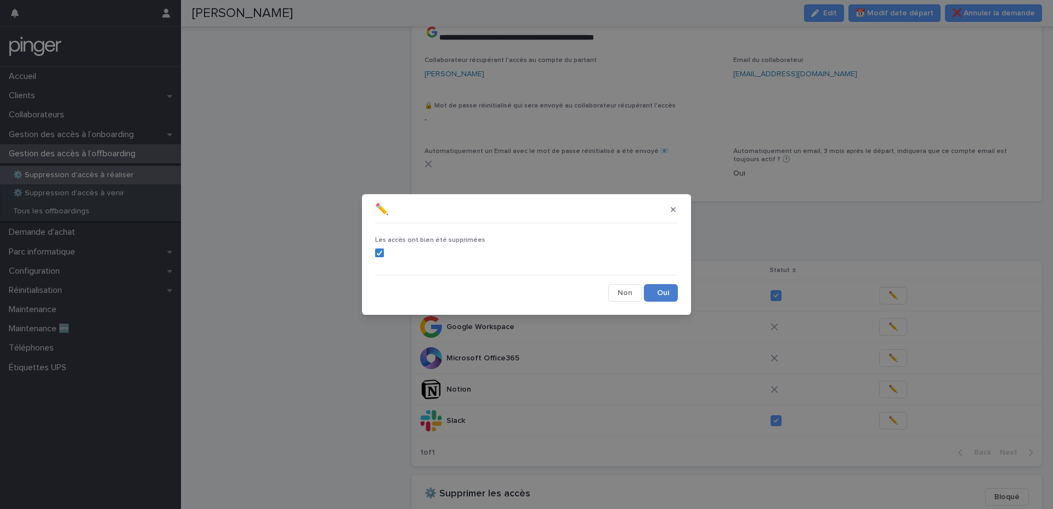
click at [667, 297] on button "Save" at bounding box center [661, 293] width 34 height 18
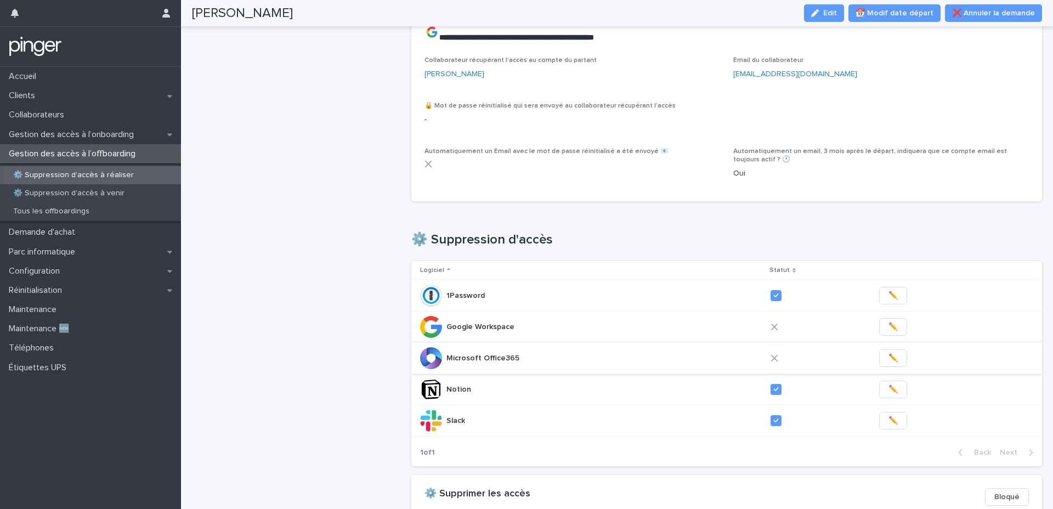
click at [889, 358] on span "✏️" at bounding box center [893, 358] width 9 height 11
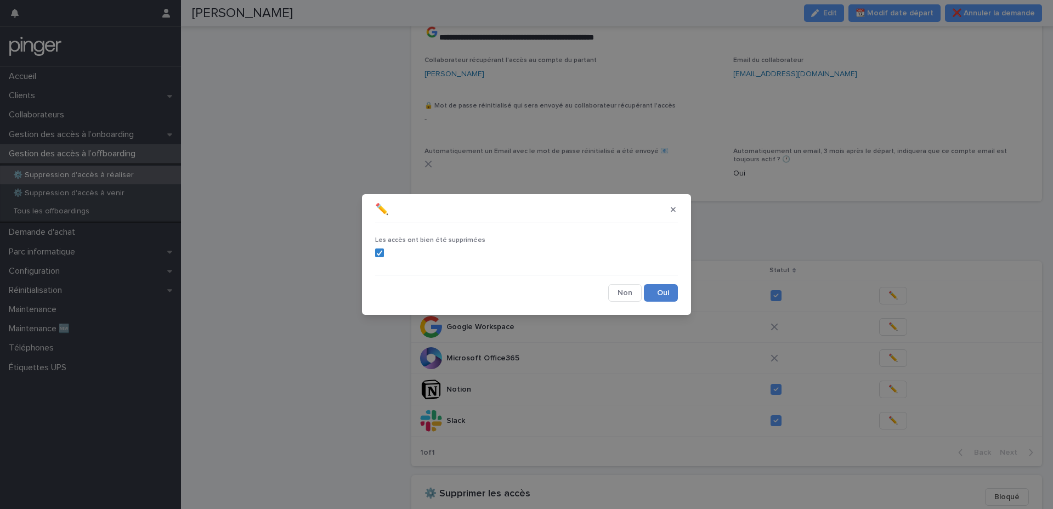
click at [651, 295] on button "Save" at bounding box center [661, 293] width 34 height 18
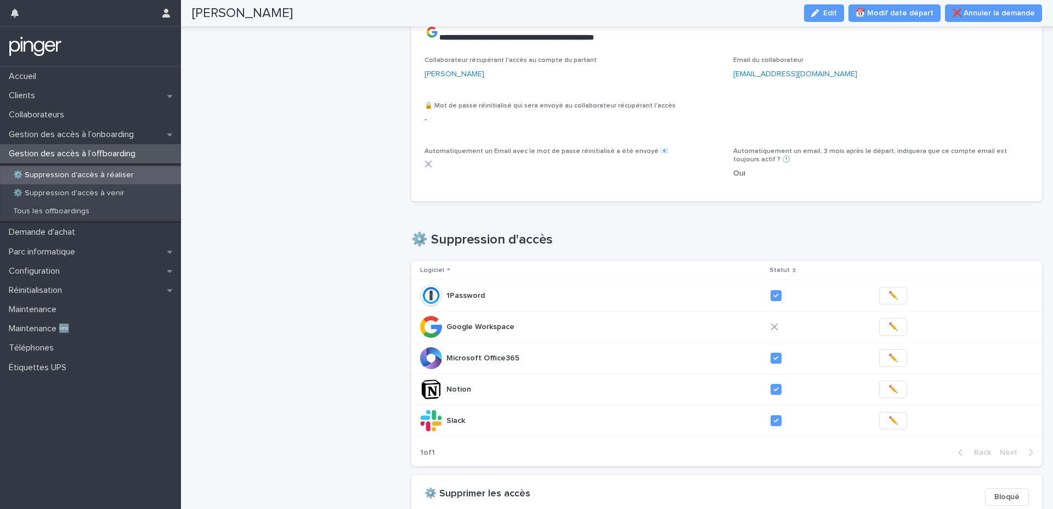
scroll to position [0, 0]
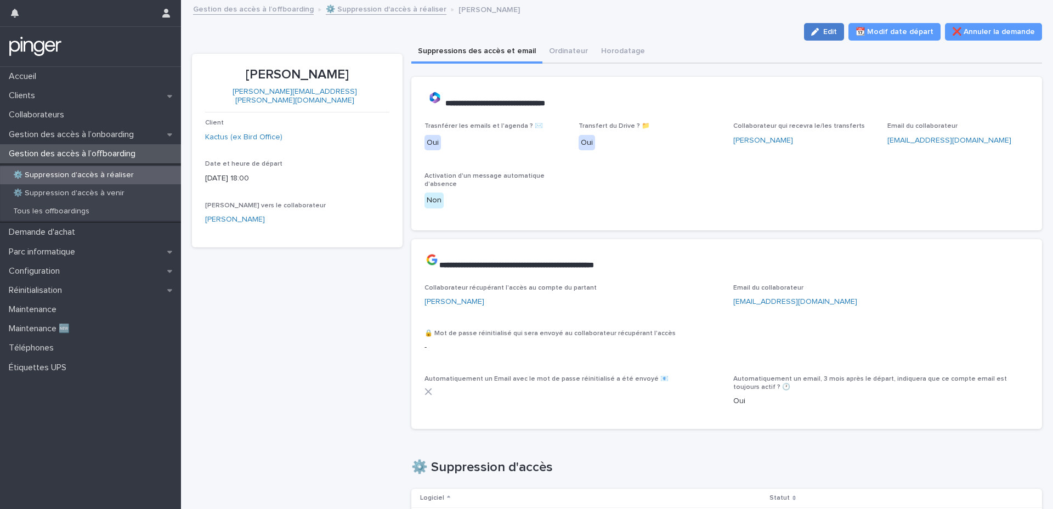
click at [824, 34] on div "button" at bounding box center [817, 32] width 12 height 8
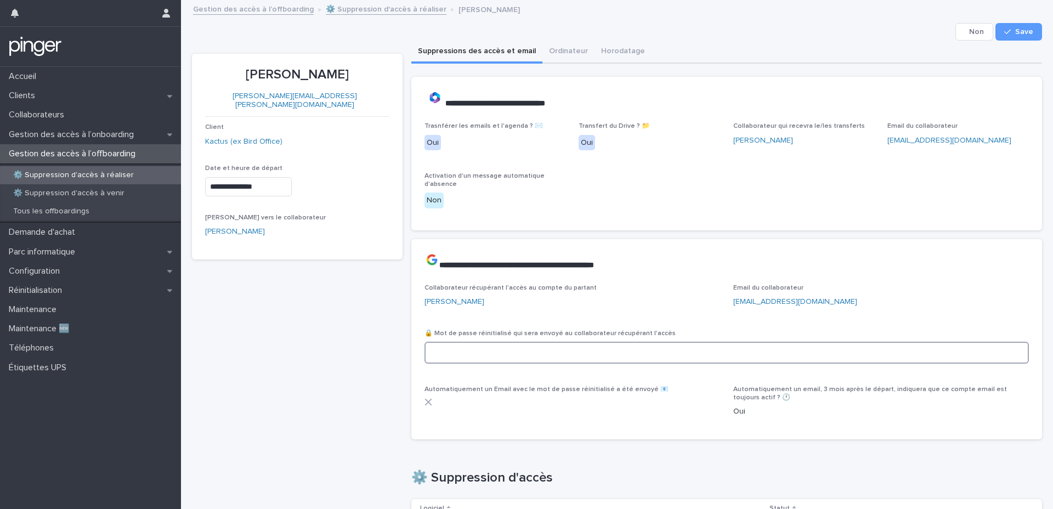
click at [545, 353] on input at bounding box center [727, 353] width 605 height 22
paste input "**********"
type input "**********"
click at [1021, 30] on span "Save" at bounding box center [1025, 32] width 18 height 8
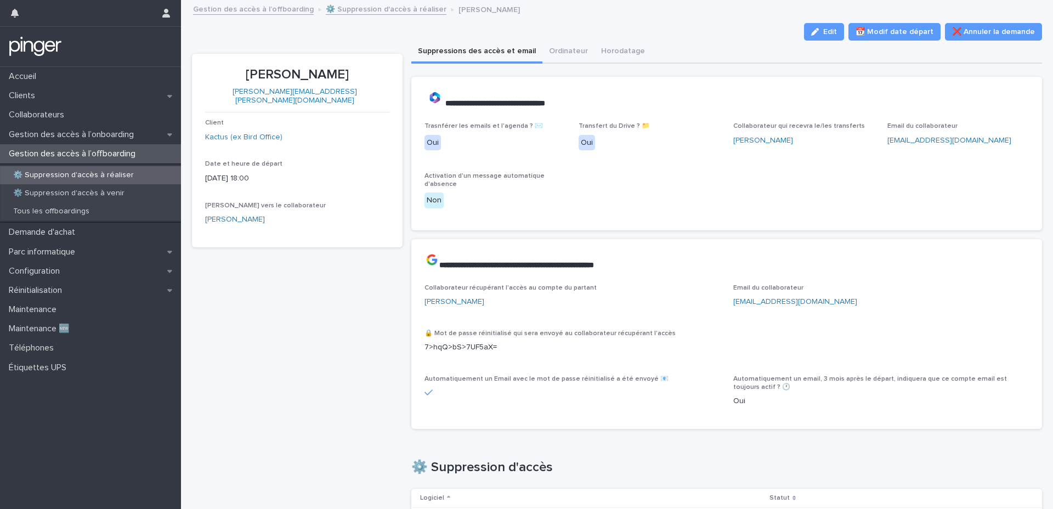
click at [370, 277] on div "[PERSON_NAME] [PERSON_NAME][EMAIL_ADDRESS][PERSON_NAME][DOMAIN_NAME] Client Kac…" at bounding box center [297, 476] width 211 height 845
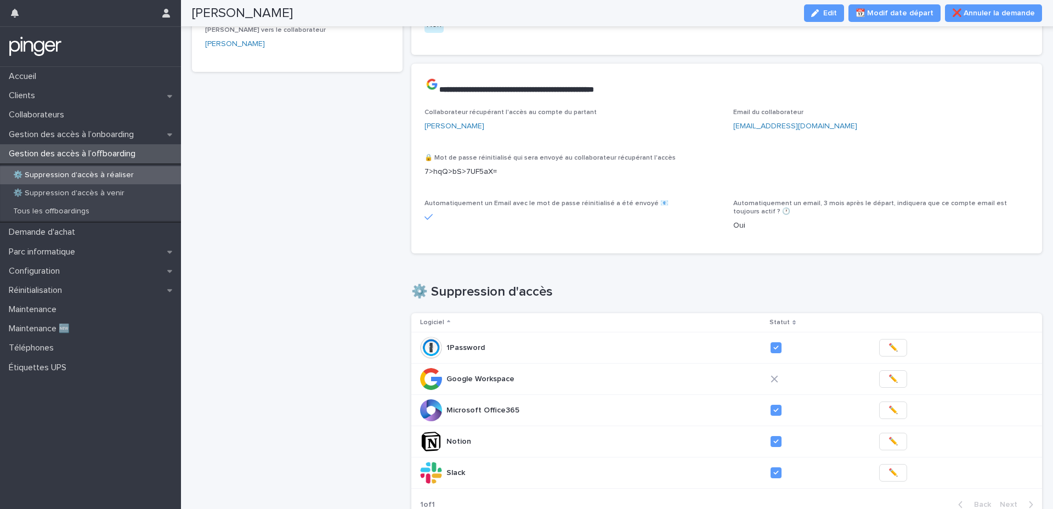
scroll to position [216, 0]
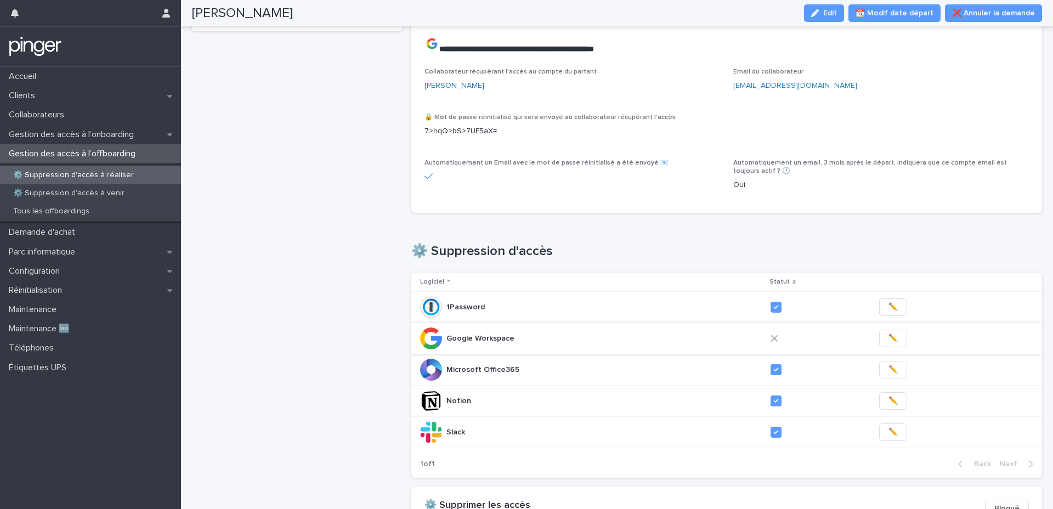
click at [883, 331] on button "✏️" at bounding box center [894, 339] width 28 height 18
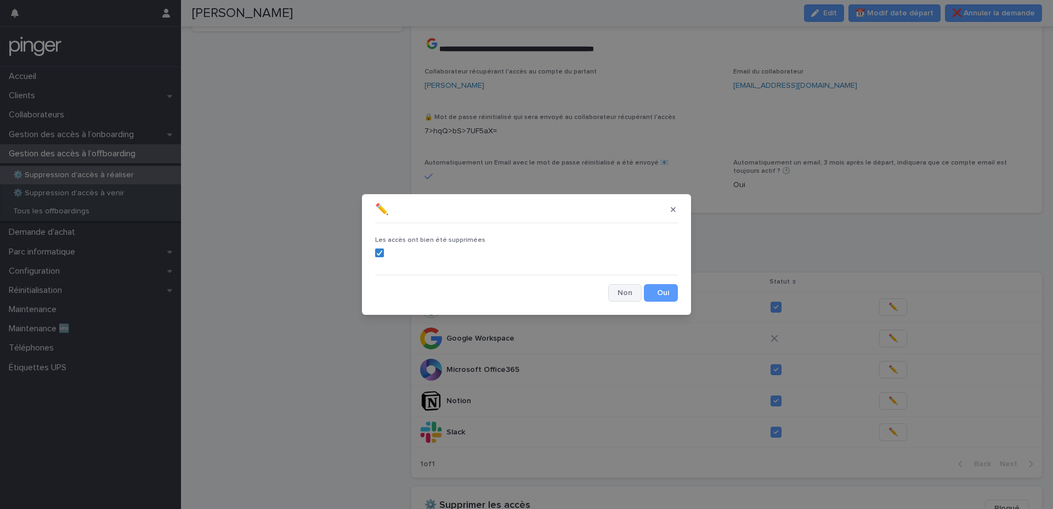
click at [620, 295] on button "Cancel" at bounding box center [624, 293] width 33 height 18
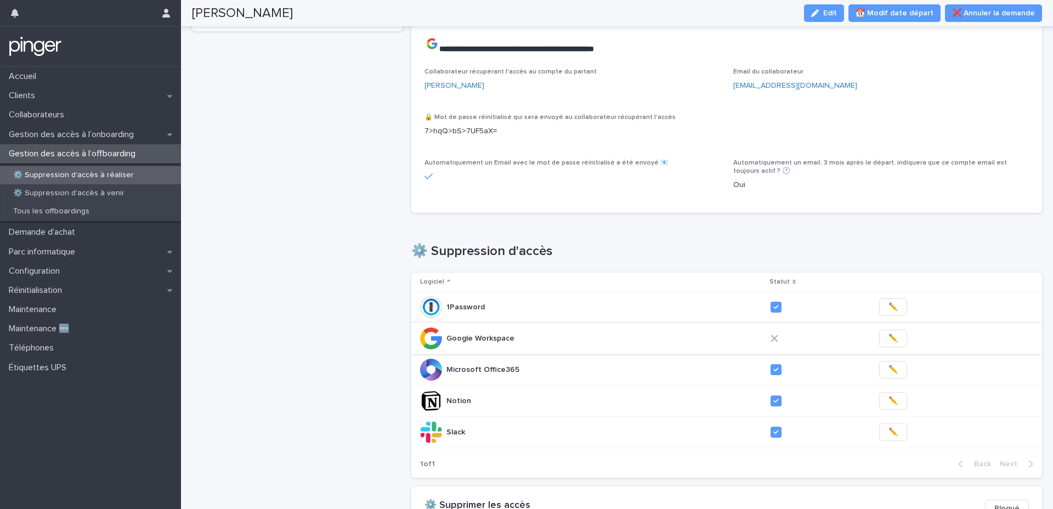
click at [889, 340] on span "✏️" at bounding box center [893, 338] width 9 height 11
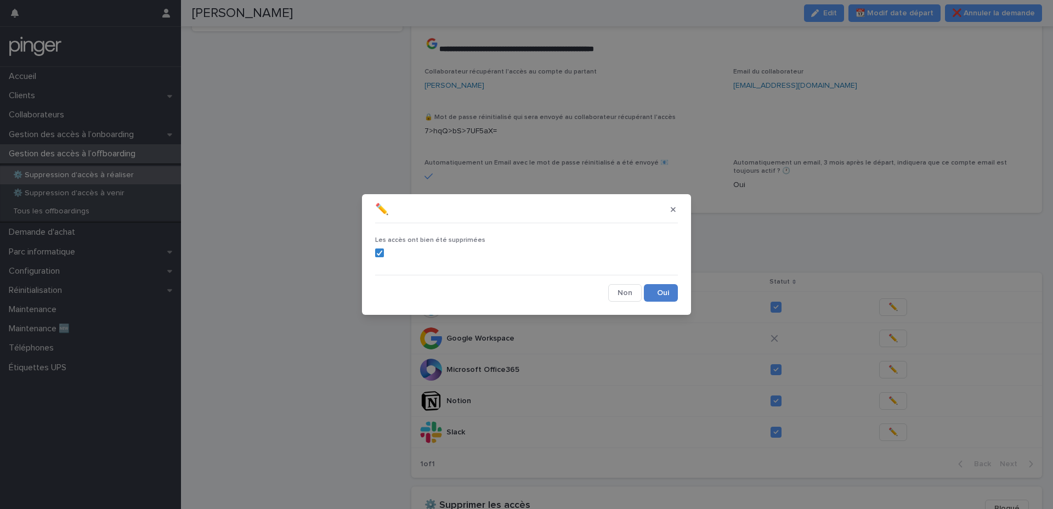
click at [666, 294] on button "Save" at bounding box center [661, 293] width 34 height 18
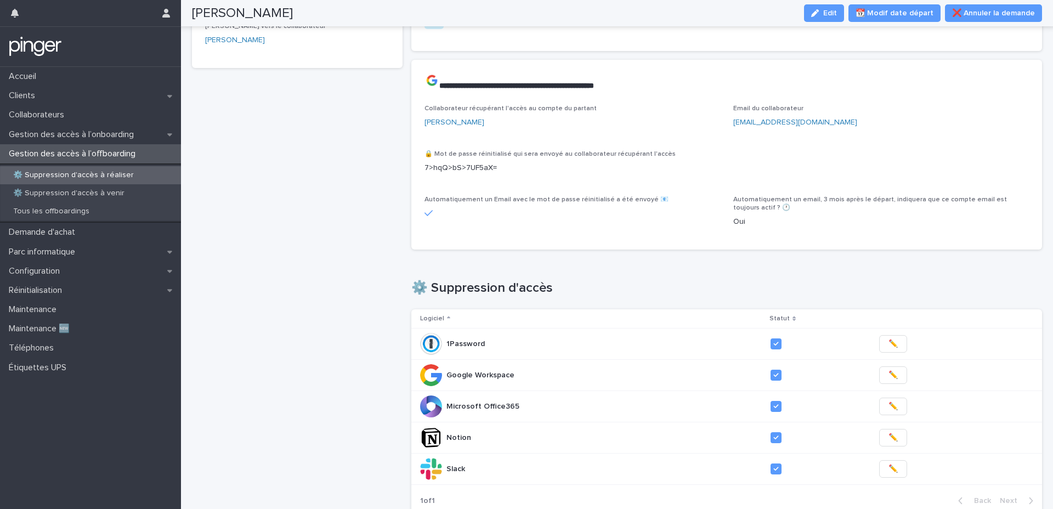
scroll to position [0, 0]
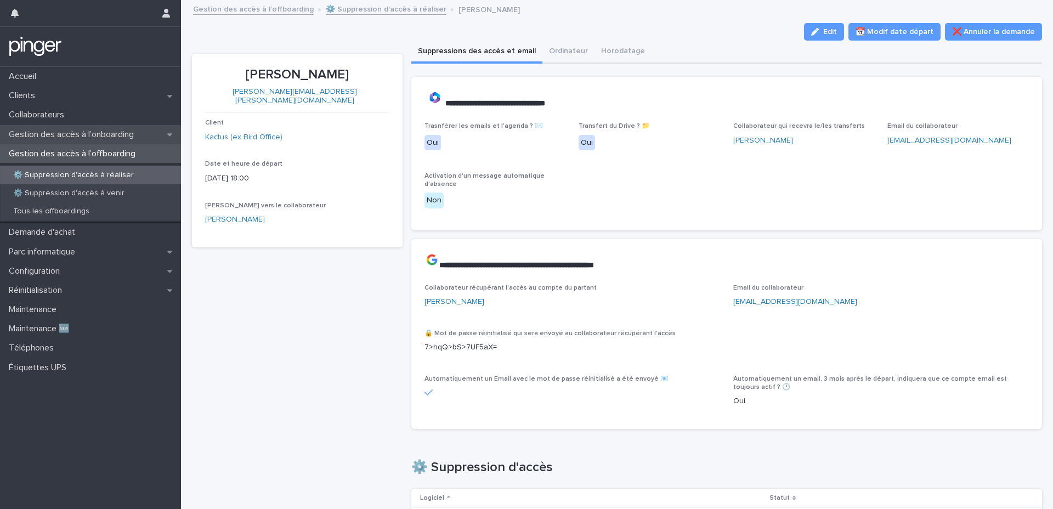
click at [74, 143] on div "Gestion des accès à l’onboarding" at bounding box center [90, 134] width 181 height 19
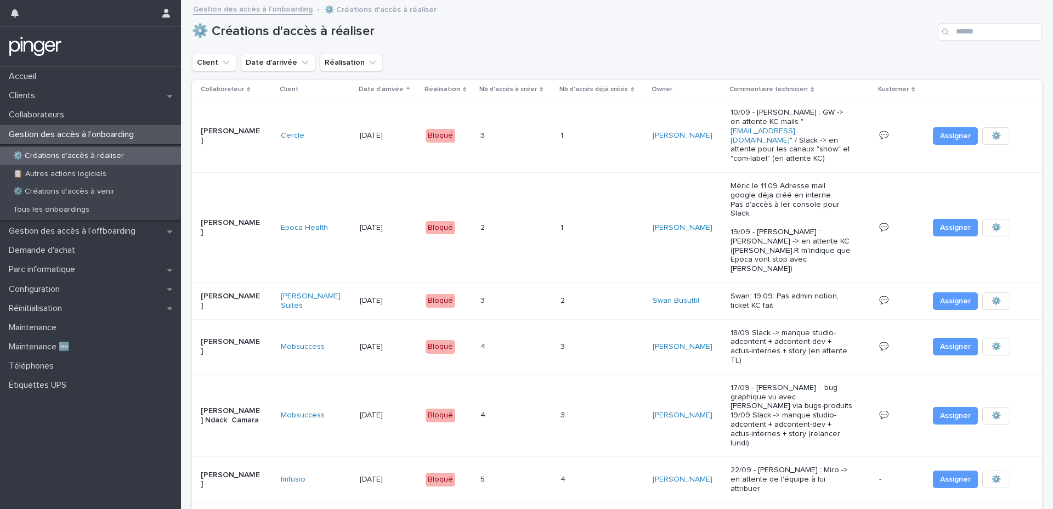
click at [307, 241] on td "Epoca Health" at bounding box center [316, 227] width 79 height 110
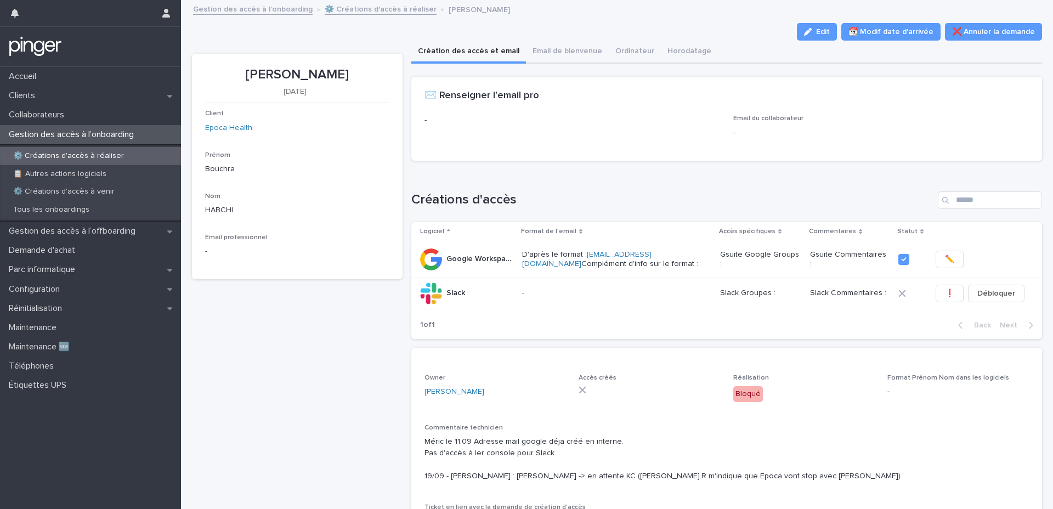
click at [59, 154] on p "⚙️ Créations d'accès à réaliser" at bounding box center [68, 155] width 128 height 9
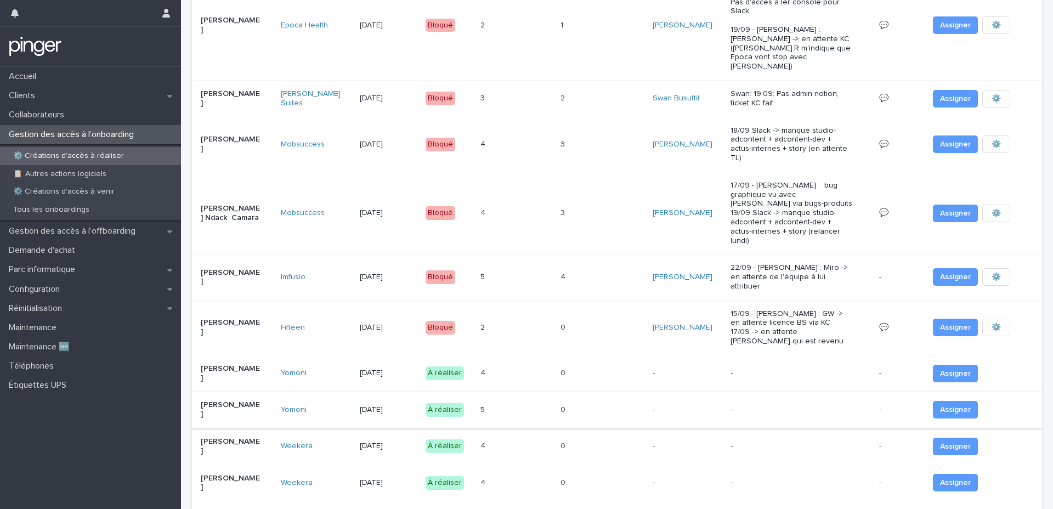
scroll to position [214, 0]
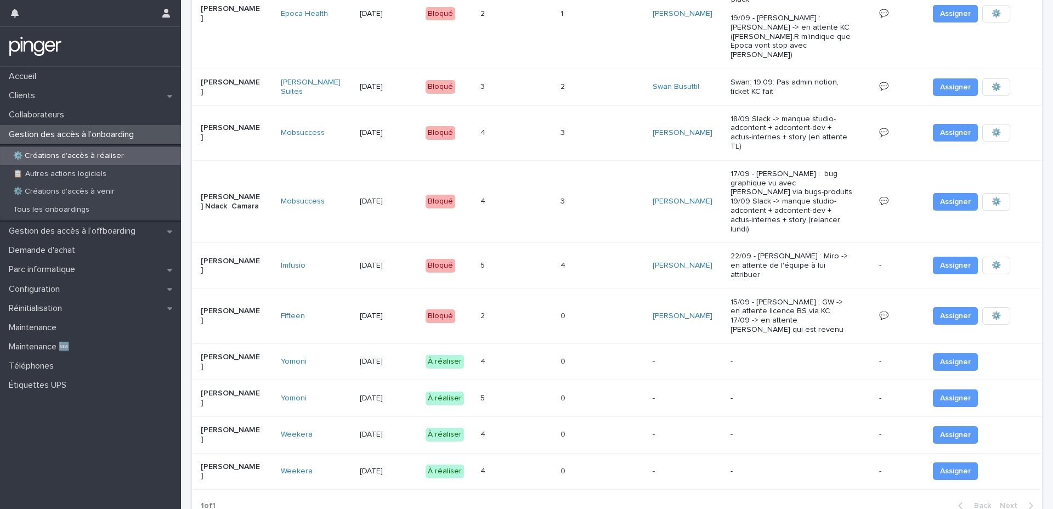
click at [313, 477] on div "Loading... Saving… Loading... Saving… ⚙️ Créations d'accès à réaliser Client Da…" at bounding box center [617, 171] width 861 height 769
click at [40, 289] on p "Configuration" at bounding box center [36, 289] width 64 height 10
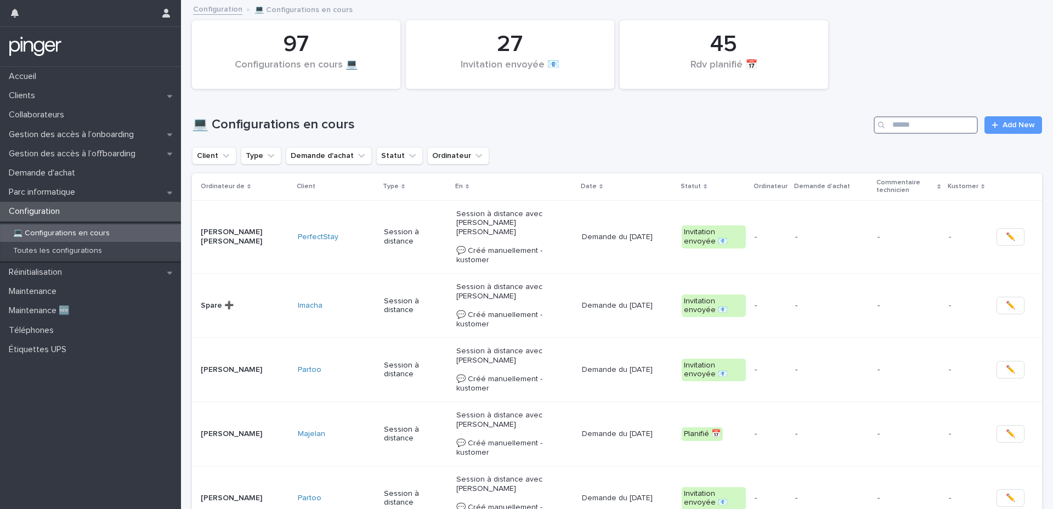
click at [924, 119] on input "Search" at bounding box center [926, 125] width 104 height 18
click at [933, 127] on input "Search" at bounding box center [926, 125] width 104 height 18
type input "*"
type input "*******"
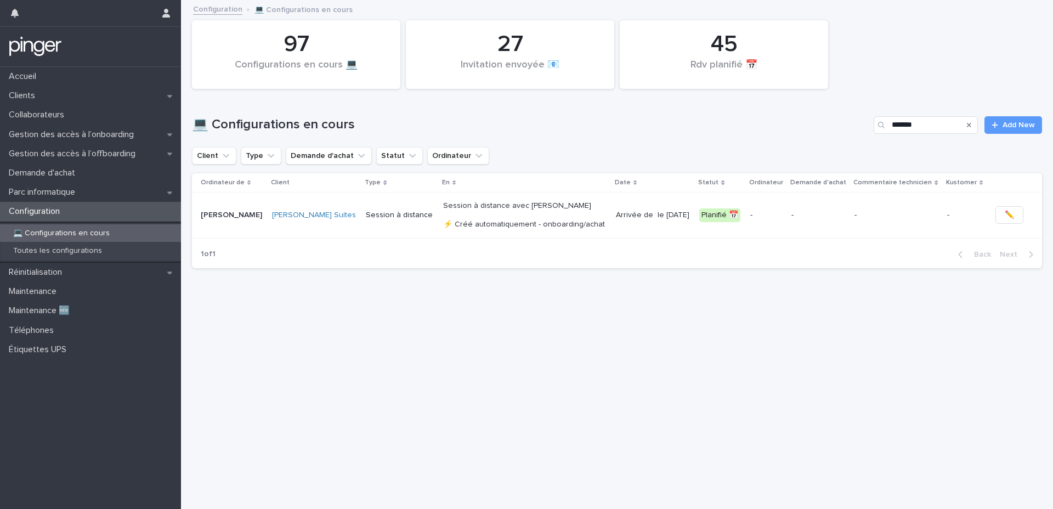
click at [840, 222] on div "-" at bounding box center [819, 215] width 55 height 18
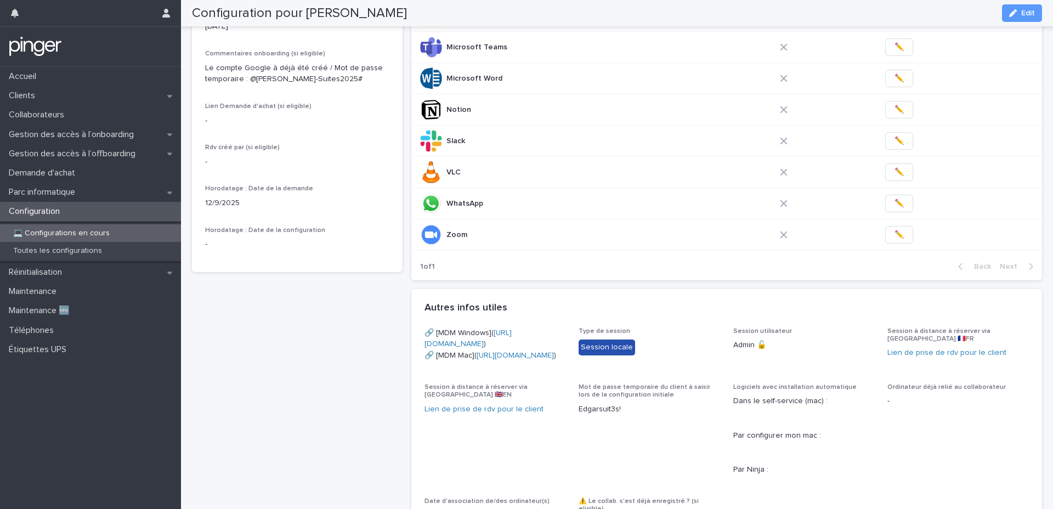
scroll to position [283, 0]
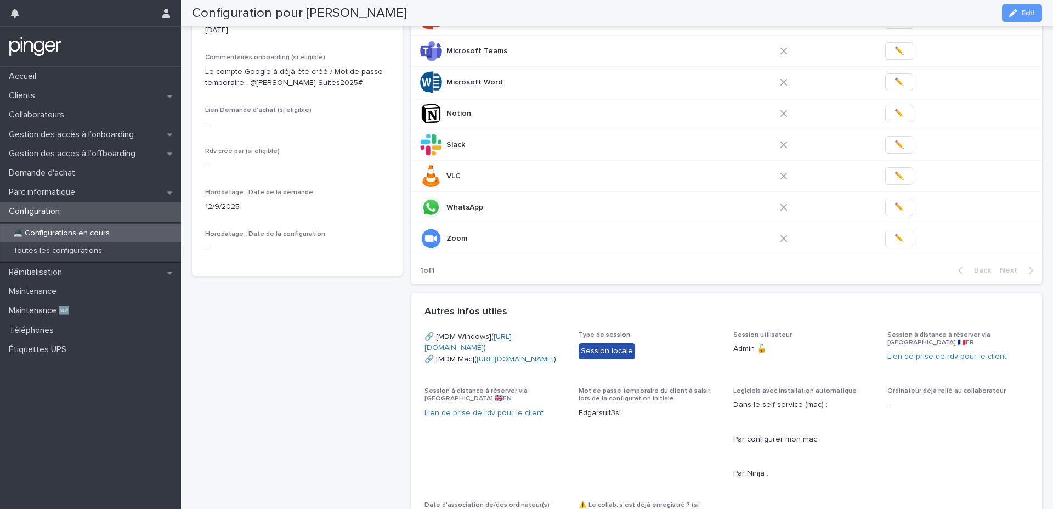
click at [405, 235] on div "Configuration pour [PERSON_NAME] Planifié 📅 Client [PERSON_NAME] Suites Utilisa…" at bounding box center [617, 243] width 850 height 971
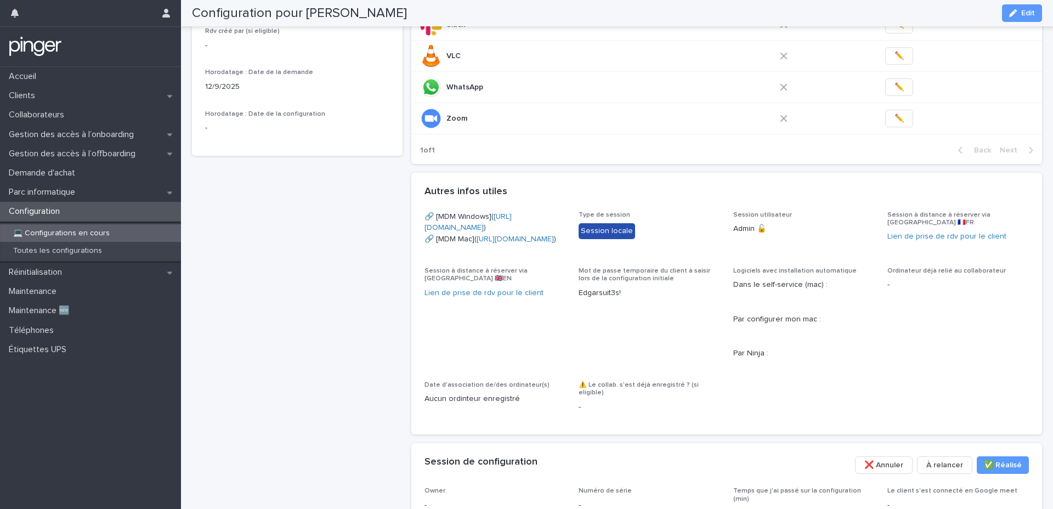
scroll to position [388, 0]
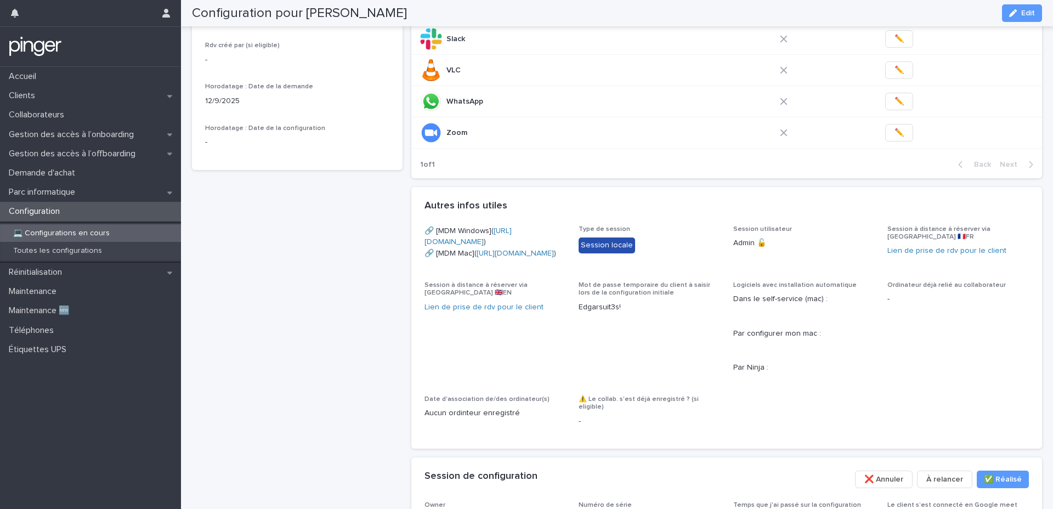
click at [666, 268] on span "Type de session Session locale" at bounding box center [650, 247] width 142 height 43
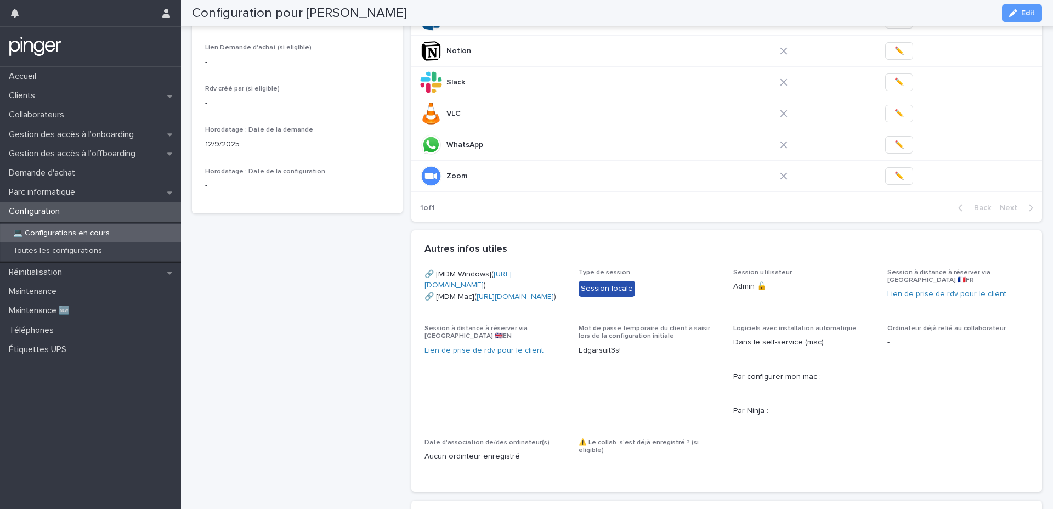
scroll to position [362, 0]
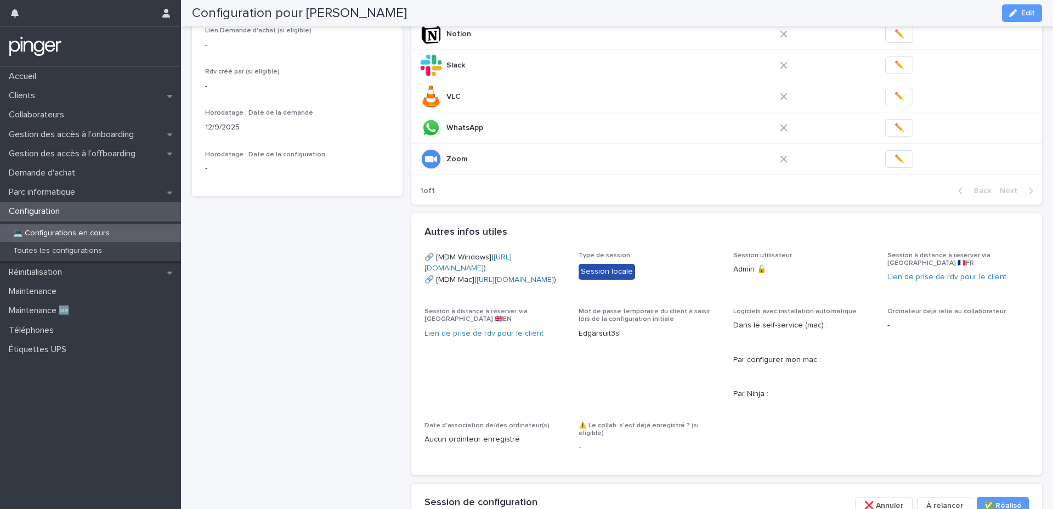
click at [407, 205] on div "Configuration pour [PERSON_NAME] Planifié 📅 Client [PERSON_NAME] Suites Utilisa…" at bounding box center [617, 163] width 850 height 971
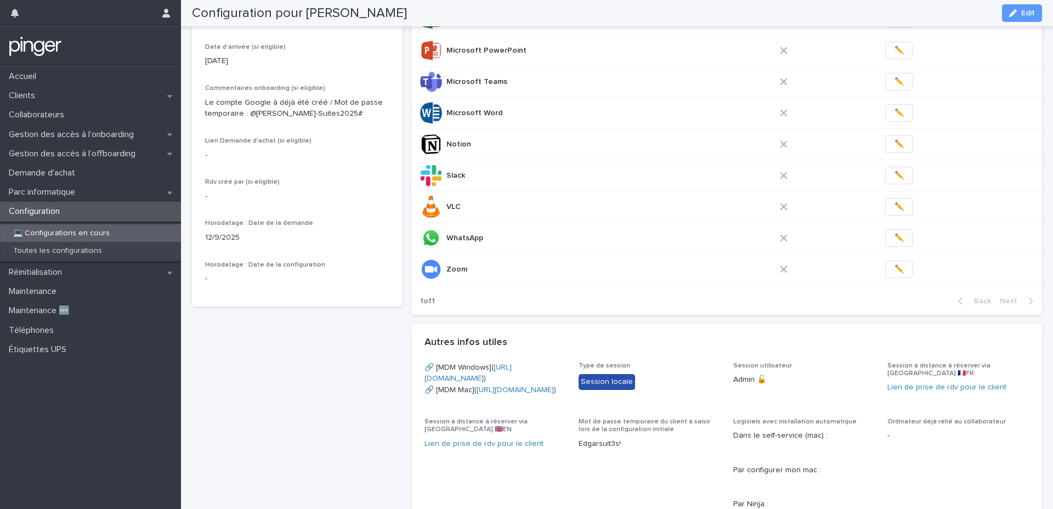
scroll to position [0, 0]
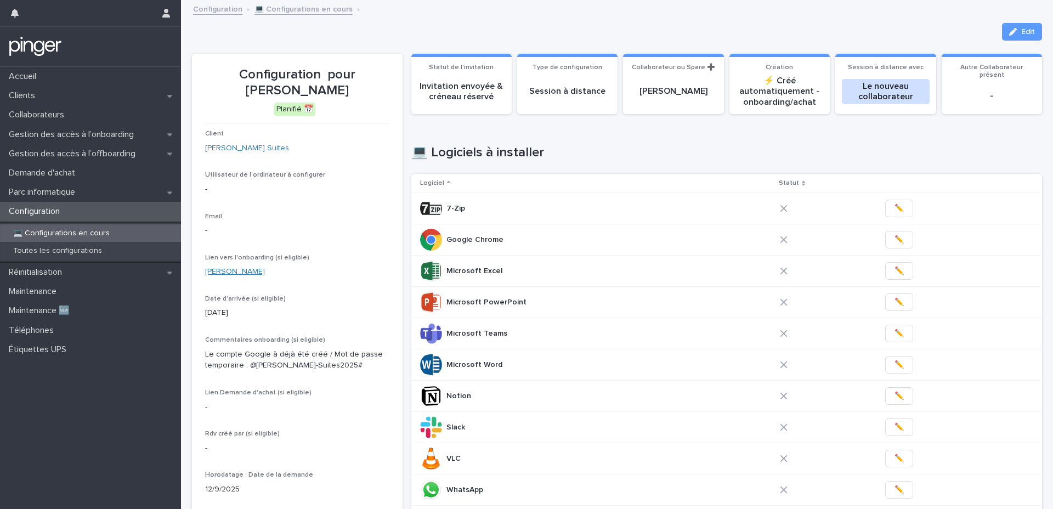
click at [246, 269] on link "[PERSON_NAME]" at bounding box center [235, 272] width 60 height 12
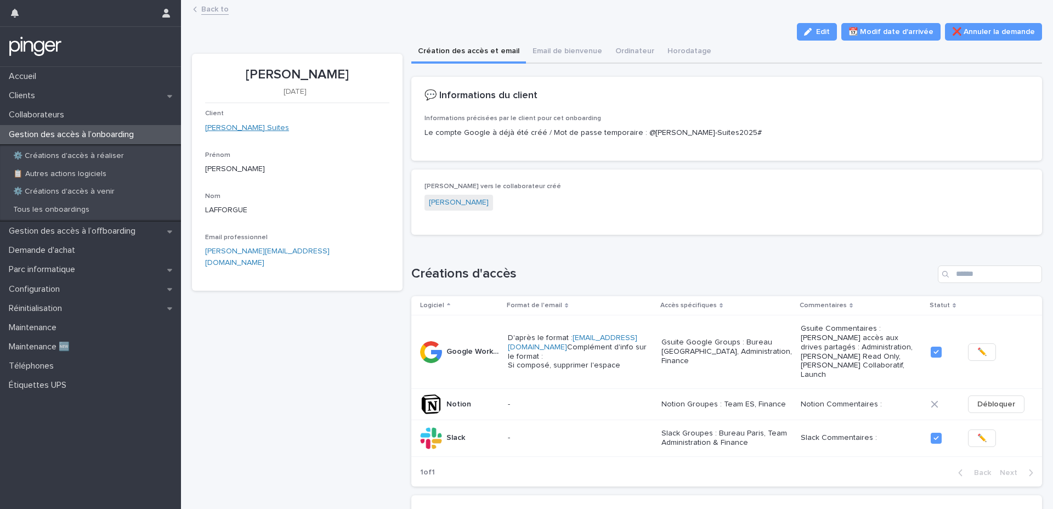
click at [234, 131] on link "[PERSON_NAME] Suites" at bounding box center [247, 128] width 84 height 12
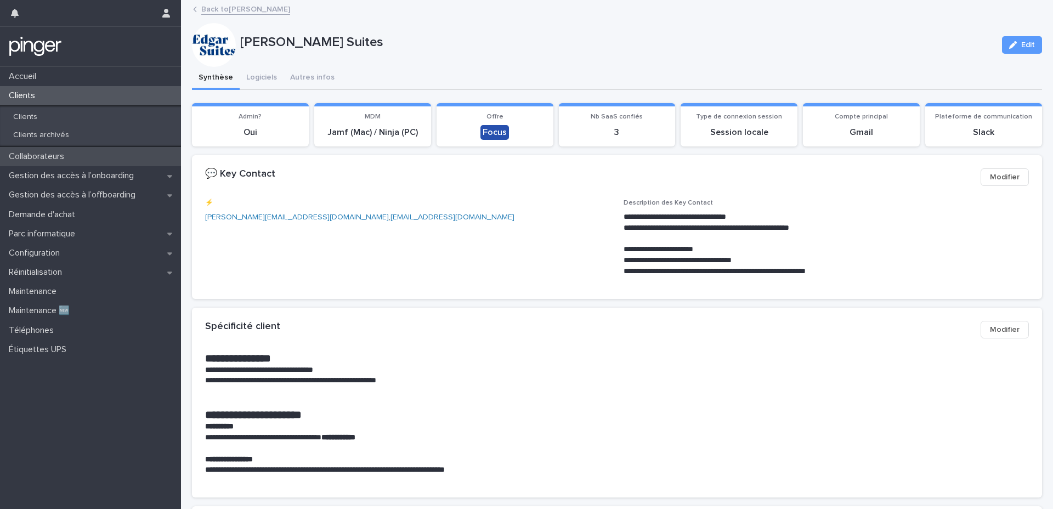
click at [63, 163] on div "Collaborateurs" at bounding box center [90, 156] width 181 height 19
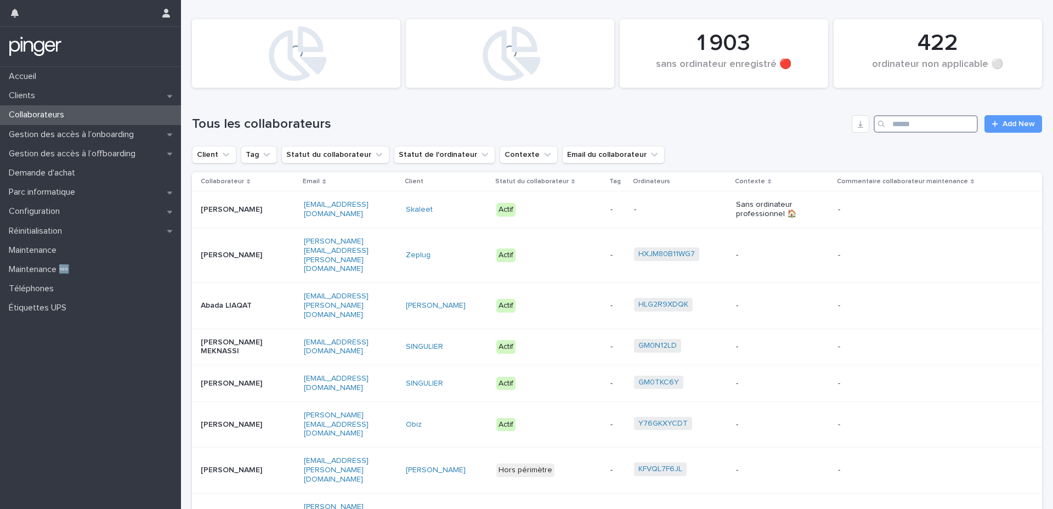
click at [929, 125] on input "Search" at bounding box center [926, 124] width 104 height 18
paste input "**********"
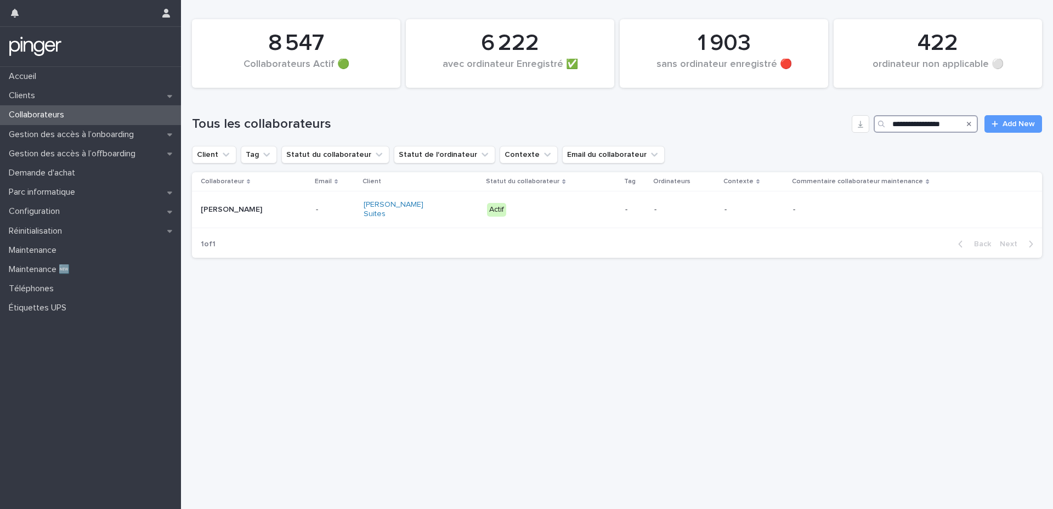
type input "**********"
click at [568, 190] on th "Statut du collaborateur" at bounding box center [552, 181] width 138 height 19
click at [561, 203] on div "Actif" at bounding box center [551, 210] width 129 height 22
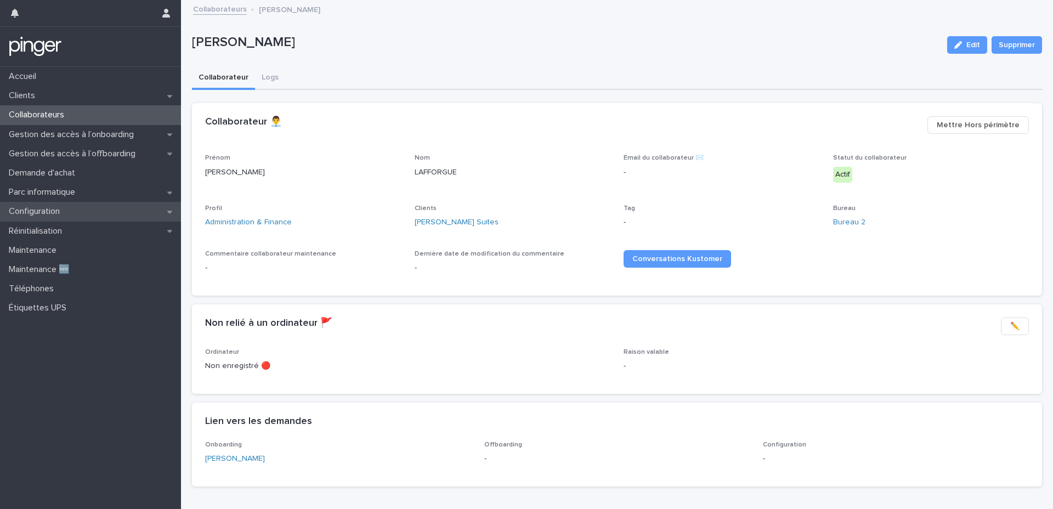
click at [38, 213] on p "Configuration" at bounding box center [36, 211] width 64 height 10
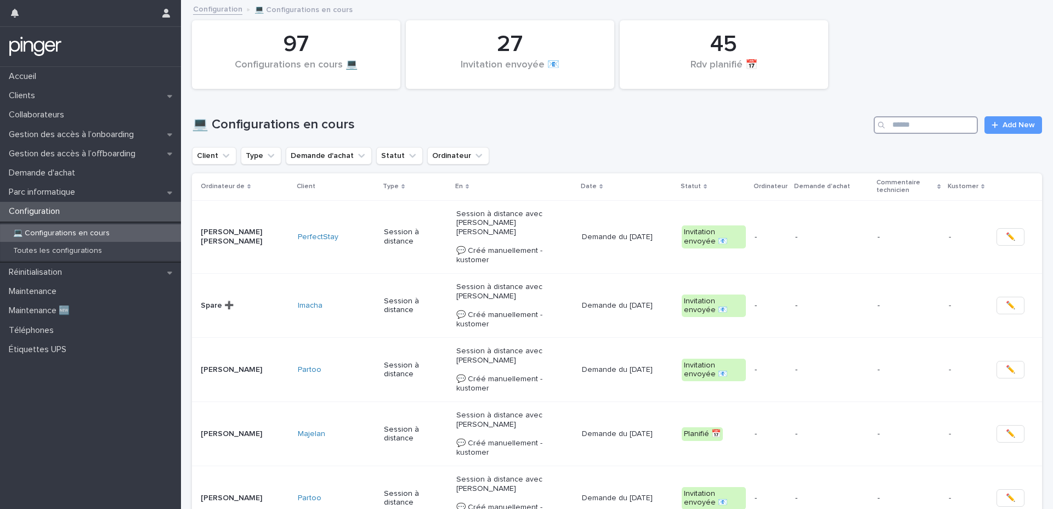
click at [939, 122] on input "Search" at bounding box center [926, 125] width 104 height 18
paste input "**********"
type input "**********"
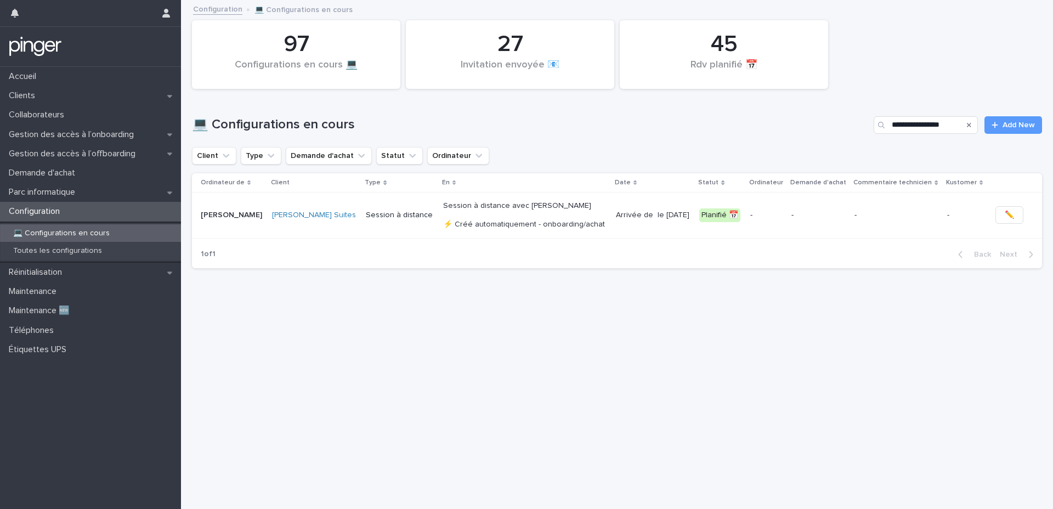
click at [835, 204] on td "-" at bounding box center [819, 216] width 64 height 46
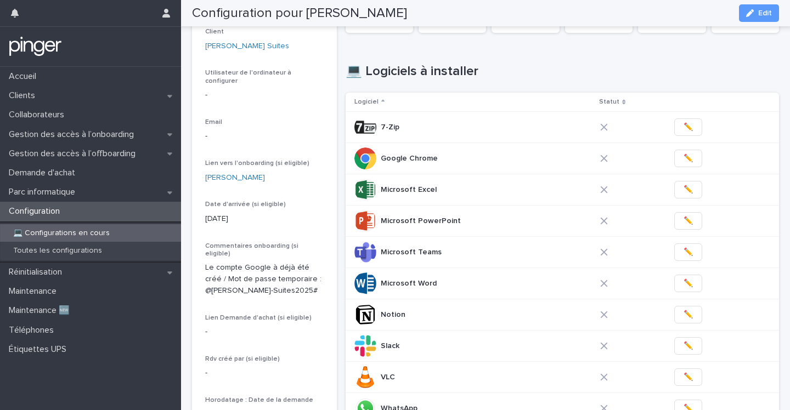
scroll to position [103, 0]
click at [752, 10] on icon "button" at bounding box center [750, 13] width 8 height 8
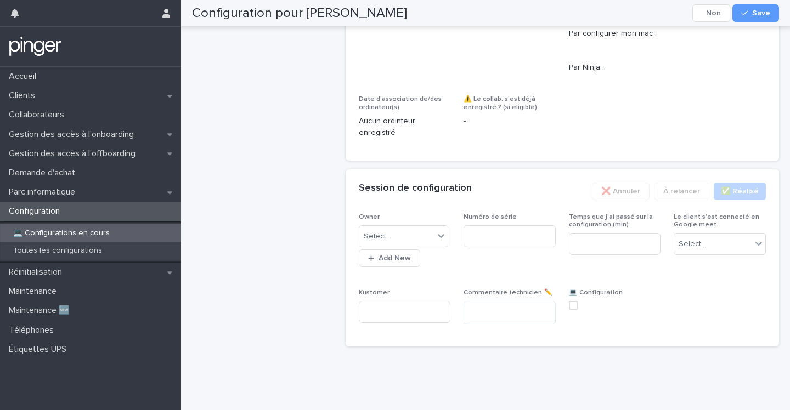
scroll to position [832, 0]
click at [493, 236] on input at bounding box center [510, 237] width 92 height 22
paste input "********"
type input "********"
click at [439, 236] on icon at bounding box center [441, 236] width 7 height 4
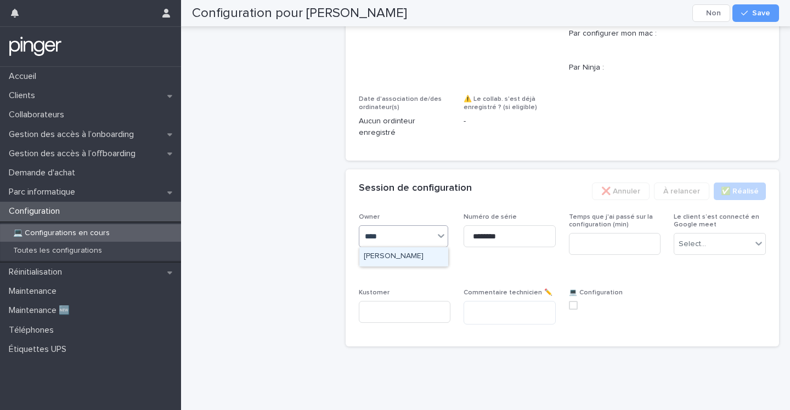
type input "*****"
click at [381, 255] on div "[PERSON_NAME]" at bounding box center [403, 256] width 89 height 19
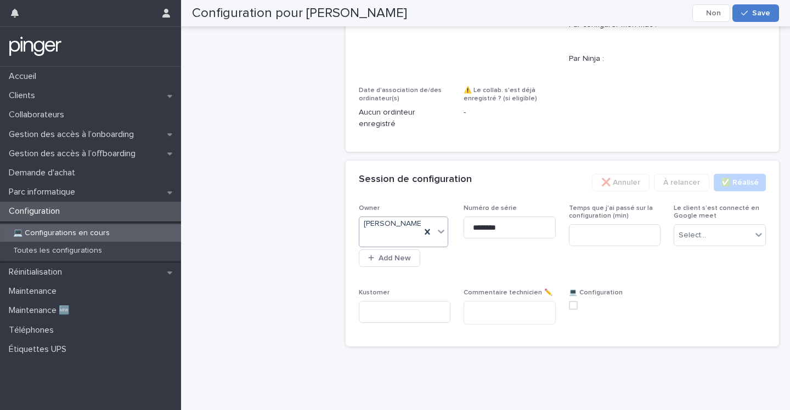
click at [754, 7] on button "Save" at bounding box center [755, 13] width 47 height 18
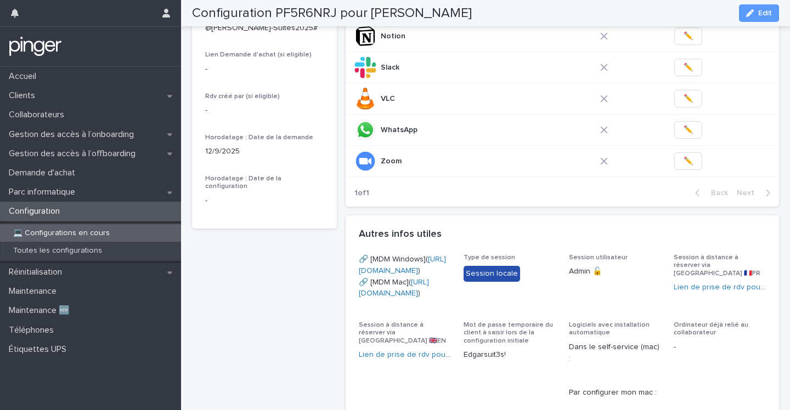
scroll to position [0, 0]
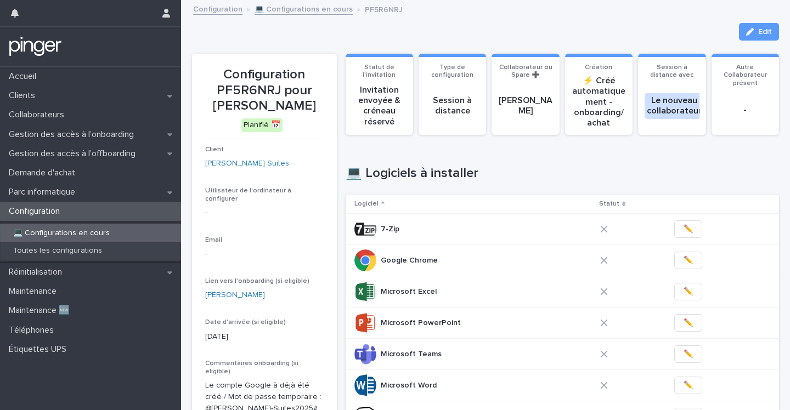
drag, startPoint x: 242, startPoint y: 99, endPoint x: 308, endPoint y: 121, distance: 69.2
click at [308, 114] on p "Configuration PF5R6NRJ pour [PERSON_NAME]" at bounding box center [264, 90] width 119 height 47
drag, startPoint x: 298, startPoint y: 123, endPoint x: 245, endPoint y: 109, distance: 55.1
click at [245, 109] on p "Configuration PF5R6NRJ pour [PERSON_NAME]" at bounding box center [264, 90] width 119 height 47
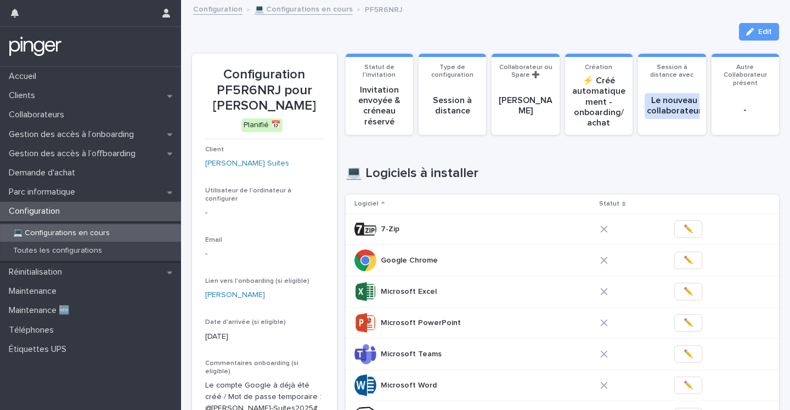
copy p "[PERSON_NAME]"
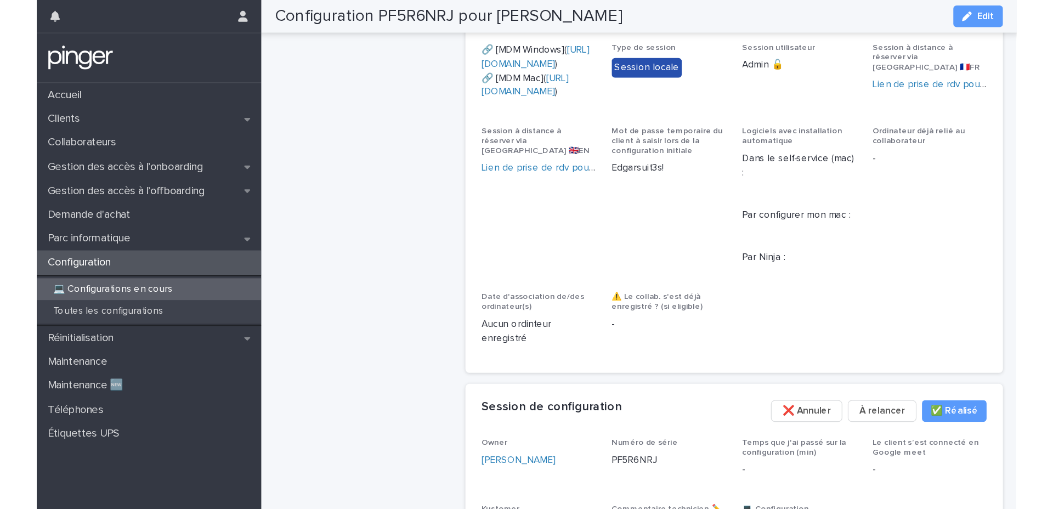
scroll to position [606, 0]
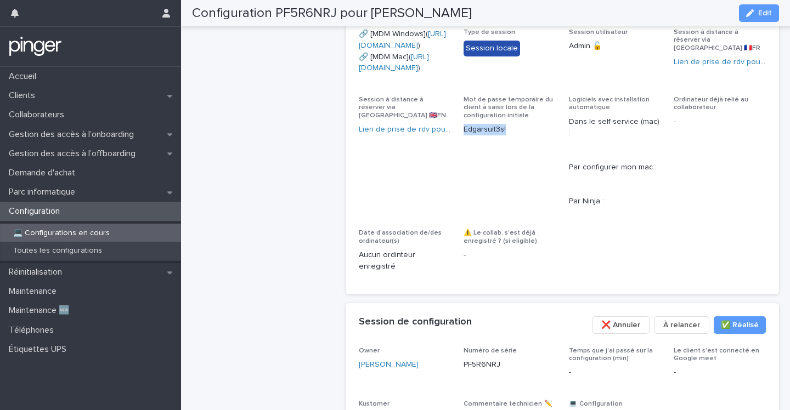
drag, startPoint x: 511, startPoint y: 243, endPoint x: 465, endPoint y: 244, distance: 46.6
click at [465, 136] on p "Edgarsuit3s!" at bounding box center [510, 130] width 92 height 12
copy p "Edgarsuit3s!"
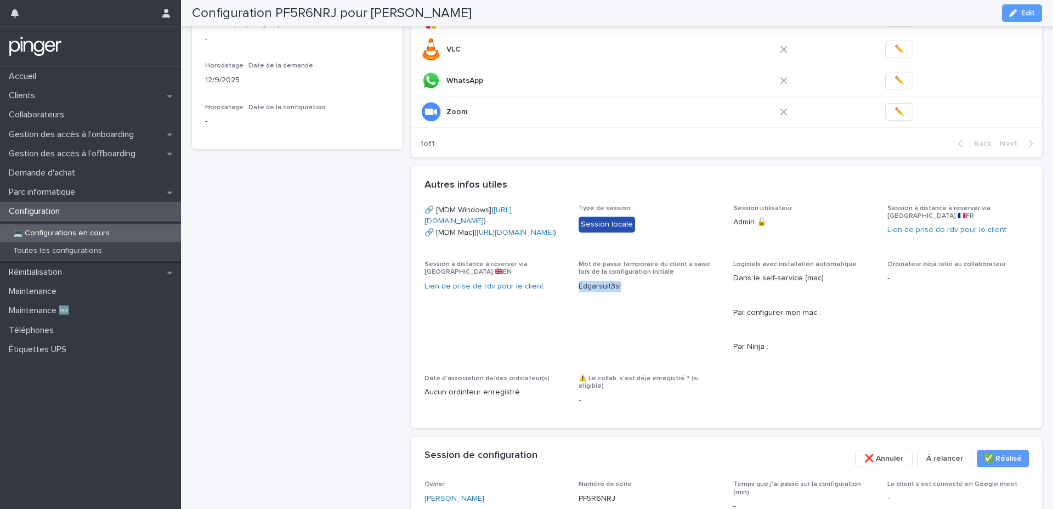
scroll to position [408, 0]
copy link "[URL][DOMAIN_NAME]"
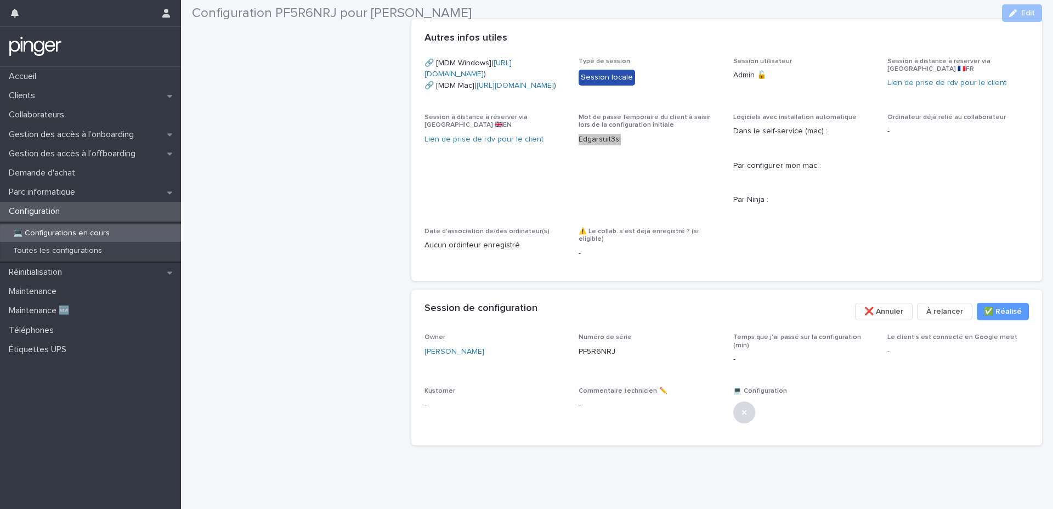
scroll to position [568, 0]
click at [593, 358] on p "PF5R6NRJ" at bounding box center [597, 352] width 37 height 12
copy p "PF5R6NRJ"
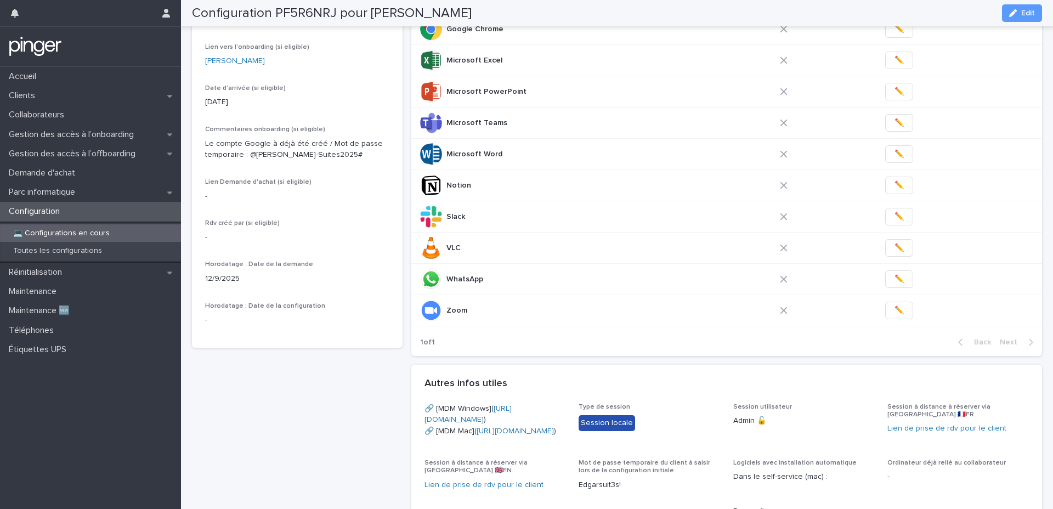
scroll to position [0, 0]
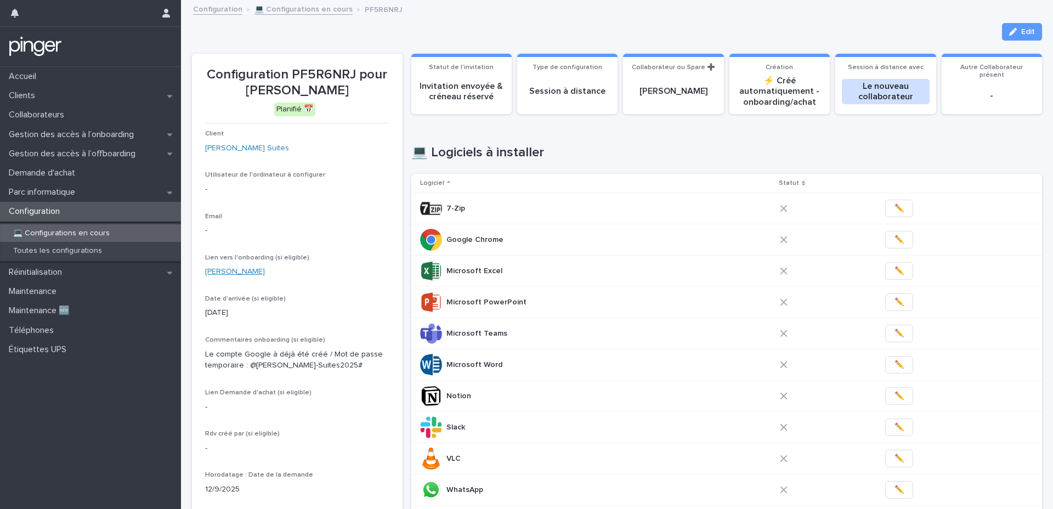
click at [244, 269] on link "[PERSON_NAME]" at bounding box center [235, 272] width 60 height 12
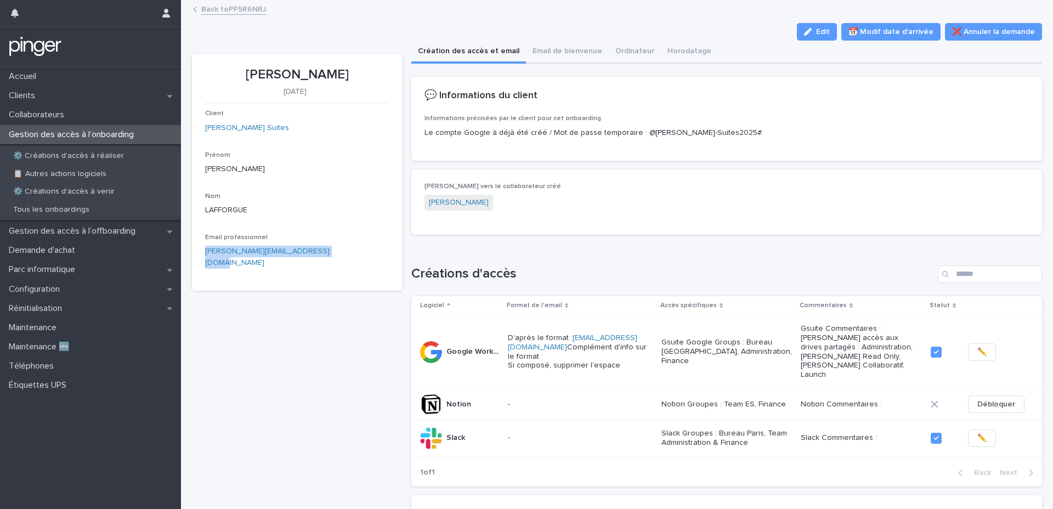
click at [235, 8] on link "Back to PF5R6NRJ" at bounding box center [233, 8] width 65 height 13
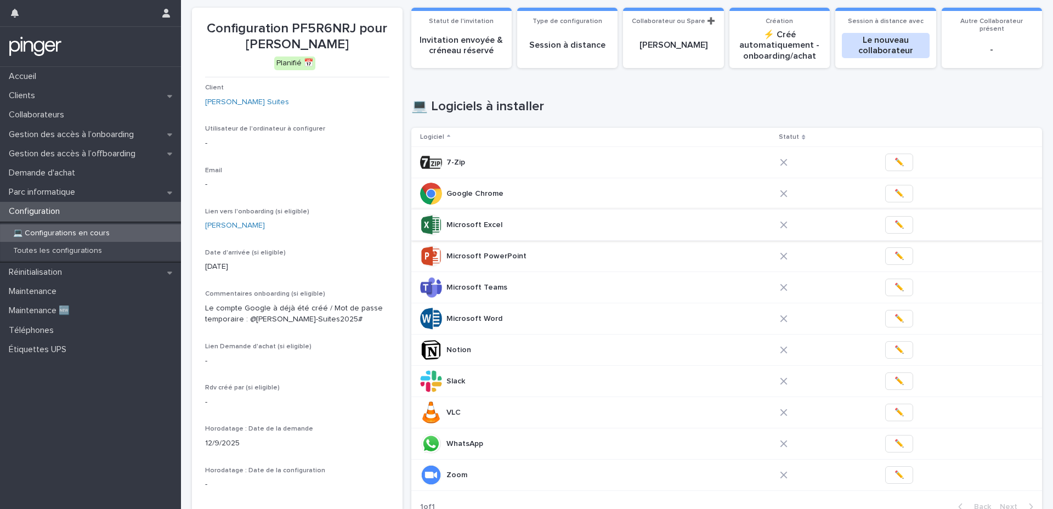
scroll to position [47, 0]
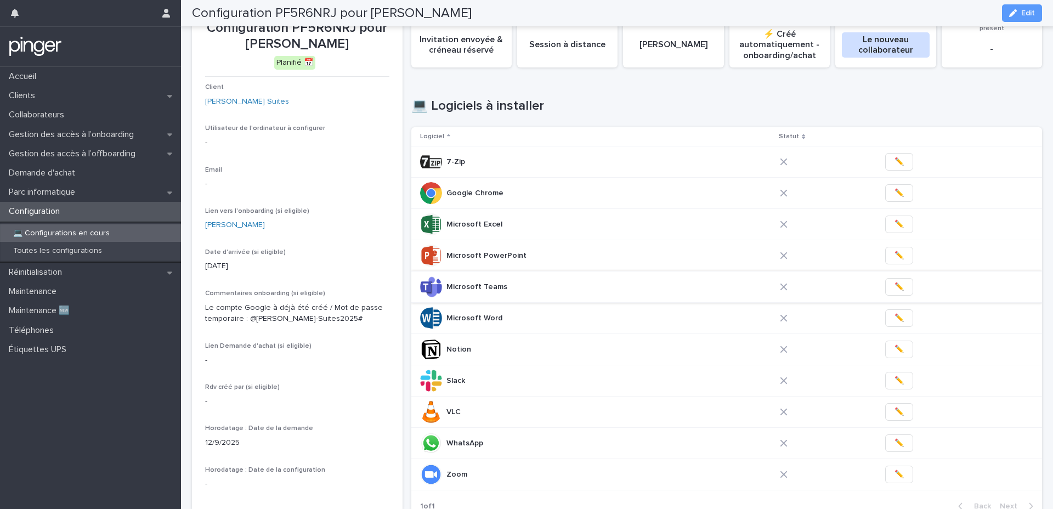
click at [895, 289] on span "✏️" at bounding box center [899, 286] width 9 height 11
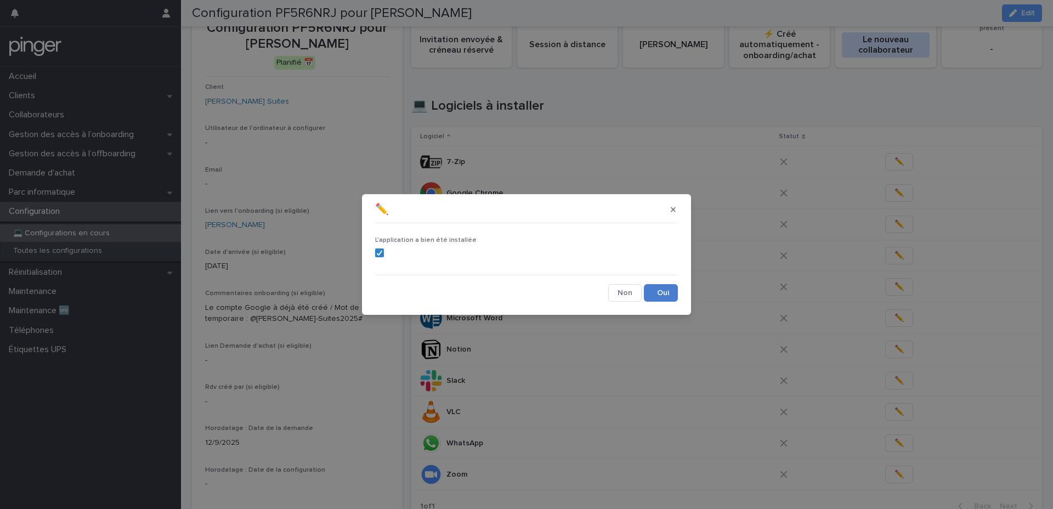
click at [666, 292] on button "Save" at bounding box center [661, 293] width 34 height 18
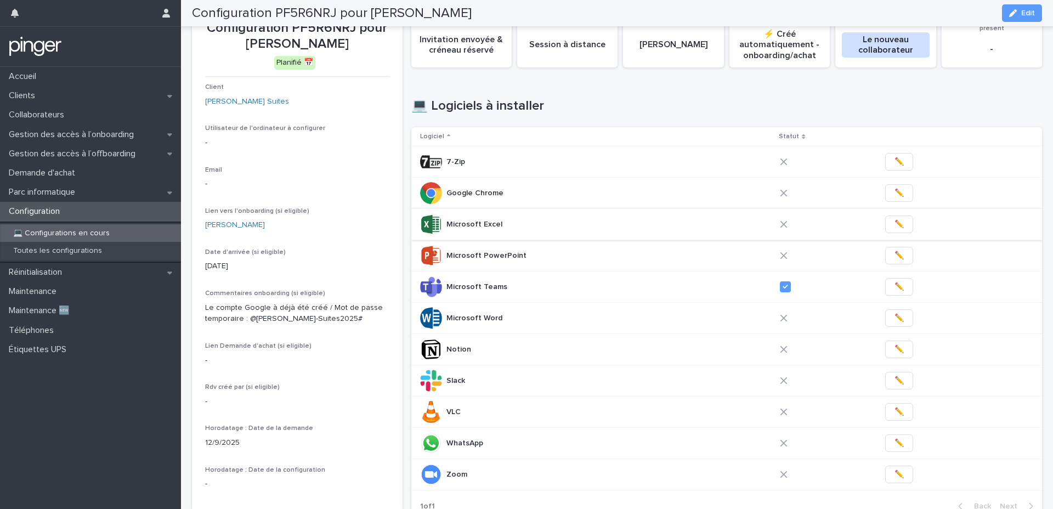
click at [895, 221] on span "✏️" at bounding box center [899, 224] width 9 height 11
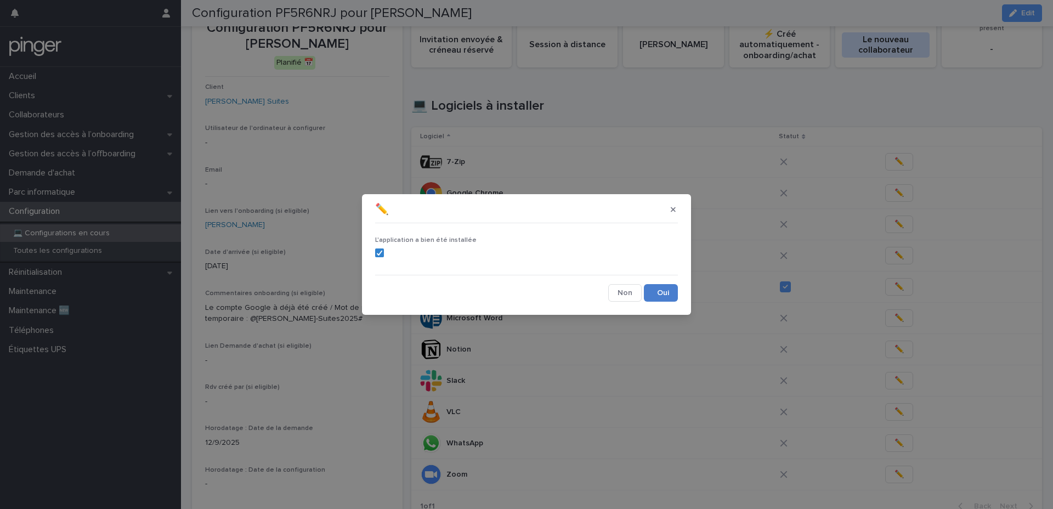
click at [656, 291] on button "Save" at bounding box center [661, 293] width 34 height 18
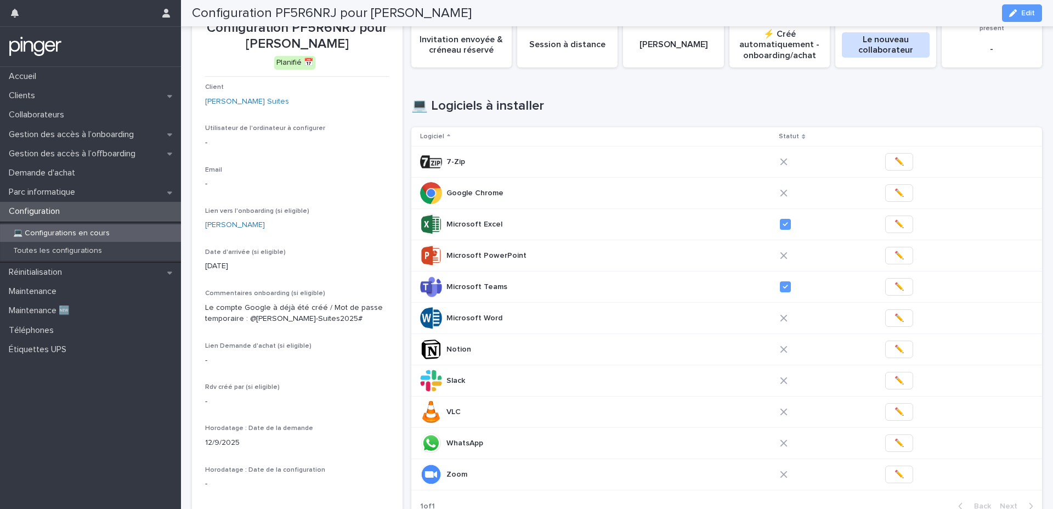
click at [895, 258] on span "✏️" at bounding box center [899, 255] width 9 height 11
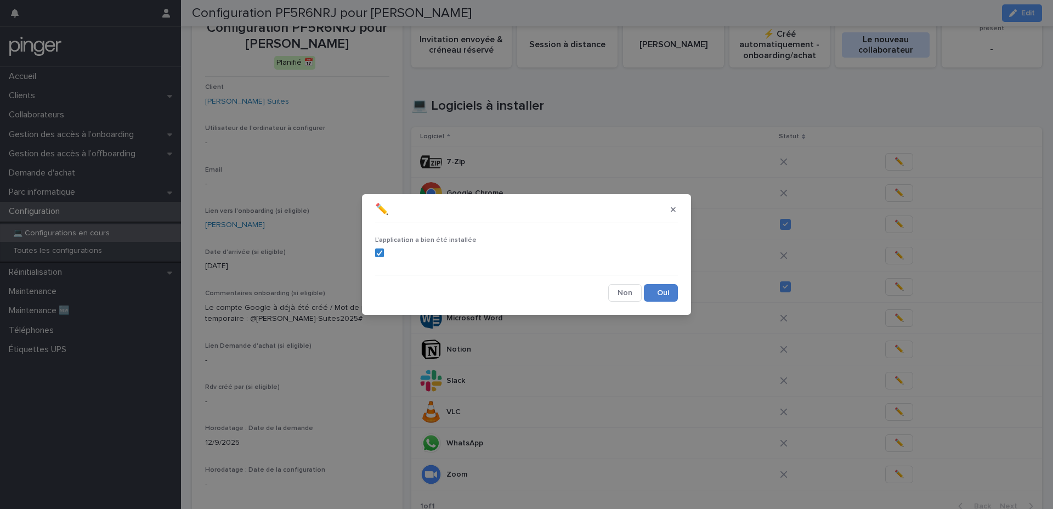
click at [657, 298] on button "Save" at bounding box center [661, 293] width 34 height 18
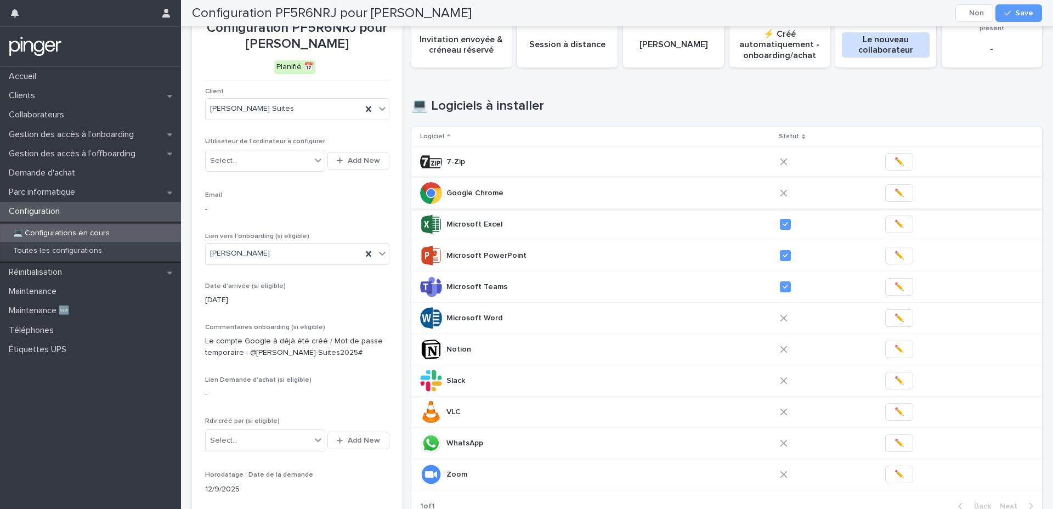
click at [895, 192] on span "✏️" at bounding box center [899, 193] width 9 height 11
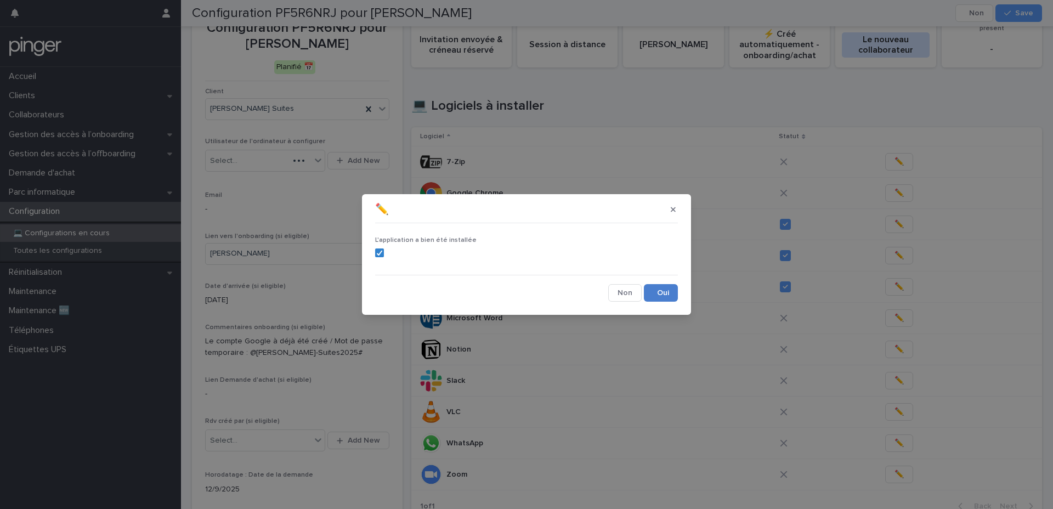
click at [664, 294] on button "Save" at bounding box center [661, 293] width 34 height 18
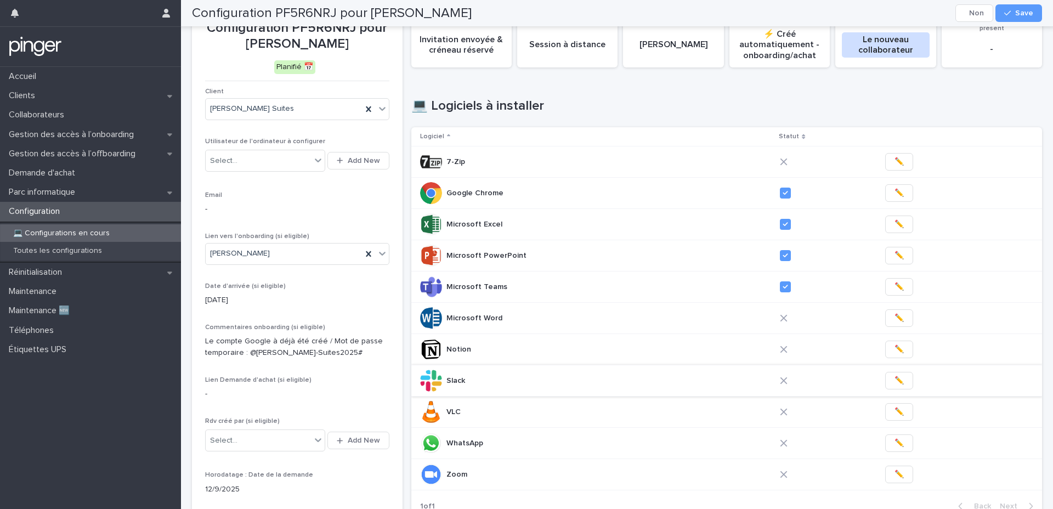
click at [886, 378] on button "✏️" at bounding box center [900, 381] width 28 height 18
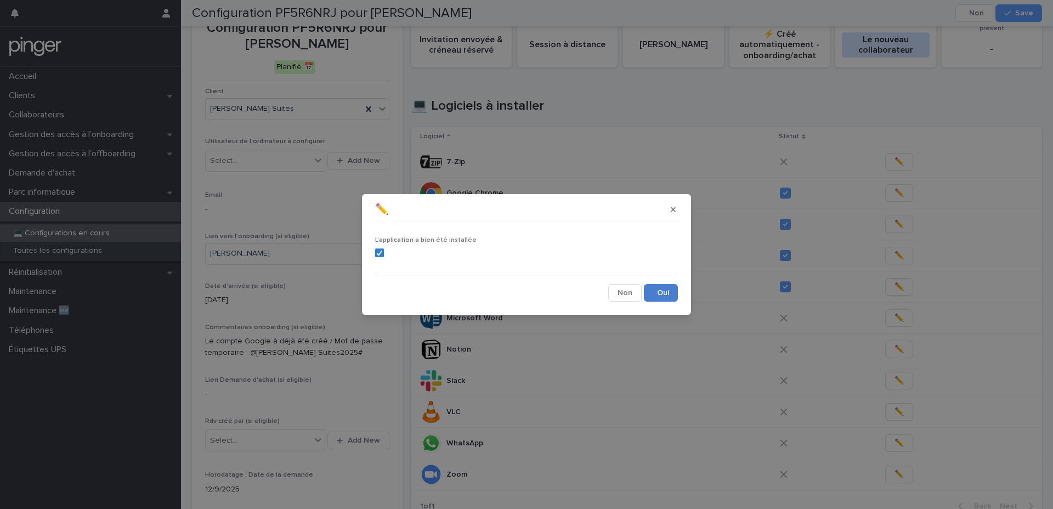
click at [653, 287] on button "Save" at bounding box center [661, 293] width 34 height 18
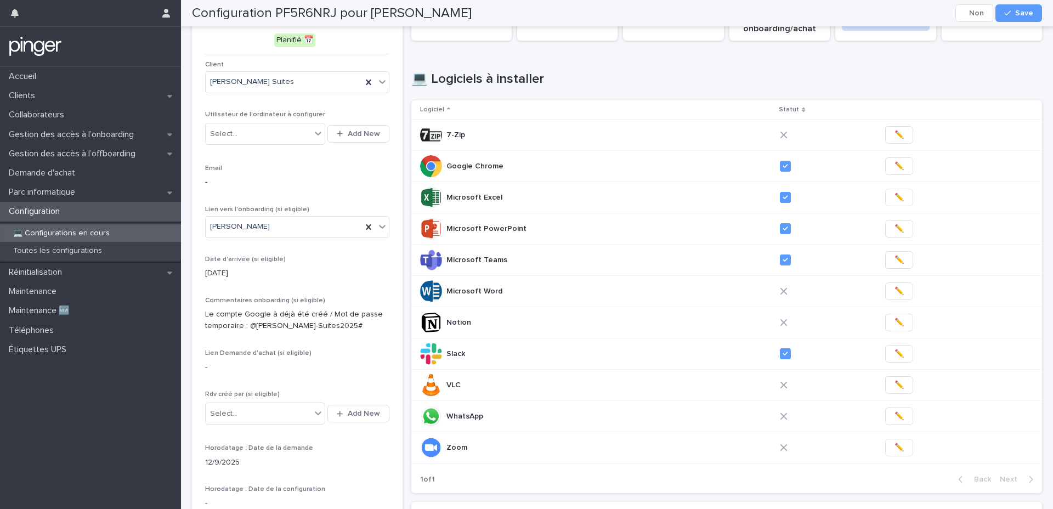
scroll to position [76, 0]
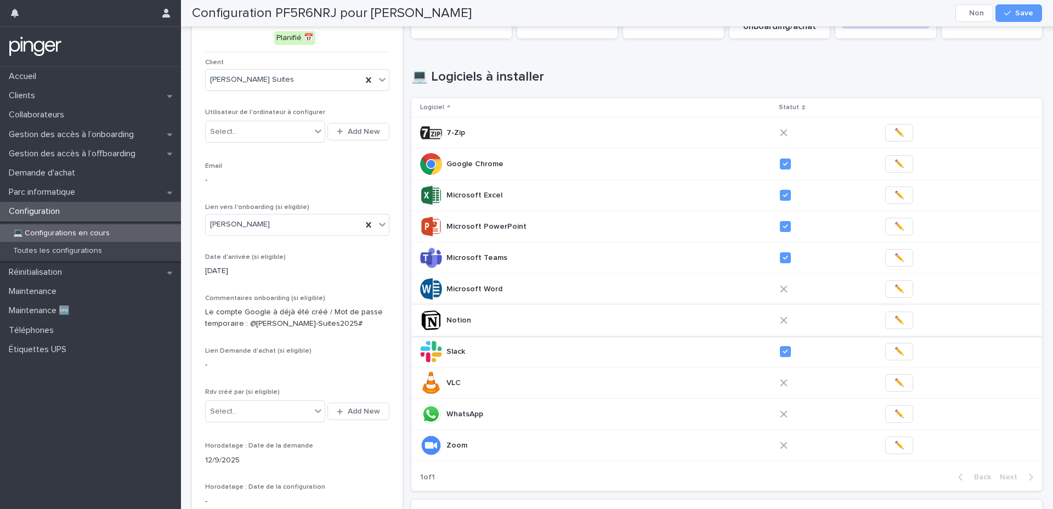
click at [895, 319] on span "✏️" at bounding box center [899, 320] width 9 height 11
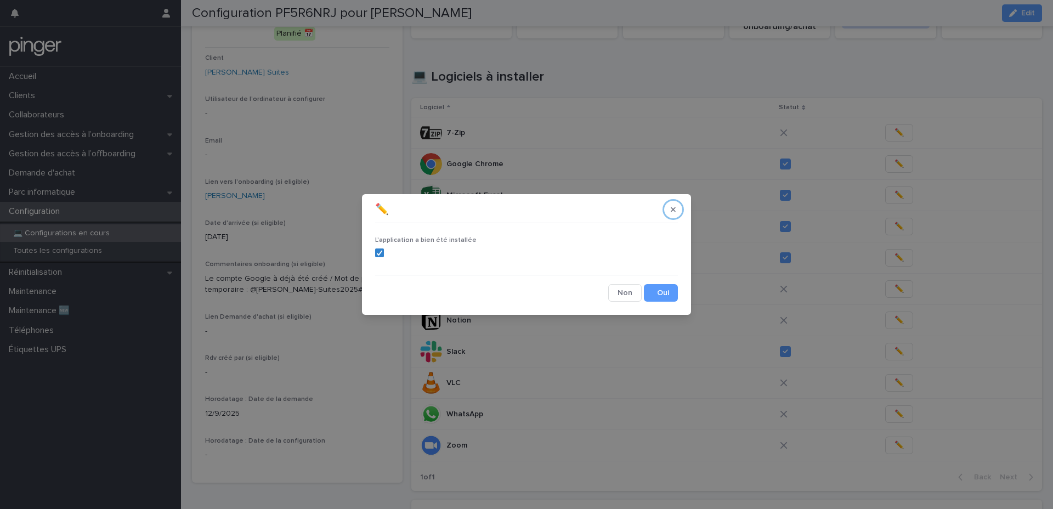
scroll to position [61, 0]
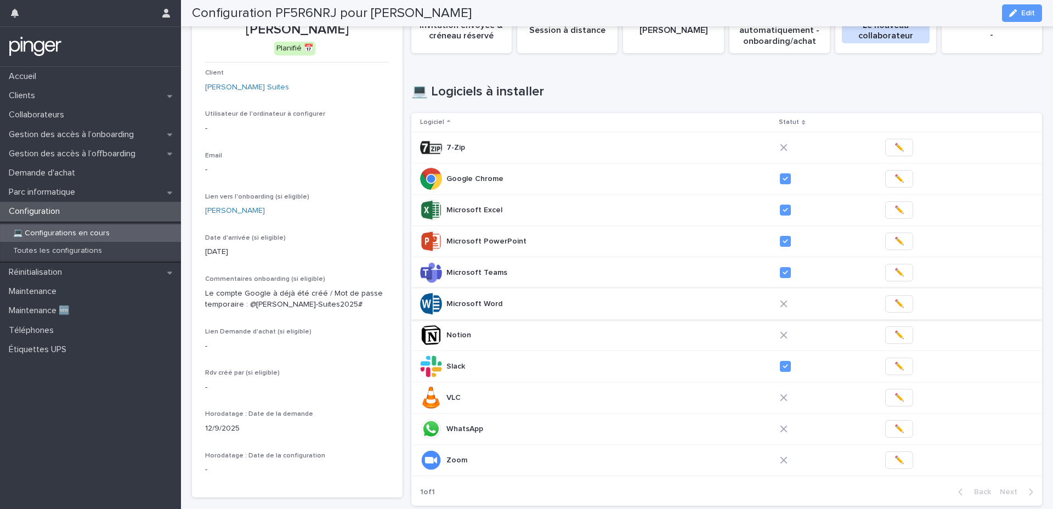
click at [895, 302] on span "✏️" at bounding box center [899, 303] width 9 height 11
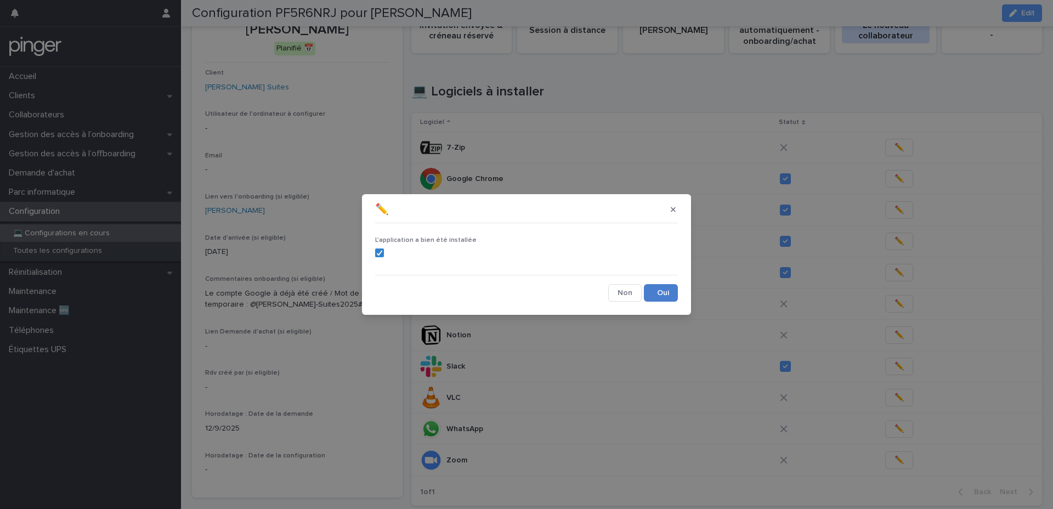
click at [665, 296] on button "Save" at bounding box center [661, 293] width 34 height 18
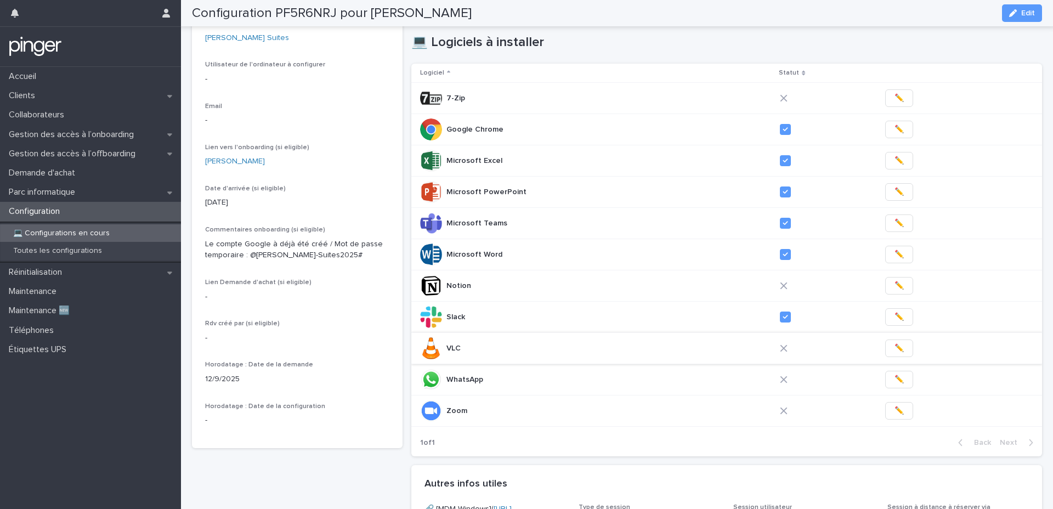
scroll to position [115, 0]
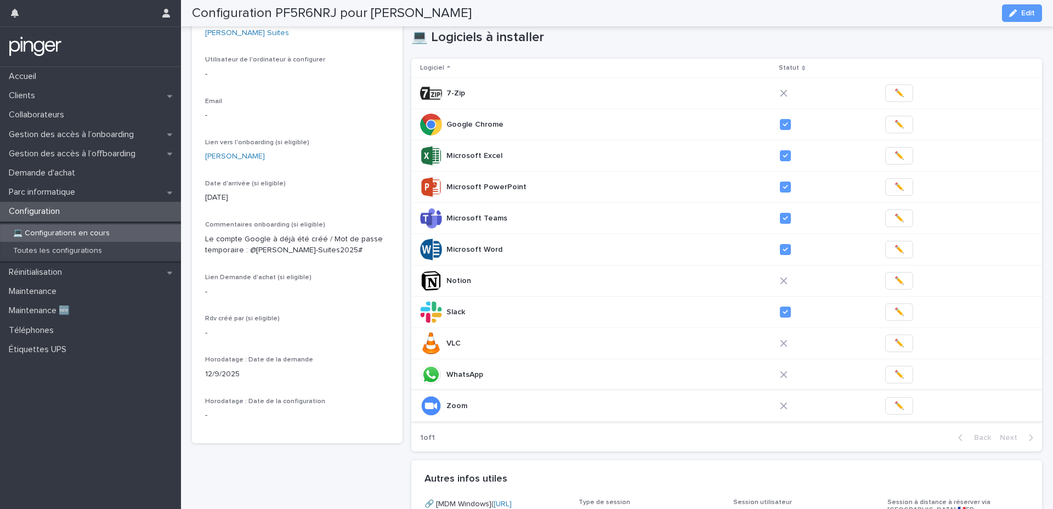
click at [886, 409] on button "✏️" at bounding box center [900, 406] width 28 height 18
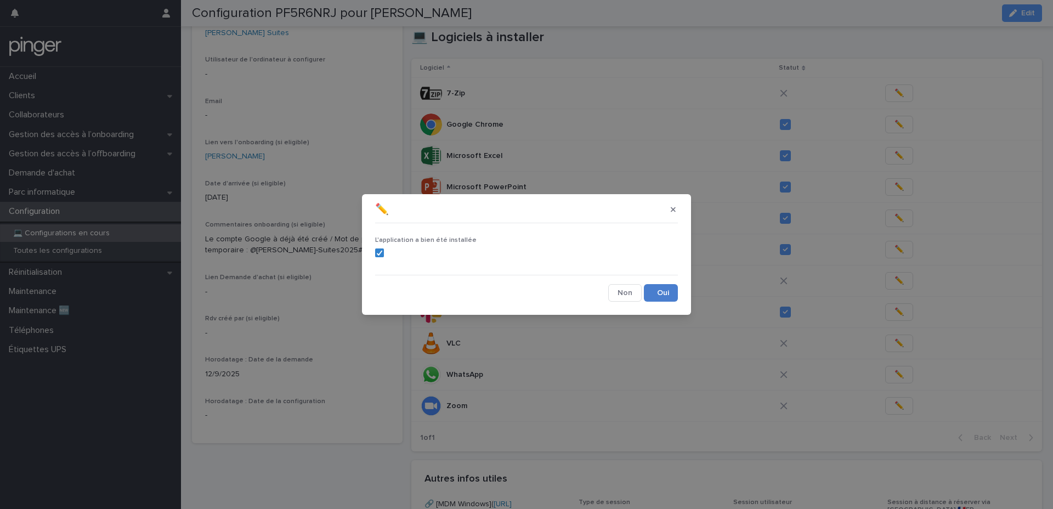
click at [658, 296] on button "Save" at bounding box center [661, 293] width 34 height 18
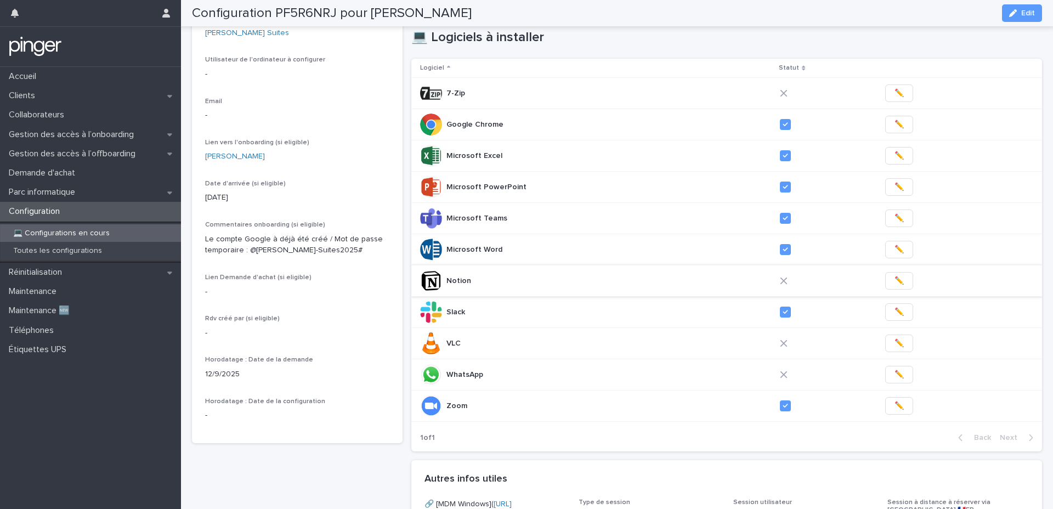
click at [901, 280] on button "✏️" at bounding box center [900, 281] width 28 height 18
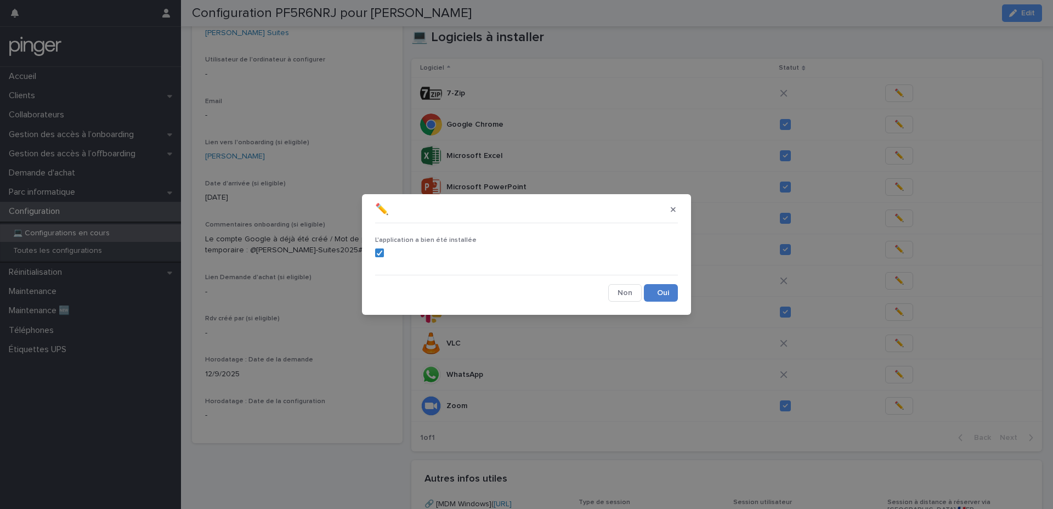
click at [673, 294] on button "Save" at bounding box center [661, 293] width 34 height 18
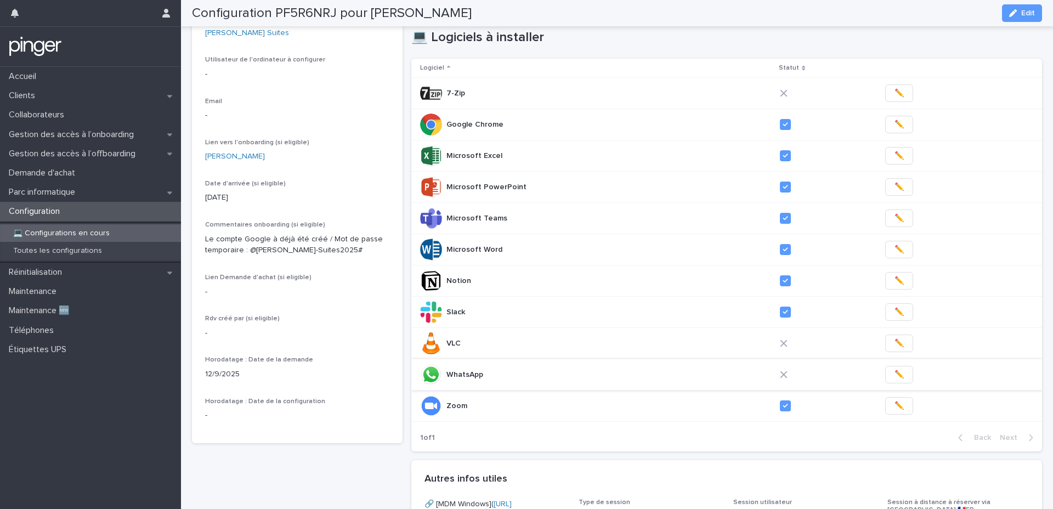
click at [895, 380] on span "✏️" at bounding box center [899, 374] width 9 height 11
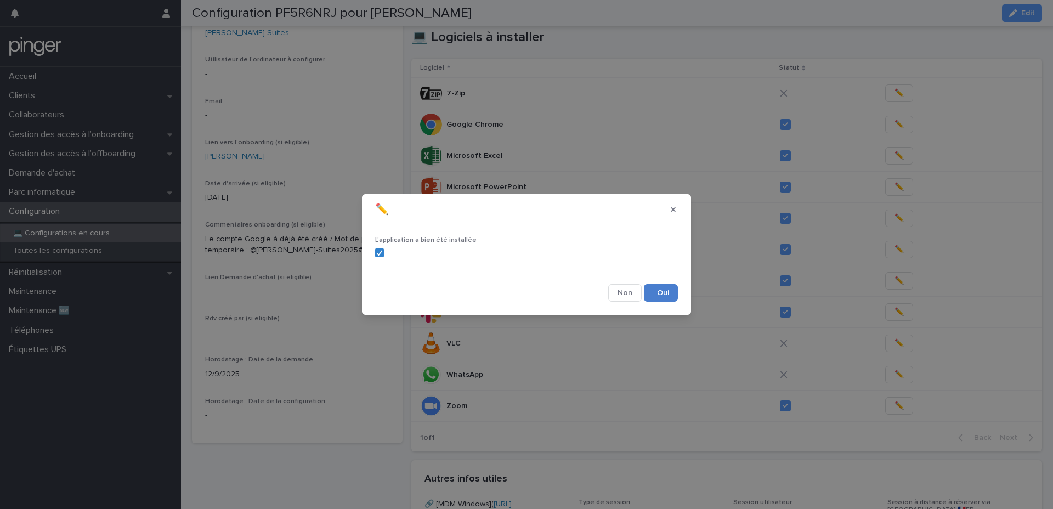
click at [670, 291] on button "Save" at bounding box center [661, 293] width 34 height 18
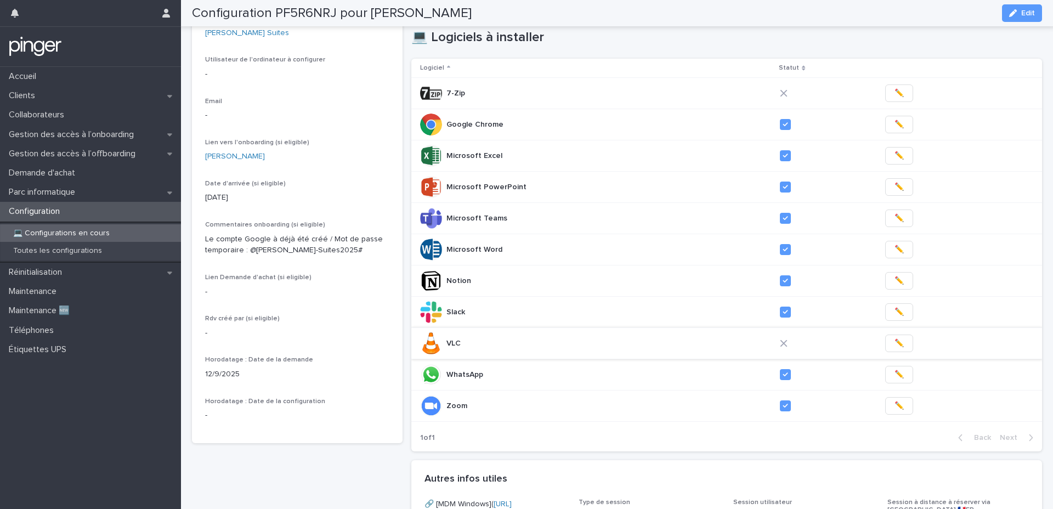
click at [895, 347] on span "✏️" at bounding box center [899, 343] width 9 height 11
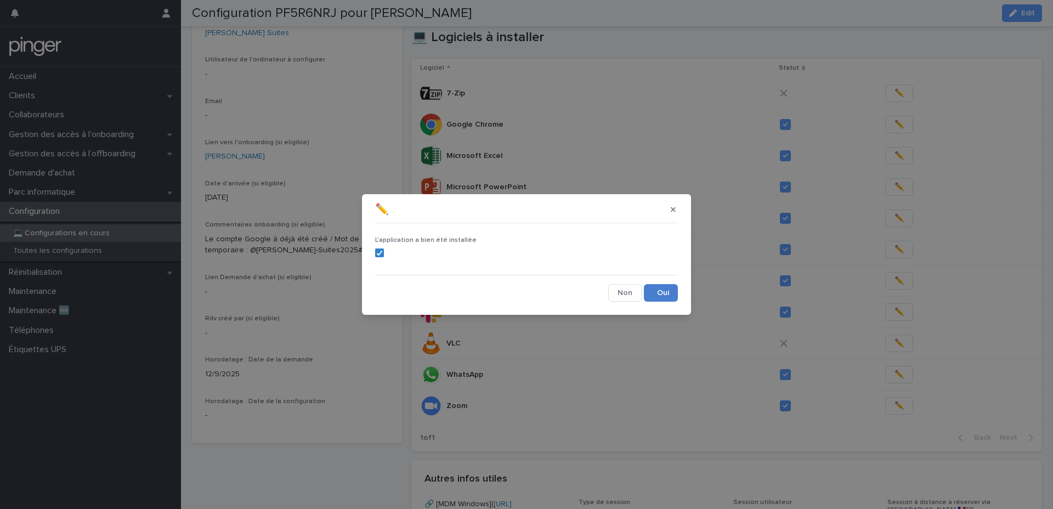
click at [652, 291] on button "Save" at bounding box center [661, 293] width 34 height 18
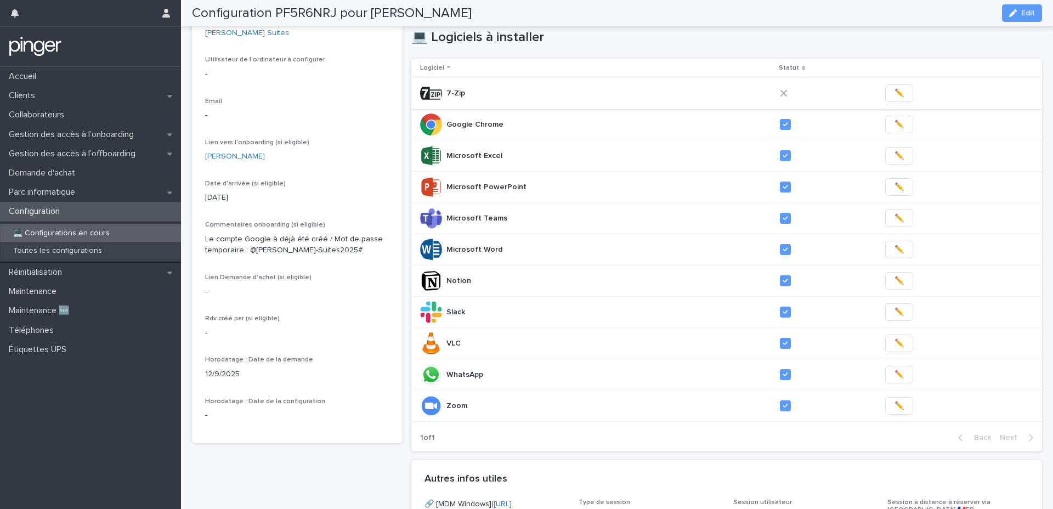
click at [888, 99] on button "✏️" at bounding box center [900, 93] width 28 height 18
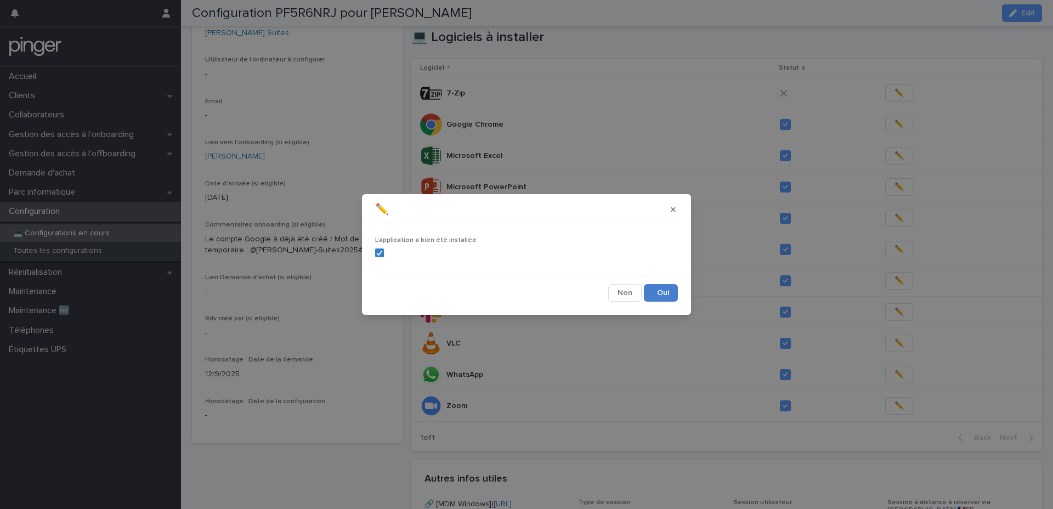
click at [667, 296] on button "Save" at bounding box center [661, 293] width 34 height 18
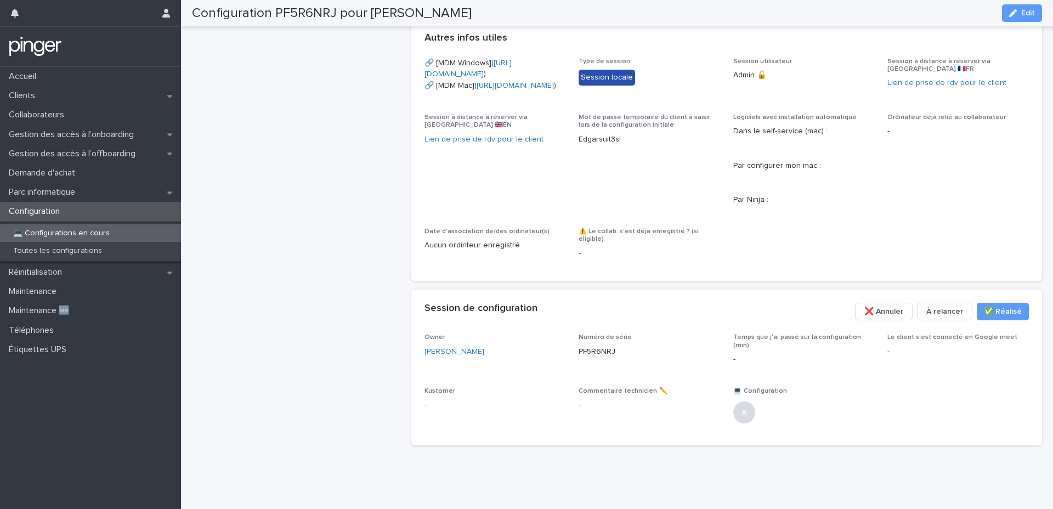
scroll to position [566, 0]
click at [1029, 10] on span "Edit" at bounding box center [1029, 13] width 14 height 8
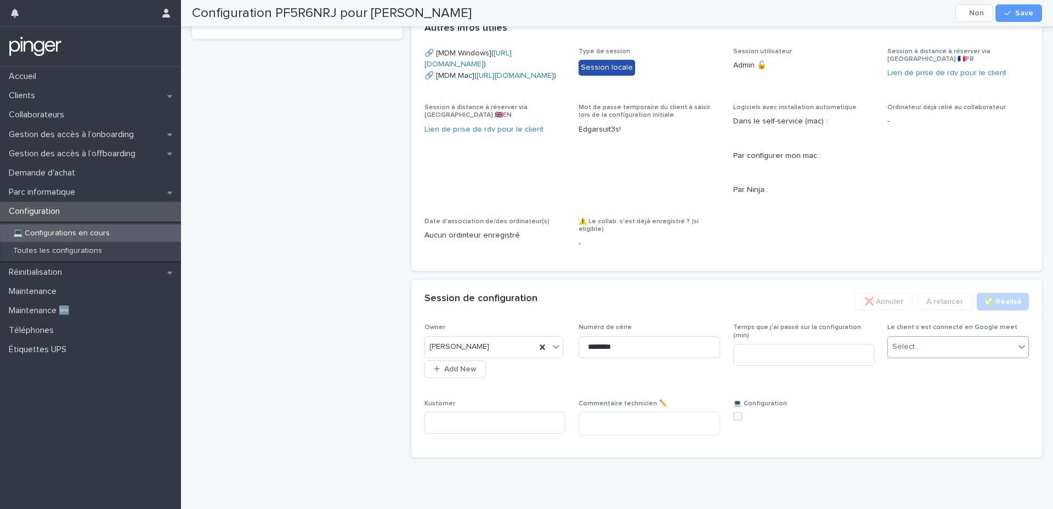
click at [928, 356] on div "Select..." at bounding box center [951, 347] width 127 height 18
click at [917, 424] on div "Oui" at bounding box center [958, 428] width 140 height 19
click at [810, 366] on input at bounding box center [805, 355] width 142 height 22
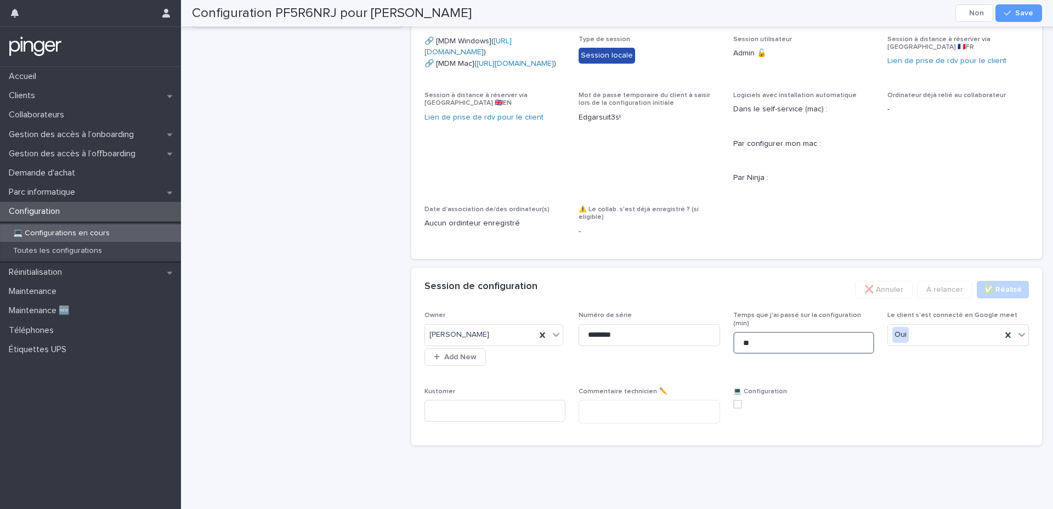
scroll to position [636, 0]
click at [742, 407] on span at bounding box center [738, 404] width 9 height 9
type input "**"
click at [736, 407] on polyline at bounding box center [737, 404] width 5 height 4
click at [743, 409] on label at bounding box center [805, 404] width 142 height 9
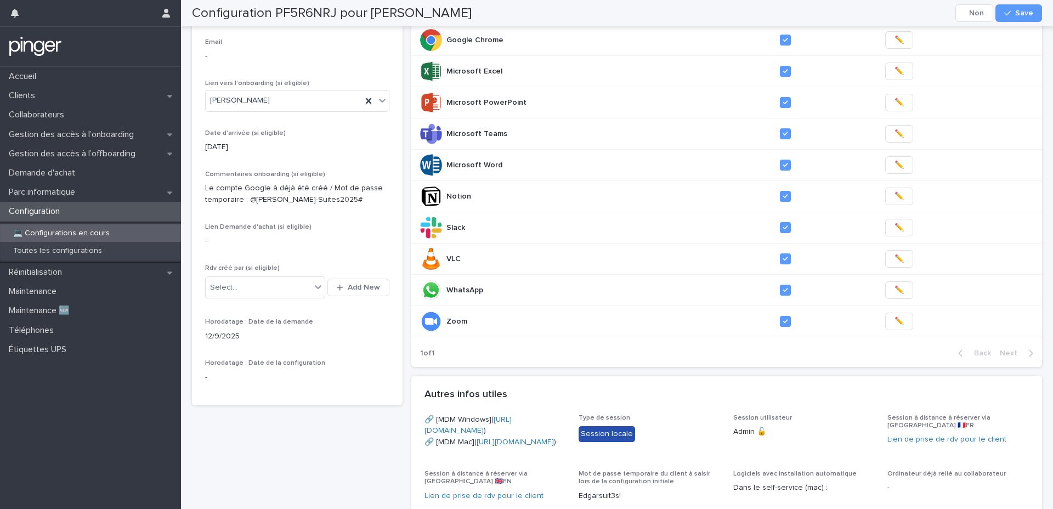
scroll to position [0, 0]
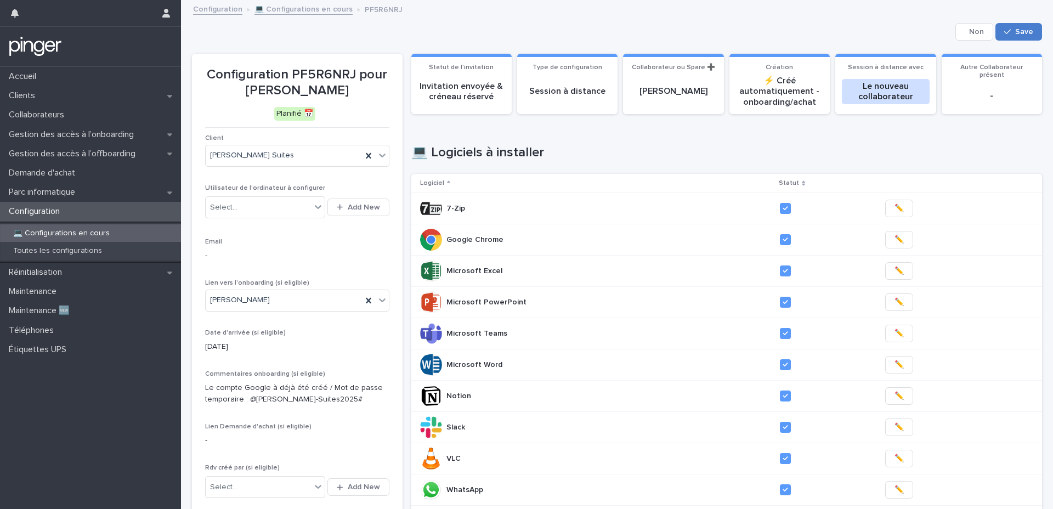
click at [1034, 33] on button "Save" at bounding box center [1019, 32] width 47 height 18
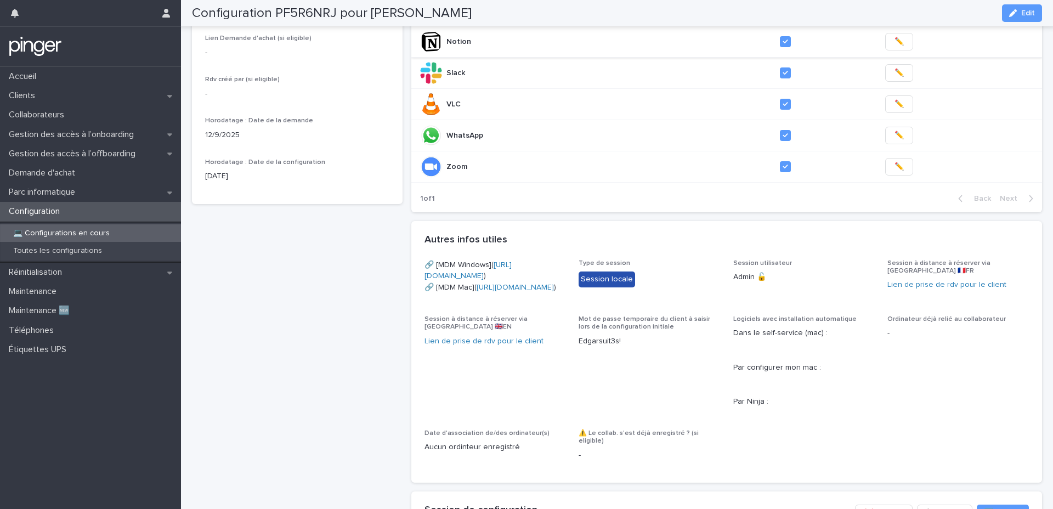
scroll to position [344, 0]
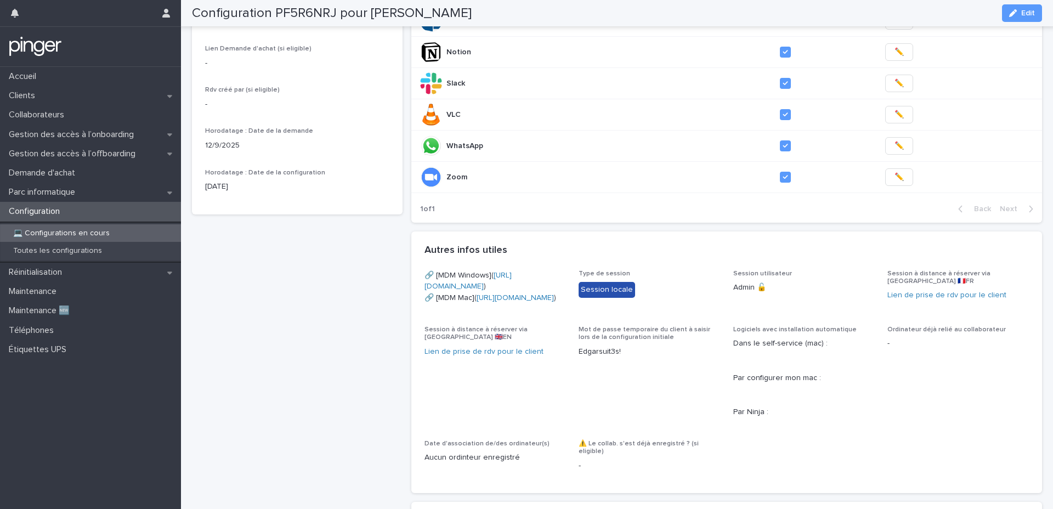
click at [315, 300] on div "Configuration PF5R6NRJ pour [PERSON_NAME] Terminé ✅ Client [PERSON_NAME] Suites…" at bounding box center [297, 188] width 211 height 957
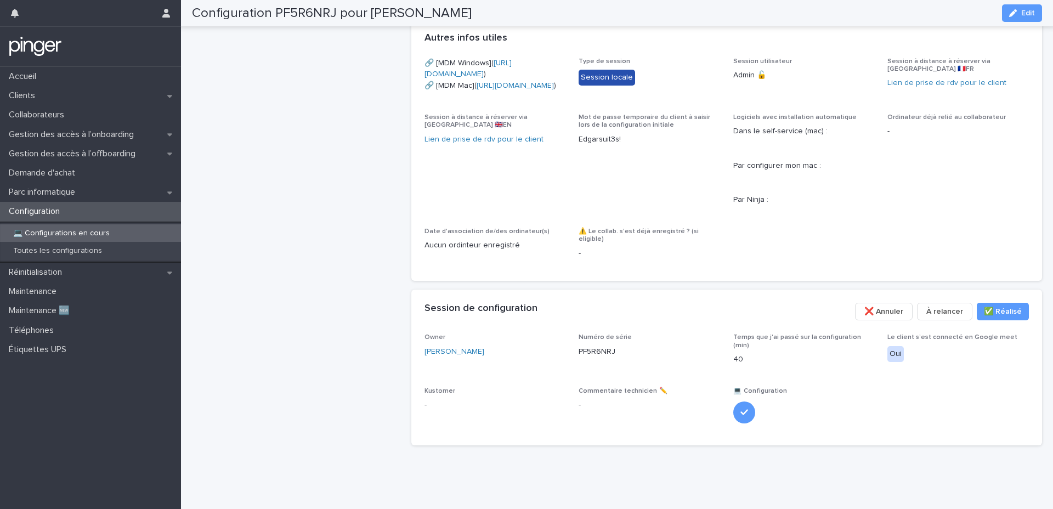
scroll to position [602, 0]
click at [598, 358] on p "PF5R6NRJ" at bounding box center [597, 352] width 37 height 12
copy p "PF5R6NRJ"
